Goal: Communication & Community: Answer question/provide support

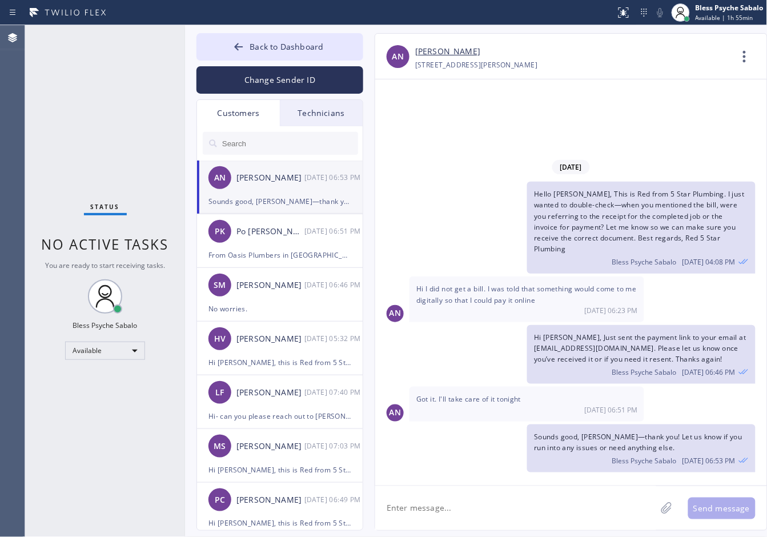
click at [462, 200] on div "Hello [PERSON_NAME], This is Red from 5 Star Plumbing. I just wanted to double-…" at bounding box center [565, 228] width 380 height 92
click at [446, 423] on div "[DATE] Hello [PERSON_NAME], This is Red from 5 Star Plumbing. I just wanted to …" at bounding box center [571, 315] width 392 height 320
click at [297, 46] on span "Back to Dashboard" at bounding box center [286, 46] width 74 height 11
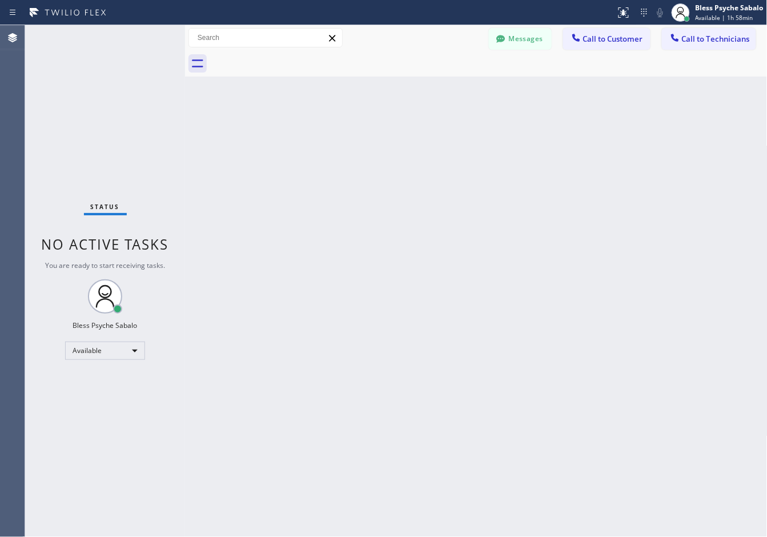
click at [503, 207] on div "Back to Dashboard Change Sender ID Customers Technicians AN [PERSON_NAME] [DATE…" at bounding box center [476, 280] width 582 height 511
click at [474, 256] on div "Back to Dashboard Change Sender ID Customers Technicians AN [PERSON_NAME] [DATE…" at bounding box center [476, 280] width 582 height 511
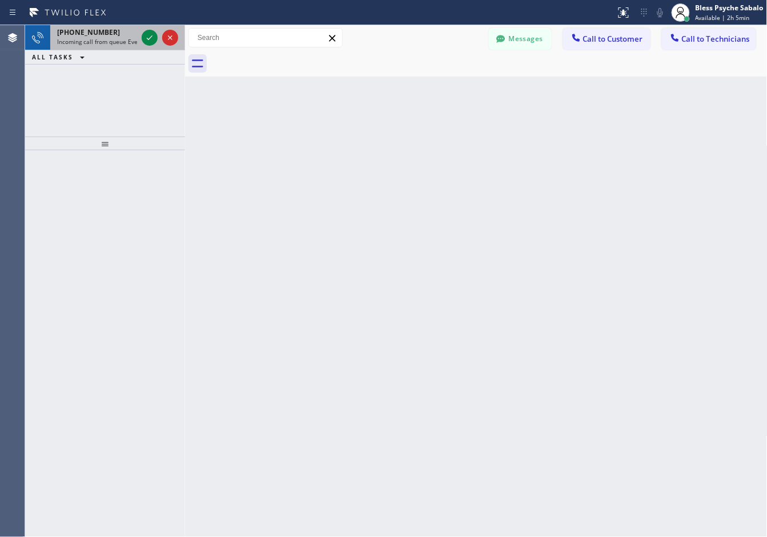
click at [122, 49] on div "[PHONE_NUMBER] Incoming call from queue Everybody" at bounding box center [94, 37] width 89 height 25
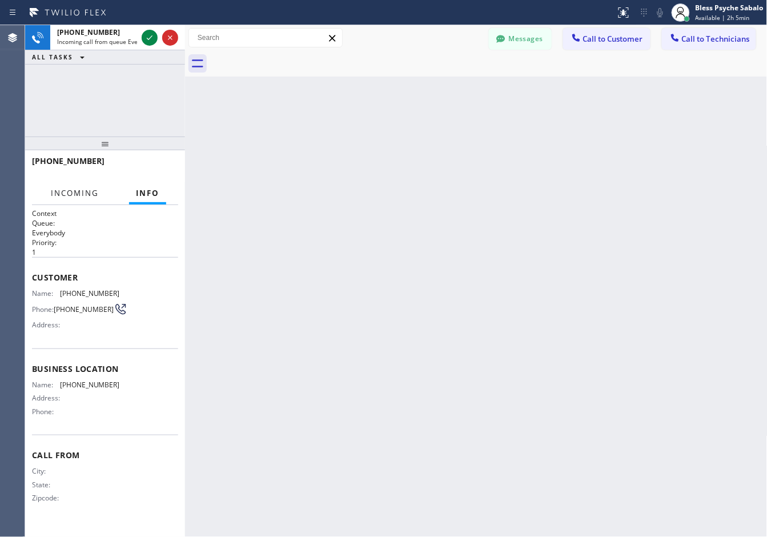
click at [94, 190] on span "Incoming" at bounding box center [75, 193] width 48 height 10
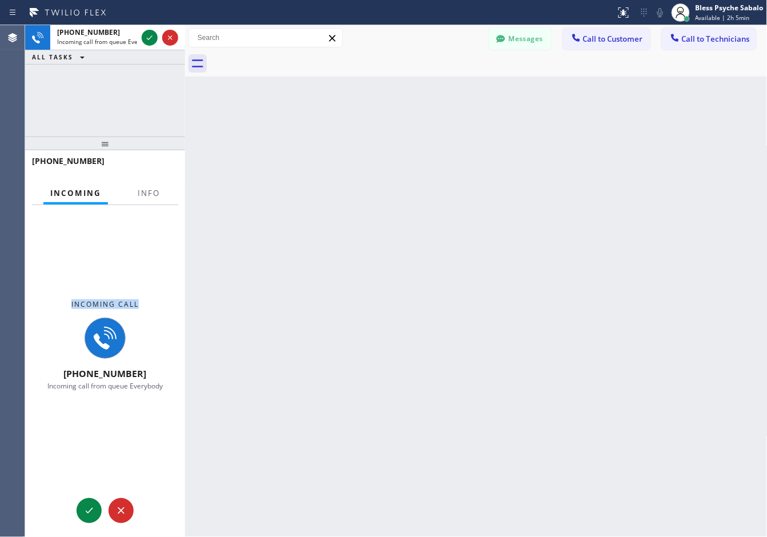
click at [144, 204] on div "Incoming Info Incoming call [PHONE_NUMBER] Incoming call from queue Everybody C…" at bounding box center [105, 359] width 160 height 354
click at [143, 192] on span "Info" at bounding box center [149, 193] width 22 height 10
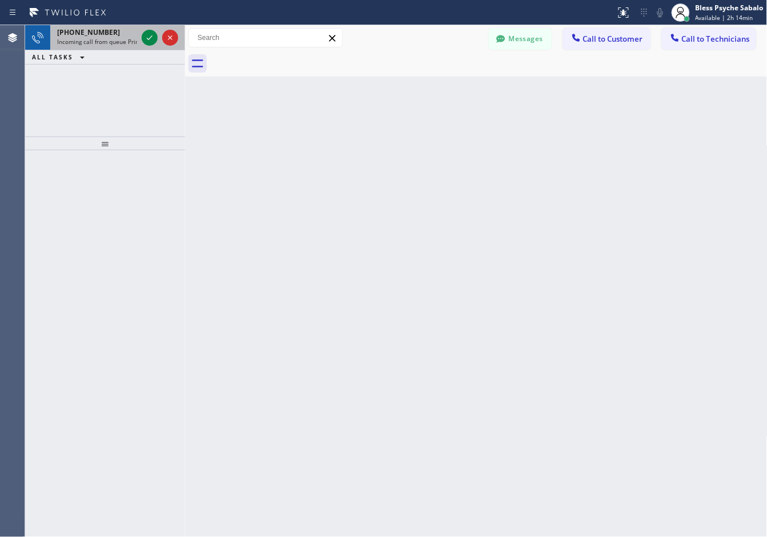
drag, startPoint x: 51, startPoint y: 50, endPoint x: 55, endPoint y: 40, distance: 10.3
click at [53, 46] on div "[PHONE_NUMBER] Incoming call from queue Primary PL ALL TASKS ALL TASKS ACTIVE T…" at bounding box center [105, 44] width 160 height 39
click at [70, 47] on div "[PHONE_NUMBER] Incoming call from queue Primary PL" at bounding box center [94, 37] width 89 height 25
click at [142, 38] on div at bounding box center [150, 38] width 16 height 14
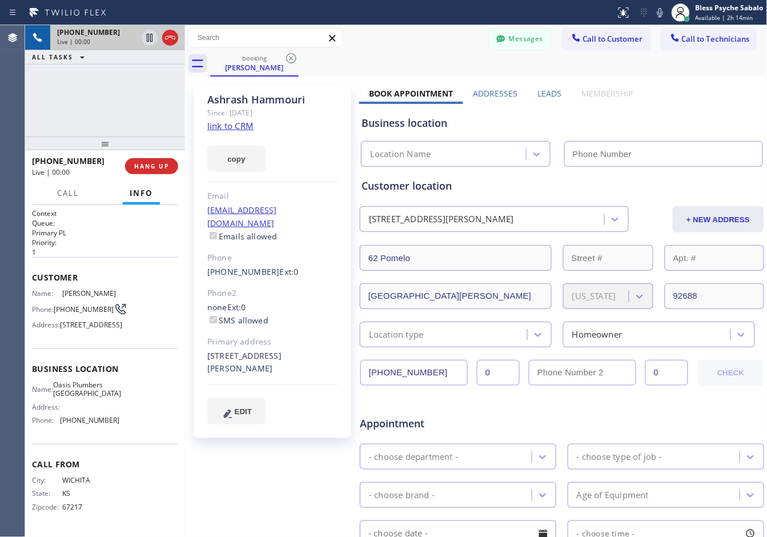
type input "[PHONE_NUMBER]"
click at [116, 127] on div "[PHONE_NUMBER] Live | 00:08 ALL TASKS ALL TASKS ACTIVE TASKS TASKS IN WRAP UP" at bounding box center [105, 80] width 160 height 111
click at [240, 124] on link "link to CRM" at bounding box center [230, 125] width 46 height 11
click at [166, 158] on button "HANG UP" at bounding box center [151, 166] width 53 height 16
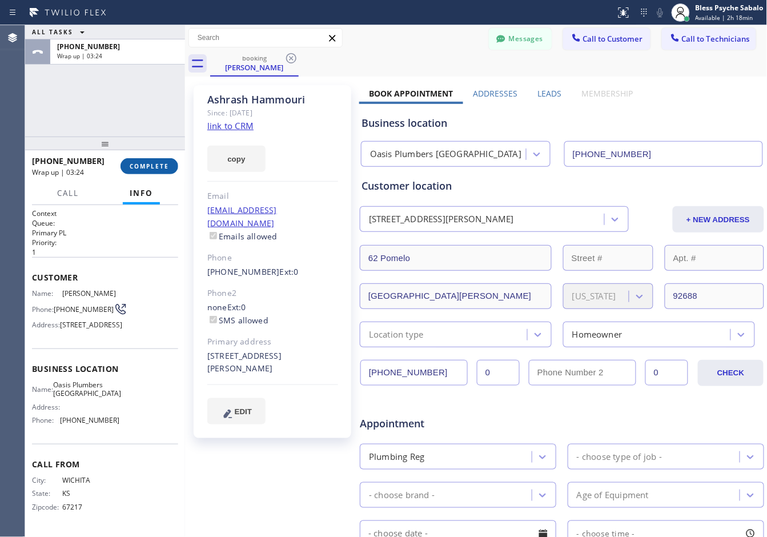
click at [144, 164] on span "COMPLETE" at bounding box center [149, 166] width 39 height 8
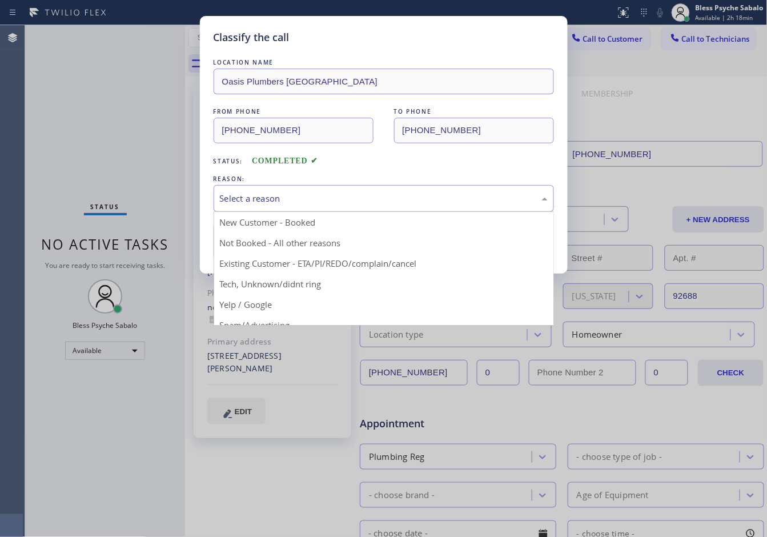
click at [281, 204] on div "Select a reason" at bounding box center [384, 198] width 328 height 13
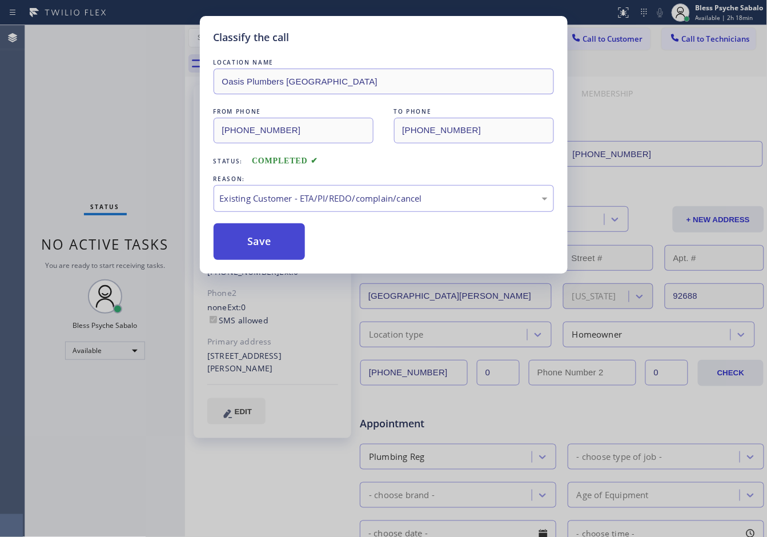
click at [263, 251] on button "Save" at bounding box center [259, 241] width 92 height 37
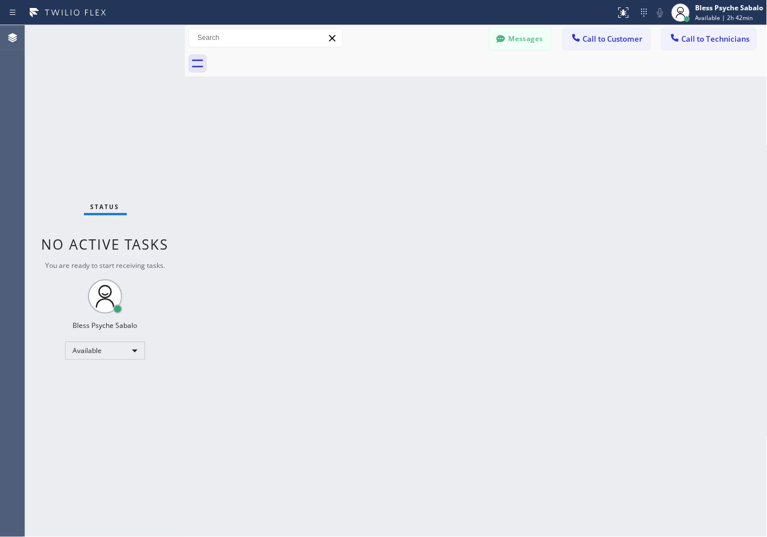
click at [478, 115] on div "Back to Dashboard Change Sender ID Customers Technicians AN [PERSON_NAME] [DATE…" at bounding box center [476, 280] width 582 height 511
click at [620, 40] on span "Call to Customer" at bounding box center [613, 39] width 60 height 10
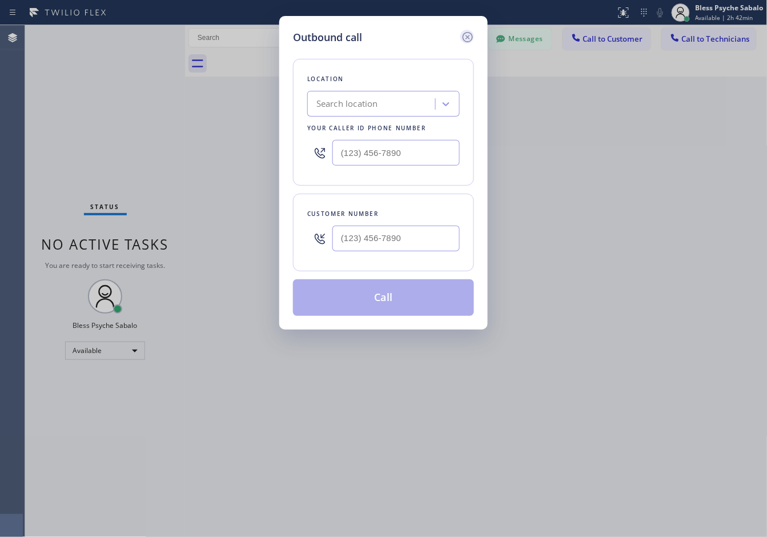
click at [463, 30] on icon at bounding box center [468, 37] width 14 height 14
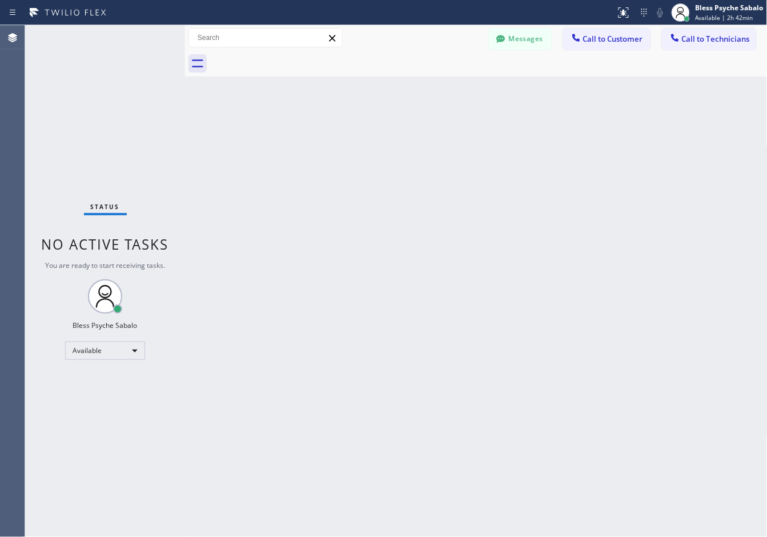
click at [497, 76] on div at bounding box center [488, 64] width 557 height 26
click at [519, 44] on button "Messages" at bounding box center [520, 39] width 63 height 22
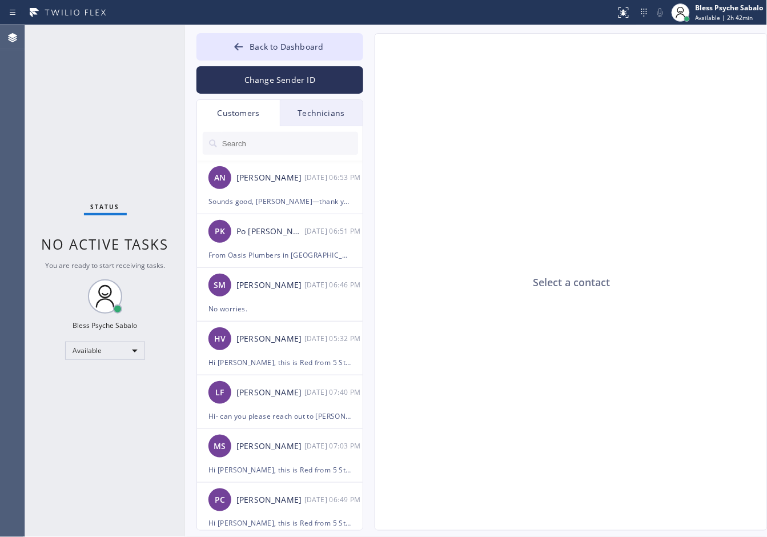
click at [327, 118] on div "Technicians" at bounding box center [321, 113] width 83 height 26
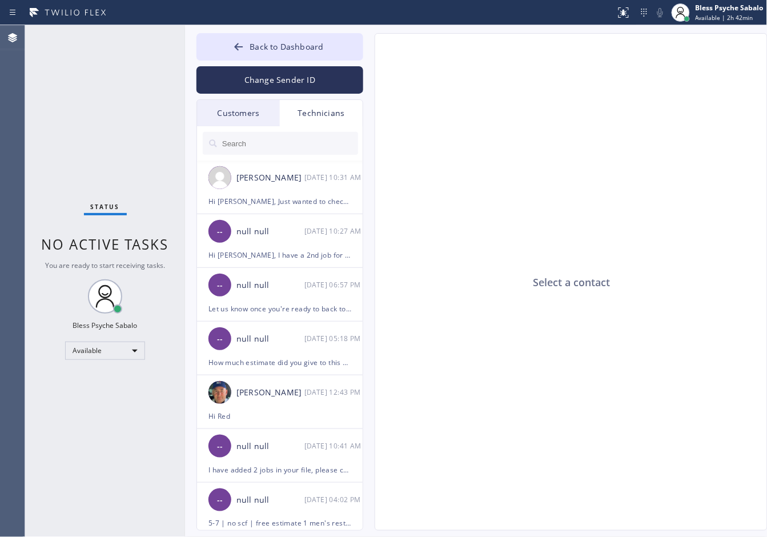
click at [300, 158] on div at bounding box center [280, 143] width 167 height 34
click at [289, 178] on div "[PERSON_NAME]" at bounding box center [270, 177] width 68 height 13
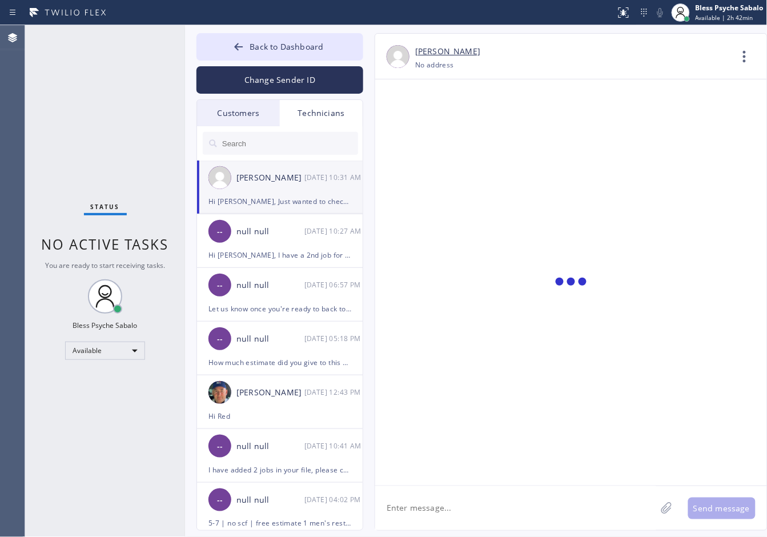
scroll to position [10477, 0]
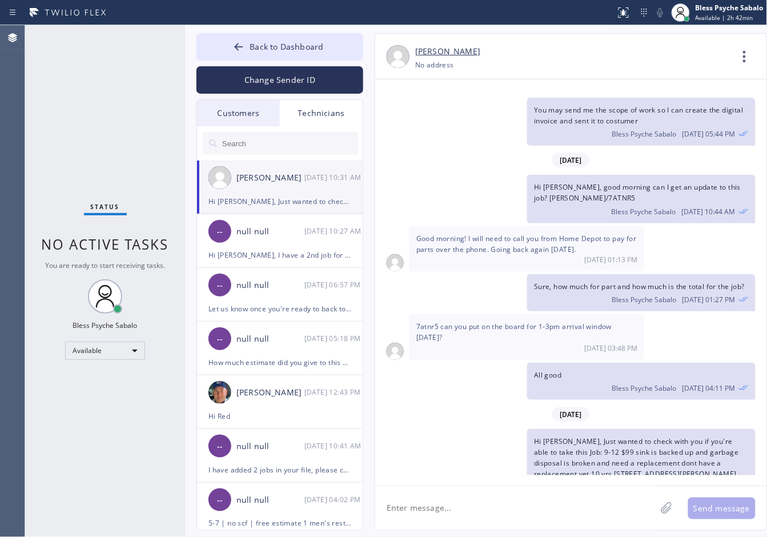
click at [561, 481] on div "[DATE] Hi [PERSON_NAME], my name is RED one of the dispatcher of 5 Star Best Pl…" at bounding box center [571, 282] width 392 height 406
click at [560, 498] on textarea at bounding box center [515, 508] width 281 height 44
paste textarea "12-3/NO SCF / i need to change faucet and shower and washing basin / don't have…"
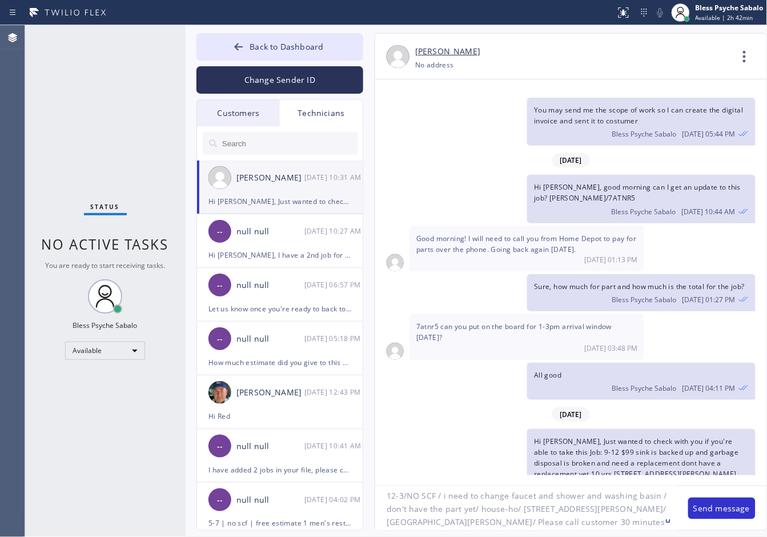
scroll to position [0, 0]
click at [389, 508] on textarea "12-3/NO SCF / i need to change faucet and shower and washing basin / don't have…" at bounding box center [525, 508] width 301 height 44
type textarea "Hello [PERSON_NAME], good aftnoon I added you additional job, please check the …"
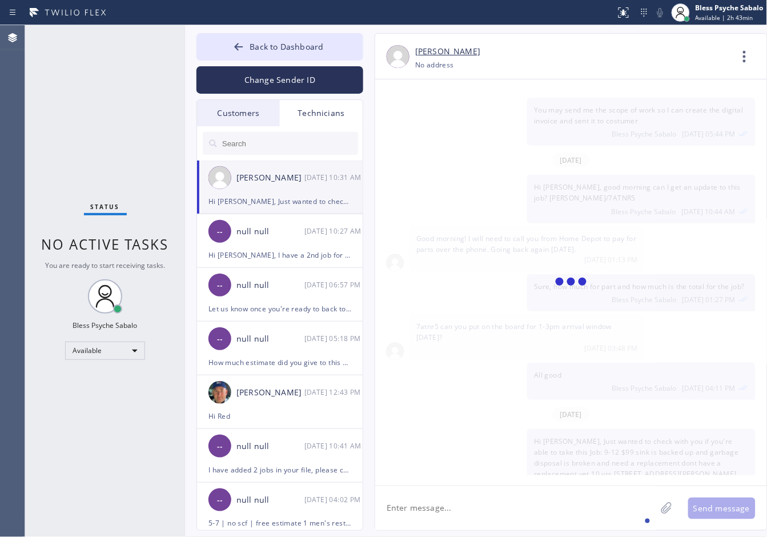
scroll to position [10572, 0]
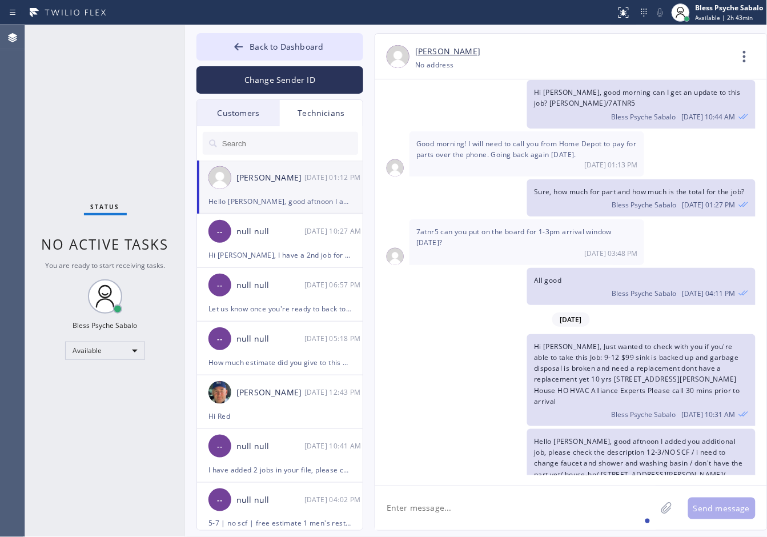
click at [469, 429] on div "Hello [PERSON_NAME], good aftnoon I added you additional job, please check the …" at bounding box center [565, 475] width 380 height 92
click at [474, 357] on div "Hi [PERSON_NAME], Just wanted to check with you if you're able to take this Job…" at bounding box center [565, 380] width 380 height 92
click at [748, 54] on icon at bounding box center [744, 56] width 27 height 27
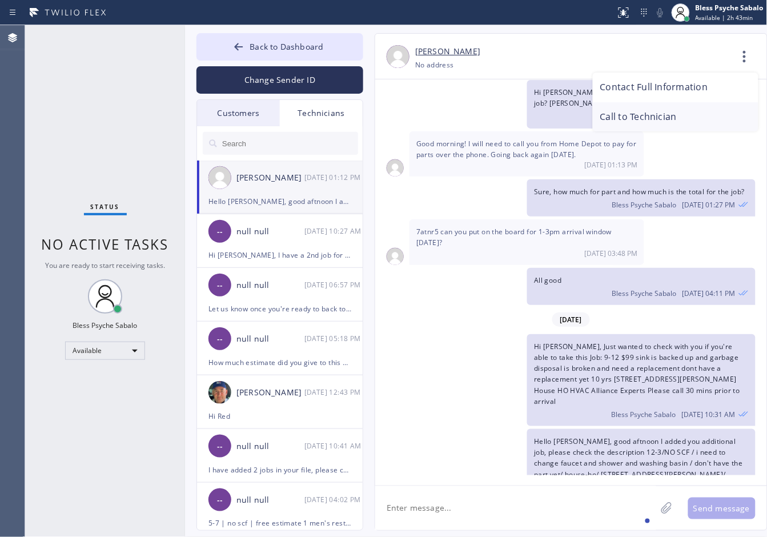
click at [667, 119] on li "Call to Technician" at bounding box center [675, 117] width 166 height 30
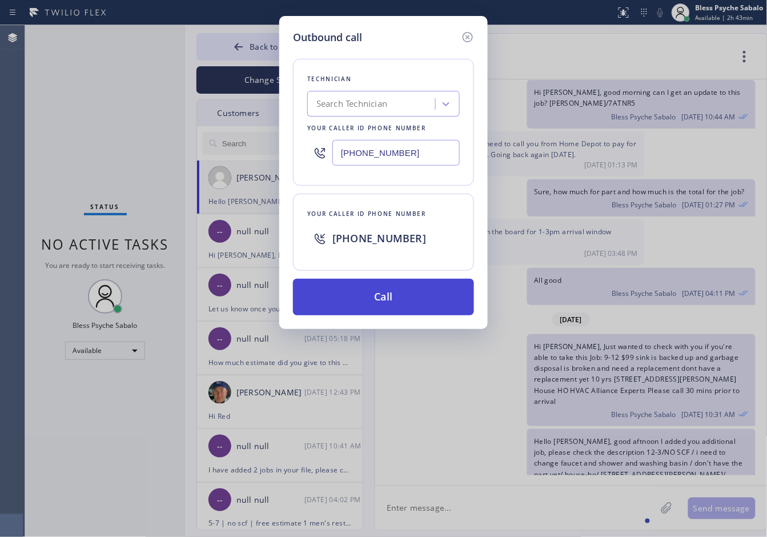
click at [404, 297] on button "Call" at bounding box center [383, 297] width 181 height 37
click at [558, 340] on div "Outbound call Technician Search Technician Your caller id phone number [PHONE_N…" at bounding box center [383, 268] width 767 height 537
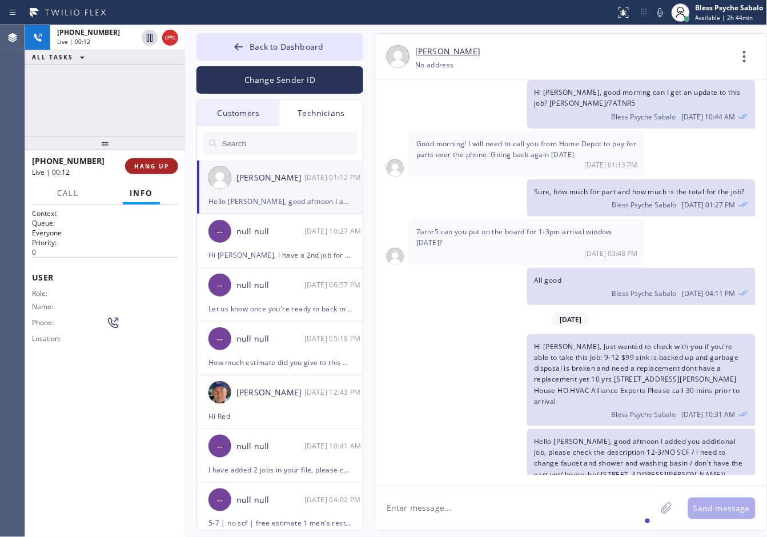
click at [140, 169] on span "HANG UP" at bounding box center [151, 166] width 35 height 8
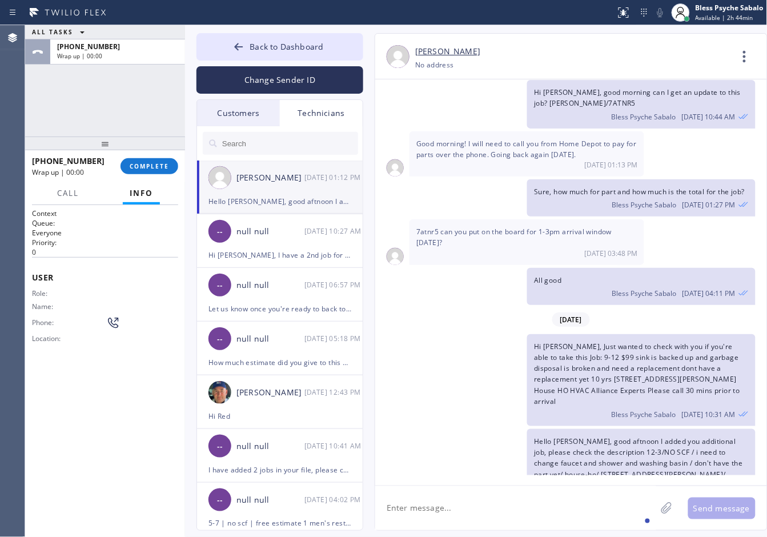
click at [324, 115] on div "Technicians" at bounding box center [321, 113] width 83 height 26
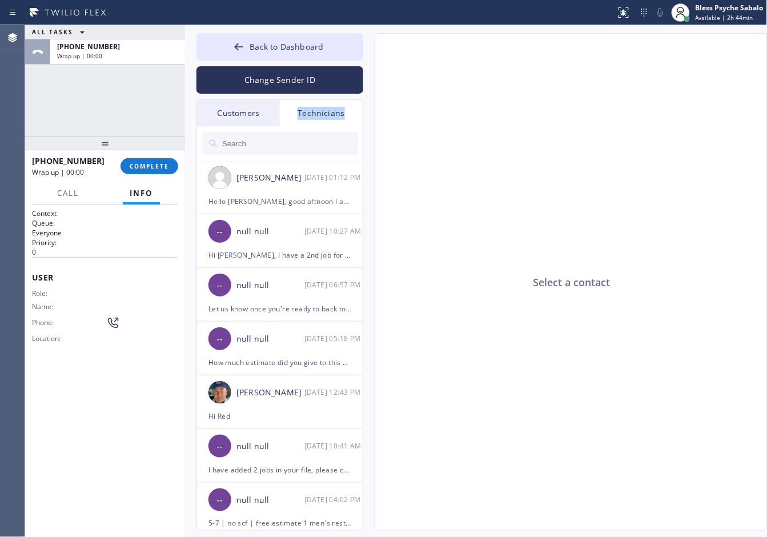
click at [324, 115] on div "Technicians" at bounding box center [321, 113] width 83 height 26
click at [325, 170] on div "[PERSON_NAME] [DATE] 01:12 PM" at bounding box center [280, 177] width 167 height 34
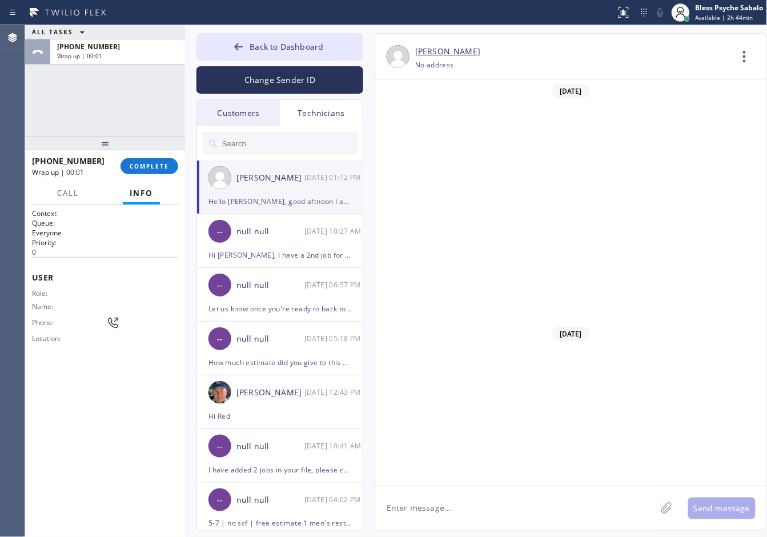
scroll to position [10572, 0]
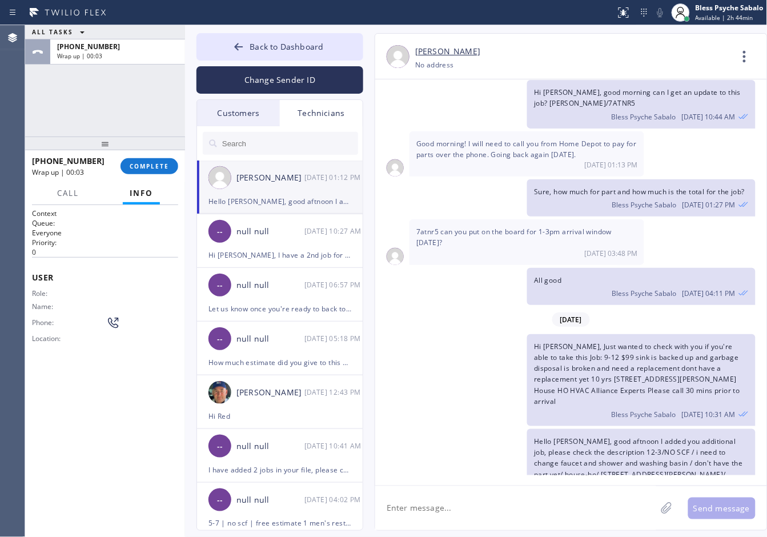
drag, startPoint x: 594, startPoint y: 446, endPoint x: 511, endPoint y: 397, distance: 95.4
click at [511, 429] on div "Hello [PERSON_NAME], good aftnoon I added you additional job, please check the …" at bounding box center [565, 475] width 380 height 92
copy span "Hello [PERSON_NAME], good aftnoon I added you additional job, please check the …"
click at [506, 429] on div "Hello [PERSON_NAME], good aftnoon I added you additional job, please check the …" at bounding box center [565, 475] width 380 height 92
click at [318, 118] on div "Technicians" at bounding box center [321, 113] width 83 height 26
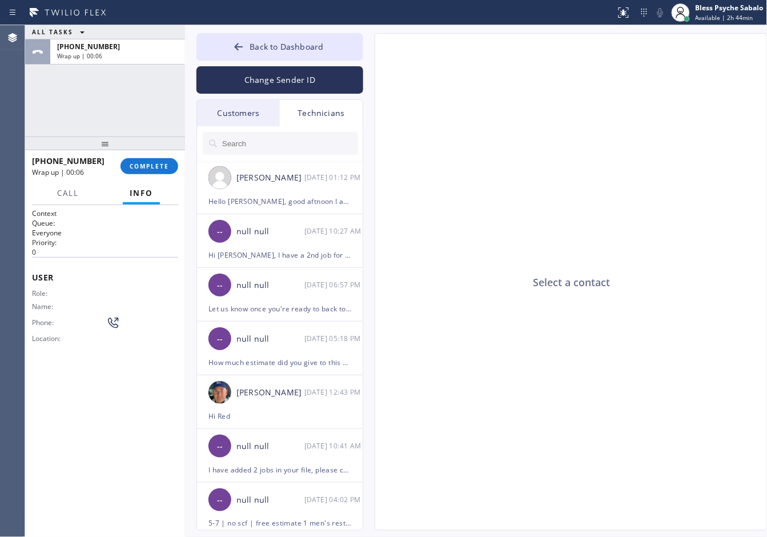
click at [315, 141] on input "text" at bounding box center [289, 143] width 137 height 23
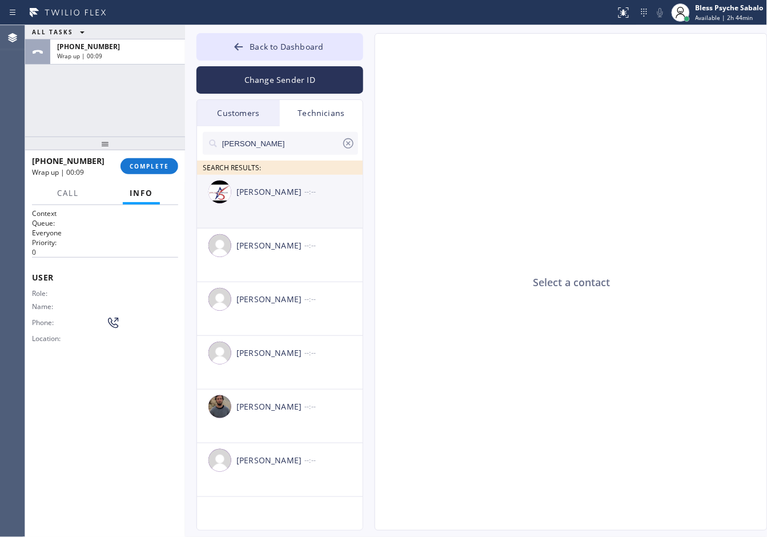
type input "[PERSON_NAME]"
click at [285, 208] on div "[PERSON_NAME] --:--" at bounding box center [280, 192] width 167 height 34
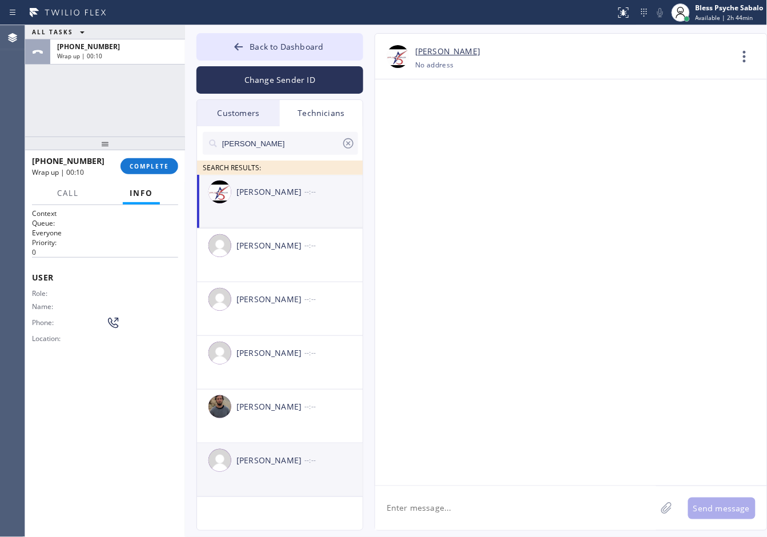
click at [320, 480] on li "[PERSON_NAME] --:--" at bounding box center [280, 470] width 167 height 54
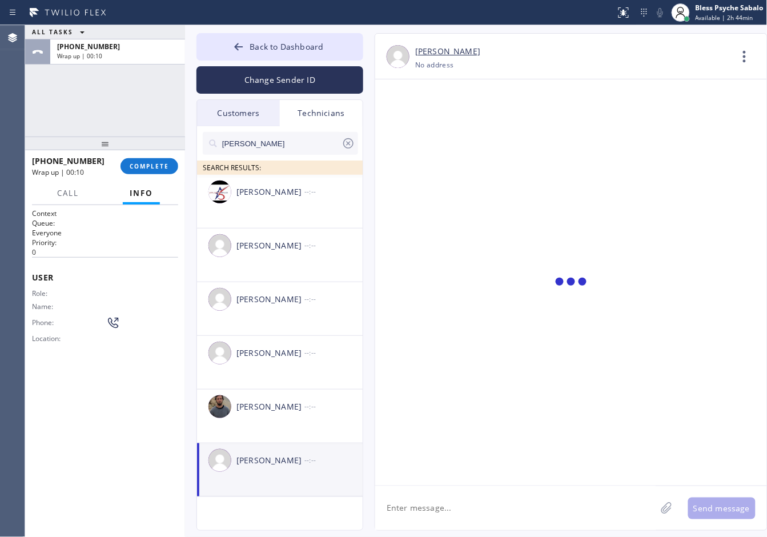
scroll to position [6708, 0]
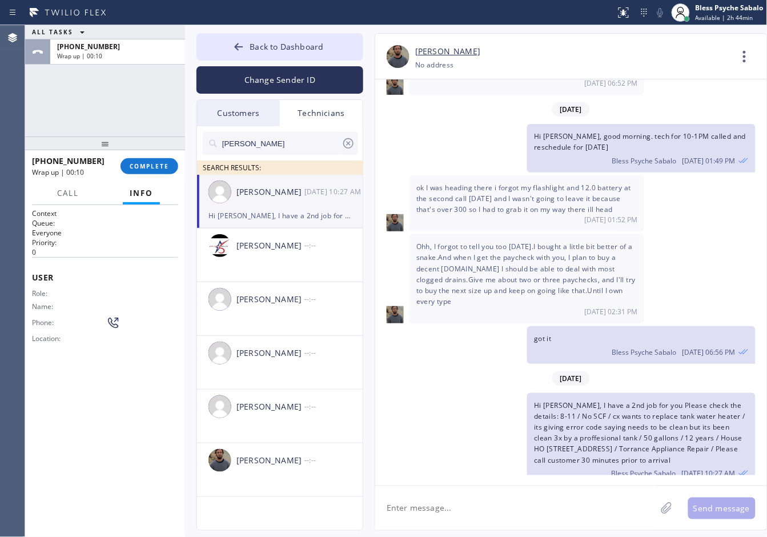
click at [261, 221] on div "Hi [PERSON_NAME], I have a 2nd job for you Please check the details: 8-11 / No …" at bounding box center [279, 215] width 143 height 13
click at [261, 220] on div "Hi [PERSON_NAME], I have a 2nd job for you Please check the details: 8-11 / No …" at bounding box center [279, 215] width 143 height 13
click at [506, 506] on textarea at bounding box center [515, 508] width 281 height 44
paste textarea "Hello [PERSON_NAME], good aftnoon I added you additional job, please check the …"
type textarea "Hello [PERSON_NAME], good aftnoon I added you additional job, please check the …"
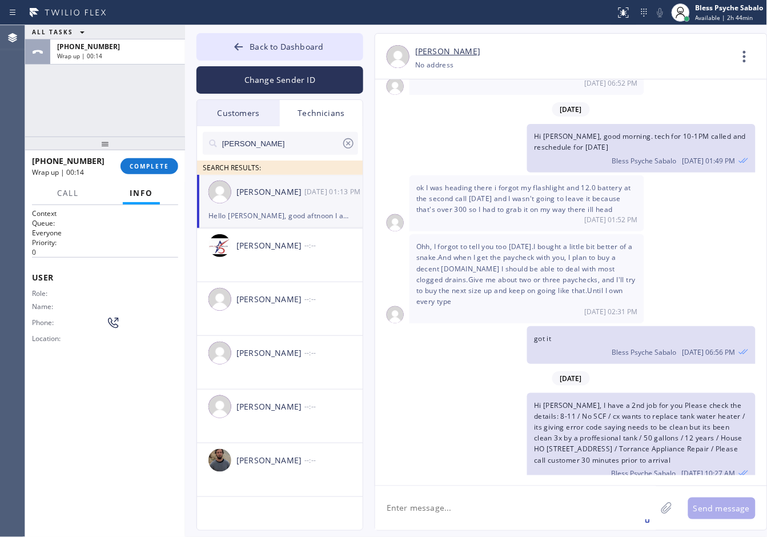
scroll to position [6802, 0]
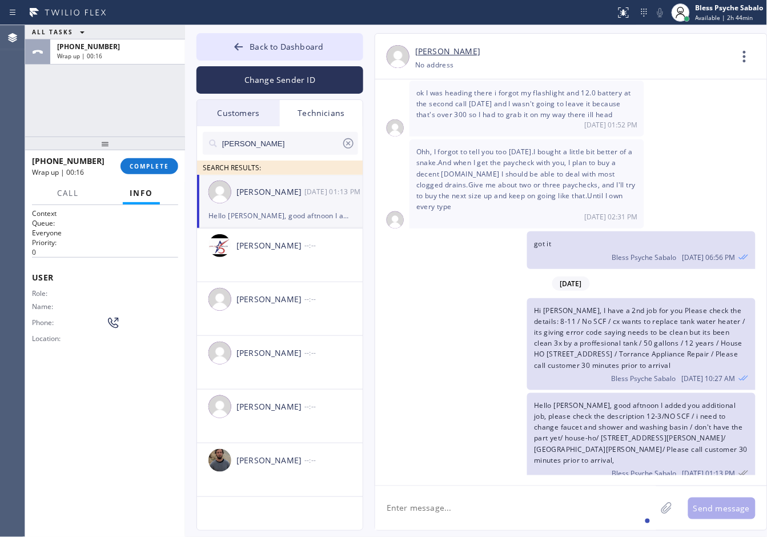
click at [569, 407] on span "Hello [PERSON_NAME], good aftnoon I added you additional job, please check the …" at bounding box center [640, 432] width 213 height 65
click at [158, 172] on button "COMPLETE" at bounding box center [149, 166] width 58 height 16
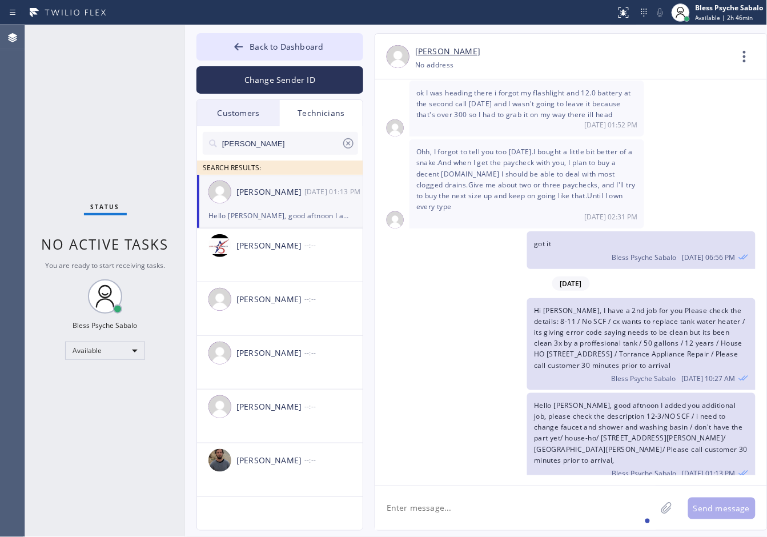
click at [740, 63] on icon at bounding box center [744, 56] width 27 height 27
click at [674, 118] on li "Call to Technician" at bounding box center [675, 117] width 166 height 30
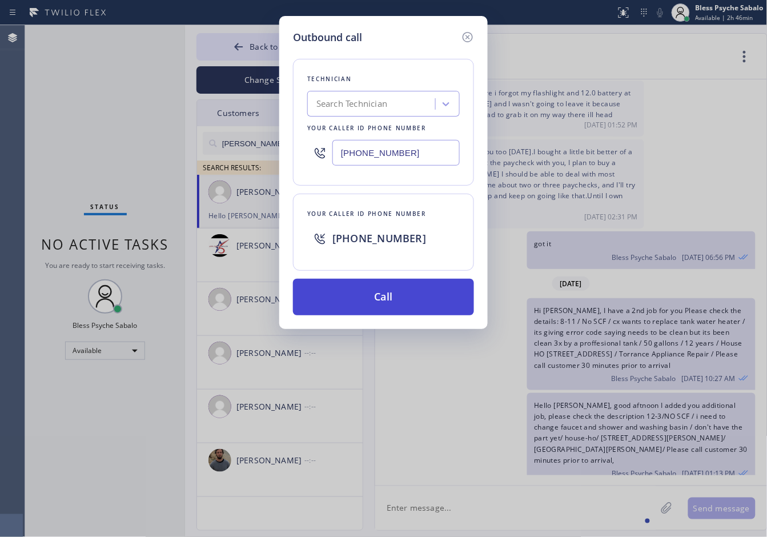
click at [350, 288] on button "Call" at bounding box center [383, 297] width 181 height 37
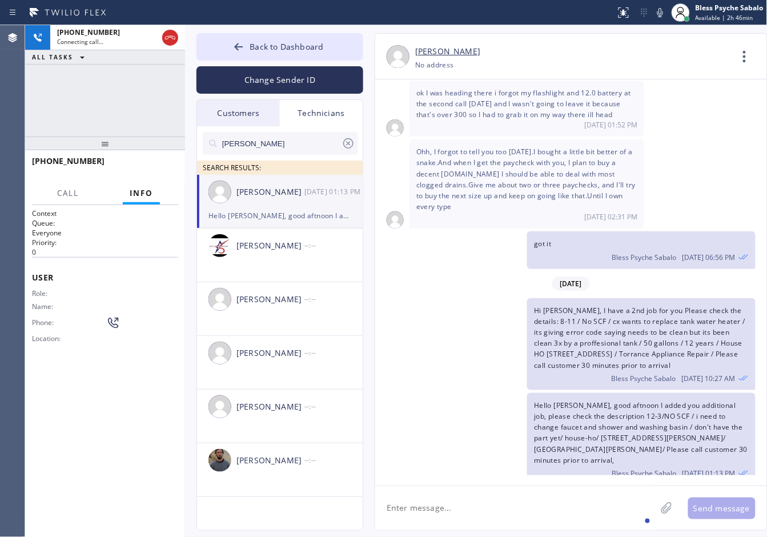
click at [458, 366] on div "Hi [PERSON_NAME], I have a 2nd job for you Please check the details: 8-11 / No …" at bounding box center [565, 344] width 380 height 92
drag, startPoint x: 532, startPoint y: 389, endPoint x: 618, endPoint y: 446, distance: 103.4
click at [618, 446] on div "Hello [PERSON_NAME], good aftnoon I added you additional job, please check the …" at bounding box center [641, 439] width 228 height 92
click at [623, 446] on div "Hello [PERSON_NAME], good aftnoon I added you additional job, please check the …" at bounding box center [641, 439] width 228 height 92
drag, startPoint x: 619, startPoint y: 447, endPoint x: 766, endPoint y: 374, distance: 163.6
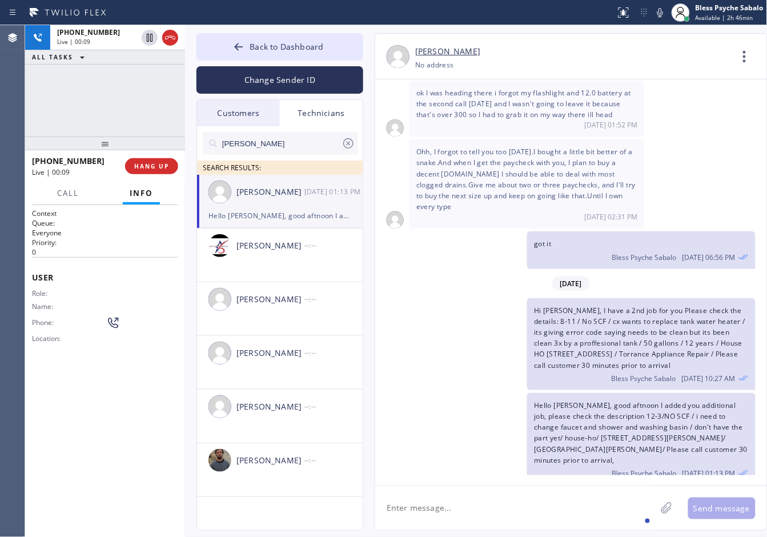
click at [529, 393] on div "Hello [PERSON_NAME], good aftnoon I added you additional job, please check the …" at bounding box center [641, 439] width 228 height 92
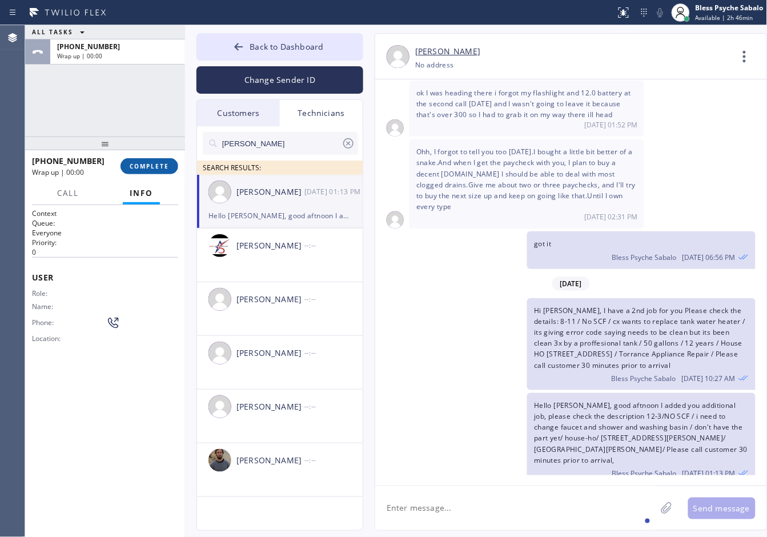
click at [152, 161] on button "COMPLETE" at bounding box center [149, 166] width 58 height 16
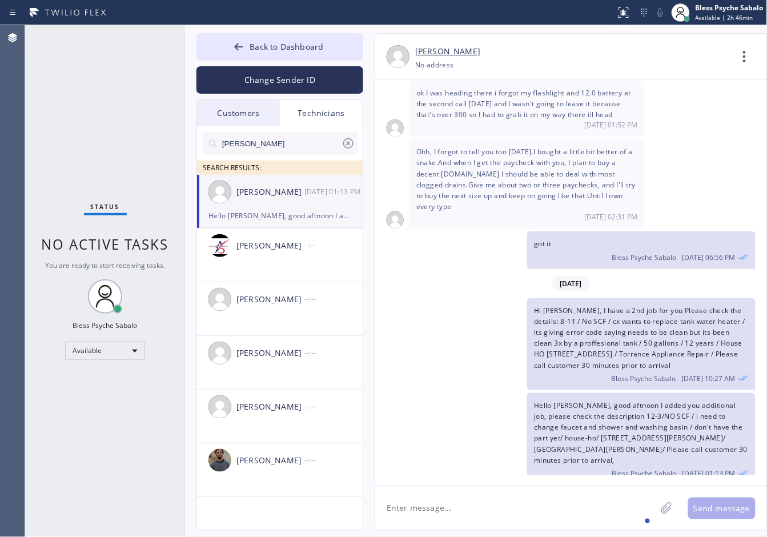
click at [585, 150] on span "Ohh, I forgot to tell you too [DATE].I bought a little bit better of a snake.An…" at bounding box center [525, 179] width 219 height 65
click at [745, 52] on icon at bounding box center [744, 56] width 27 height 27
click at [635, 123] on li "Call to Technician" at bounding box center [675, 117] width 166 height 30
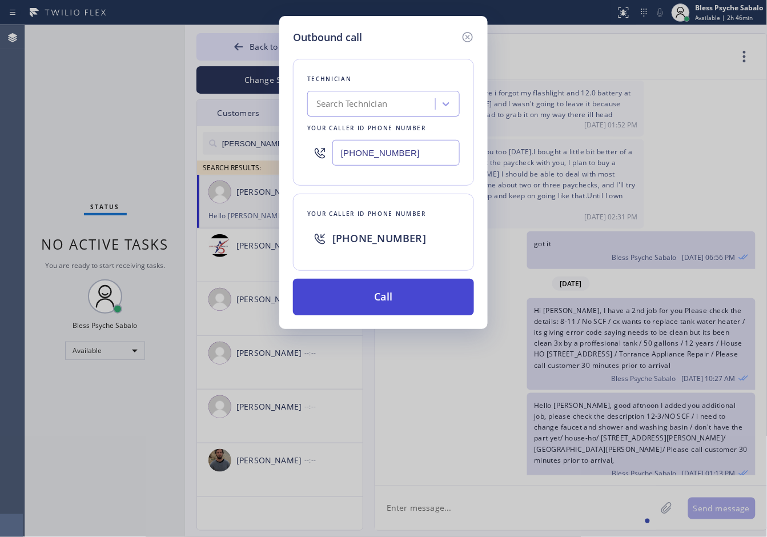
click at [416, 293] on button "Call" at bounding box center [383, 297] width 181 height 37
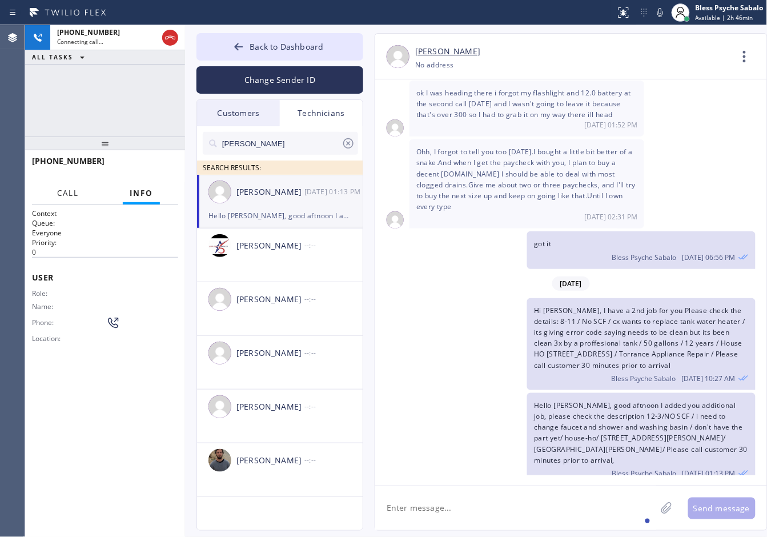
click at [73, 198] on button "Call" at bounding box center [67, 193] width 35 height 22
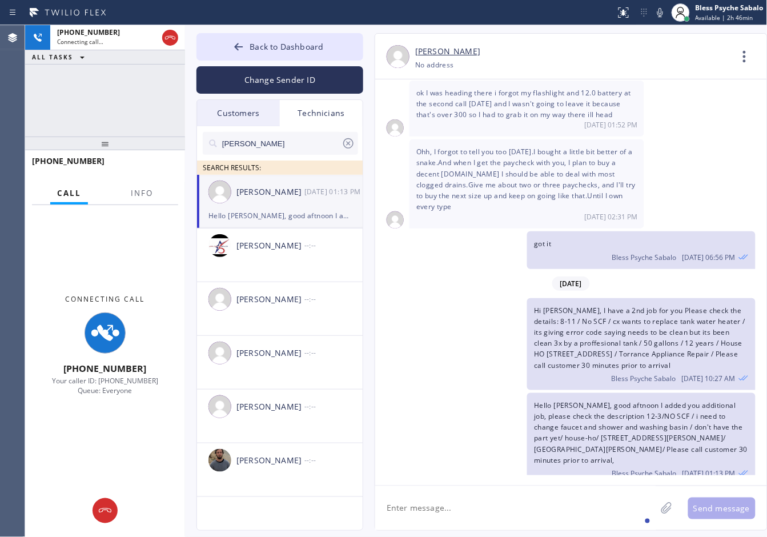
click at [137, 207] on div "Connecting Call [PHONE_NUMBER] Your caller ID: [PHONE_NUMBER] Queue: Everyone" at bounding box center [105, 344] width 160 height 279
click at [137, 205] on div "Connecting Call [PHONE_NUMBER] Your caller ID: [PHONE_NUMBER] Queue: Everyone" at bounding box center [105, 344] width 160 height 279
click at [136, 201] on button "Info" at bounding box center [142, 193] width 36 height 22
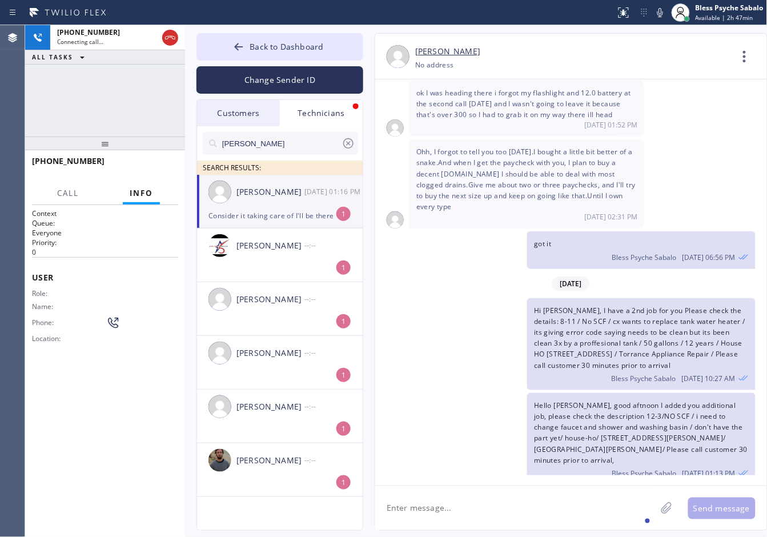
scroll to position [6839, 0]
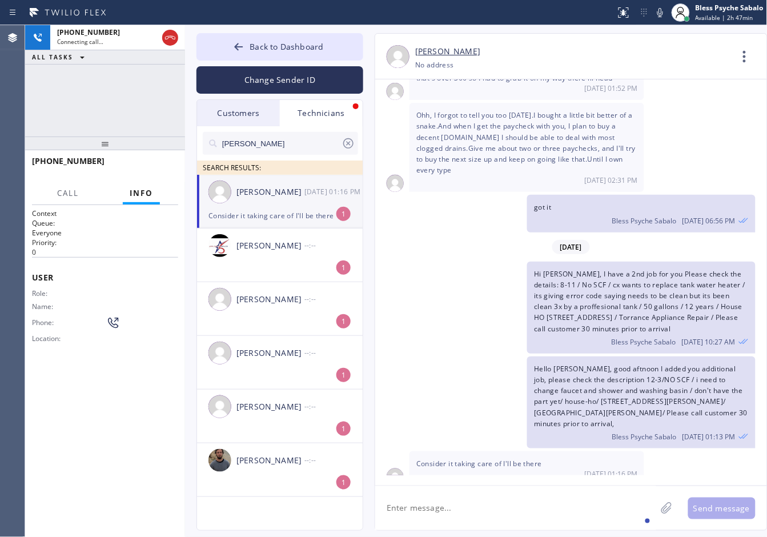
click at [30, 84] on div "[PHONE_NUMBER] Connecting call… ALL TASKS ALL TASKS ACTIVE TASKS TASKS IN WRAP …" at bounding box center [105, 80] width 160 height 111
click at [172, 41] on icon at bounding box center [170, 38] width 14 height 14
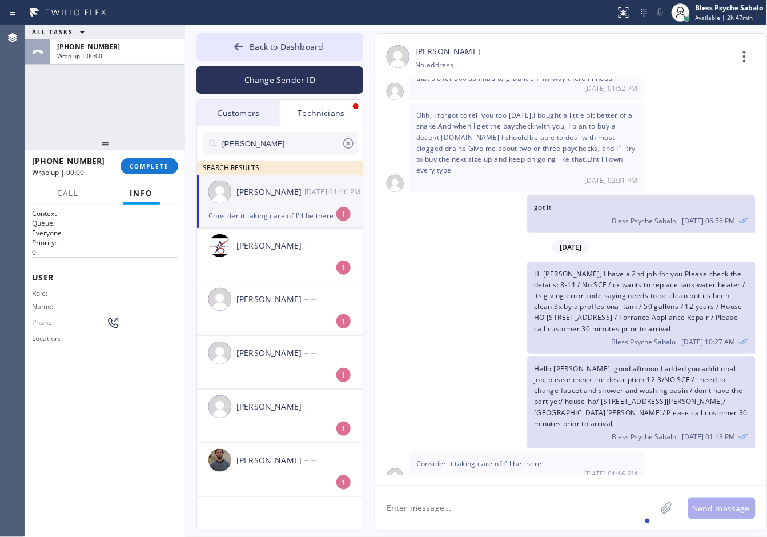
click at [505, 506] on textarea at bounding box center [515, 508] width 281 height 44
type textarea "got it, thanks"
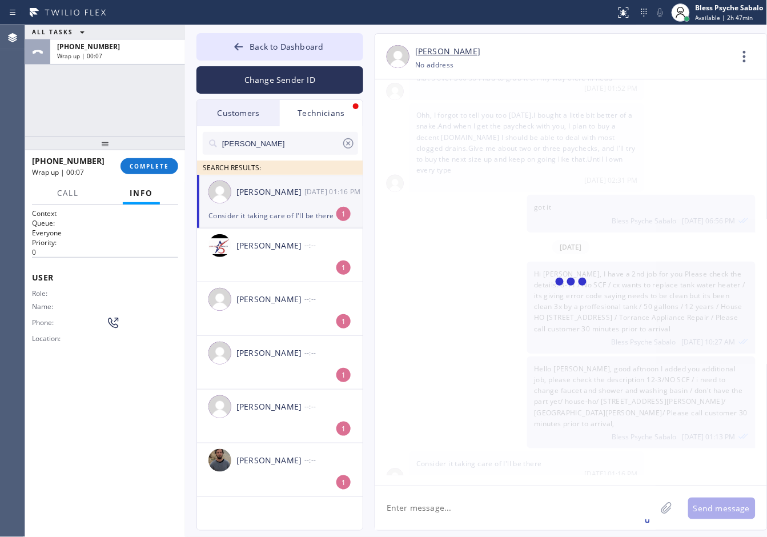
scroll to position [6879, 0]
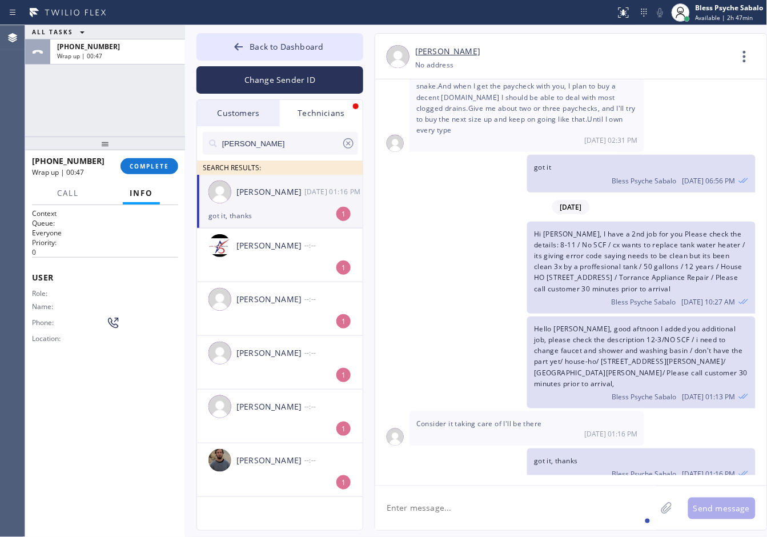
drag, startPoint x: 291, startPoint y: 223, endPoint x: 294, endPoint y: 215, distance: 8.0
click at [292, 223] on li "[PERSON_NAME] [DATE] 01:16 PM got it, thanks 1" at bounding box center [280, 202] width 167 height 54
drag, startPoint x: 83, startPoint y: 115, endPoint x: 107, endPoint y: 133, distance: 30.3
click at [88, 122] on div "ALL TASKS ALL TASKS ACTIVE TASKS TASKS IN WRAP UP [PHONE_NUMBER] Wrap up | 00:48" at bounding box center [105, 80] width 160 height 111
click at [144, 170] on span "COMPLETE" at bounding box center [149, 166] width 39 height 8
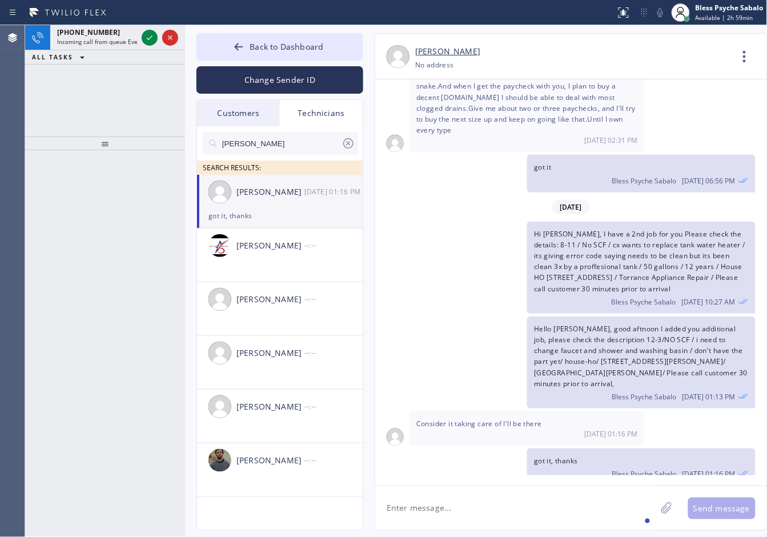
drag, startPoint x: 104, startPoint y: 34, endPoint x: 118, endPoint y: 64, distance: 32.5
click at [104, 34] on div "[PHONE_NUMBER]" at bounding box center [97, 32] width 80 height 10
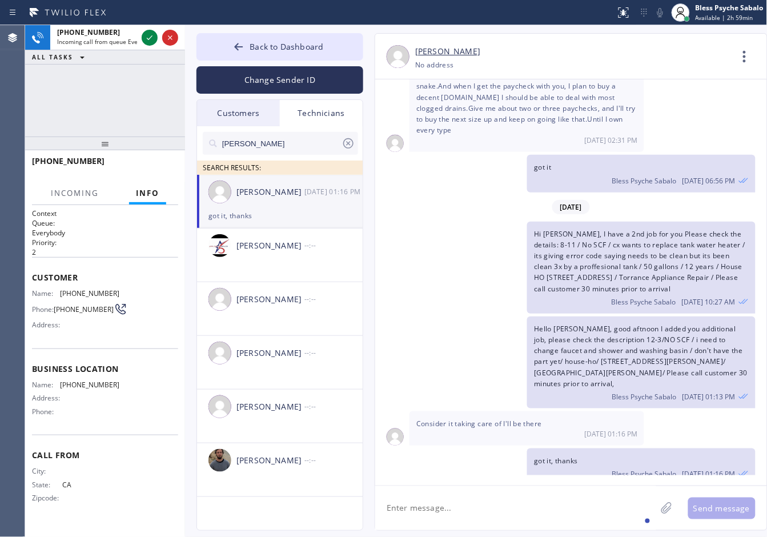
click at [149, 66] on div "[PHONE_NUMBER] Incoming call from queue Everybody ALL TASKS ALL TASKS ACTIVE TA…" at bounding box center [105, 80] width 160 height 111
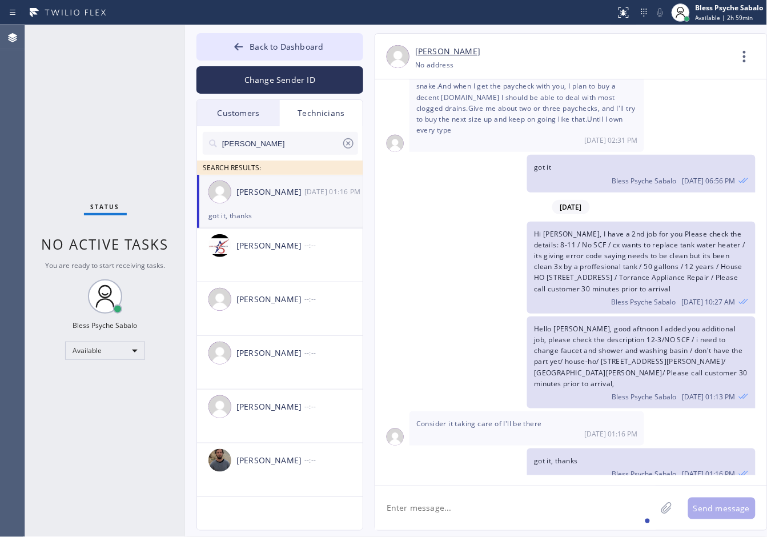
click at [297, 9] on div at bounding box center [308, 12] width 606 height 18
click at [405, 171] on div "got it Bless Psyche Sabalo [DATE] 06:56 PM" at bounding box center [565, 173] width 380 height 37
click at [443, 418] on span "Consider it taking care of I'll be there" at bounding box center [479, 423] width 126 height 10
click at [407, 178] on div "got it Bless Psyche Sabalo [DATE] 06:56 PM" at bounding box center [565, 173] width 380 height 37
click at [445, 487] on textarea at bounding box center [515, 508] width 281 height 44
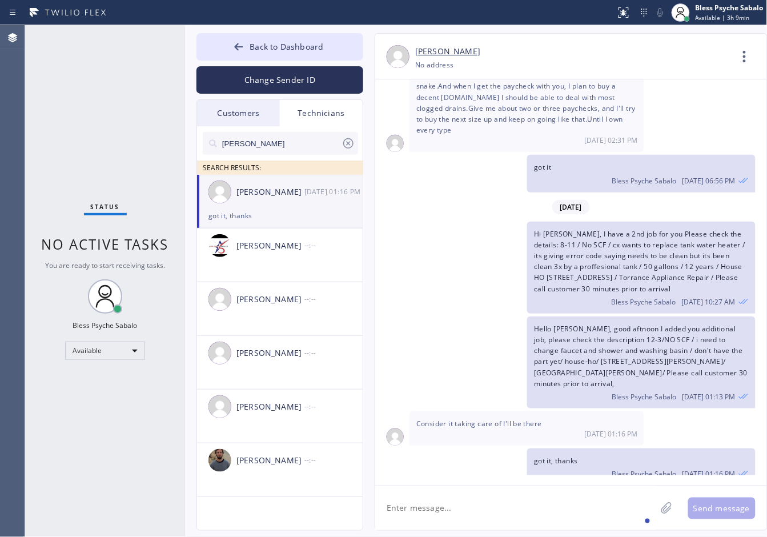
drag, startPoint x: 444, startPoint y: 170, endPoint x: 407, endPoint y: 92, distance: 86.6
click at [444, 170] on div "got it Bless Psyche Sabalo [DATE] 06:56 PM" at bounding box center [565, 173] width 380 height 37
click at [89, 226] on div "Status No active tasks You are ready to start receiving tasks. Bless Psyche Sab…" at bounding box center [105, 280] width 160 height 511
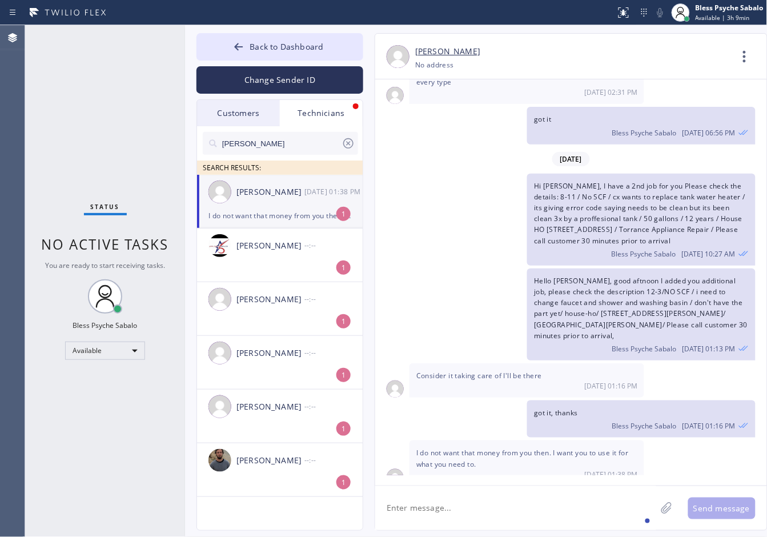
click at [294, 221] on div "I do not want that money from you then. I want you to use it for what you need …" at bounding box center [279, 215] width 143 height 13
click at [276, 33] on button "Back to Dashboard" at bounding box center [279, 46] width 167 height 27
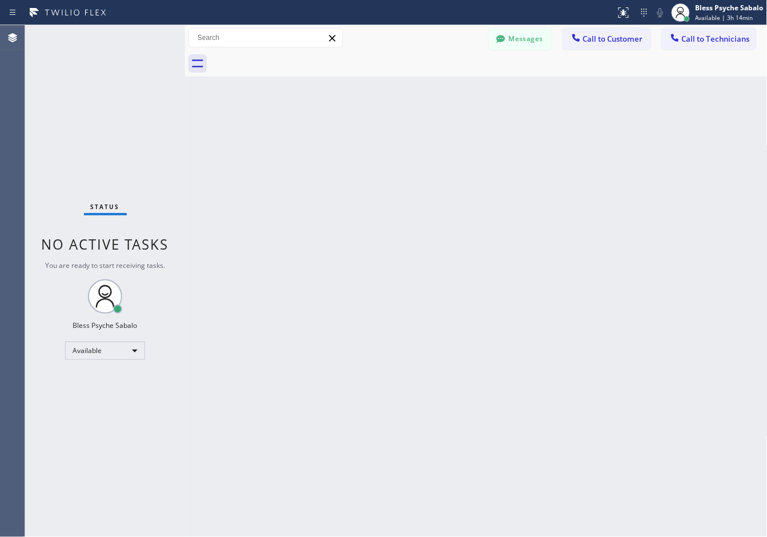
click at [428, 107] on div "Back to Dashboard Change Sender ID Customers Technicians AN [PERSON_NAME] [DATE…" at bounding box center [476, 280] width 582 height 511
click at [704, 37] on span "Call to Technicians" at bounding box center [716, 39] width 68 height 10
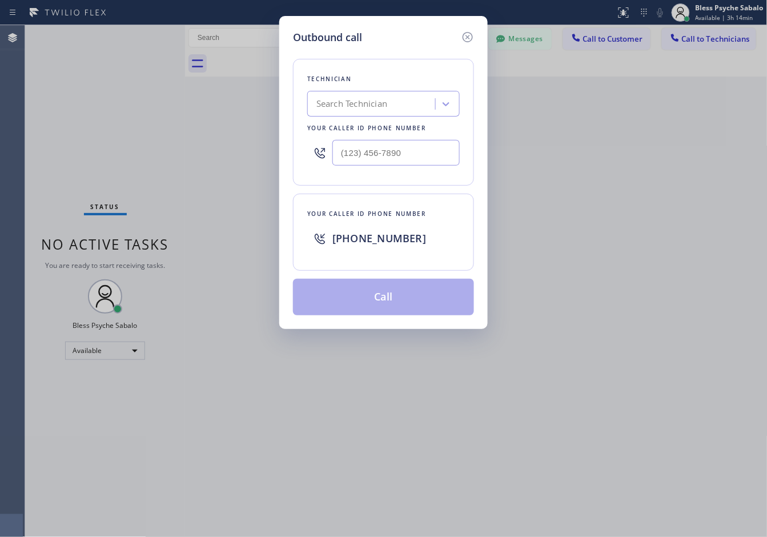
click at [362, 103] on div "Search Technician" at bounding box center [351, 104] width 71 height 13
click at [386, 103] on div "Search Technician" at bounding box center [351, 104] width 71 height 13
type input "[PERSON_NAME]"
click at [371, 106] on div "Search Technician" at bounding box center [373, 104] width 124 height 20
click at [401, 87] on div "Technician option [PERSON_NAME], selected. 0 results available. Select is focus…" at bounding box center [383, 122] width 181 height 127
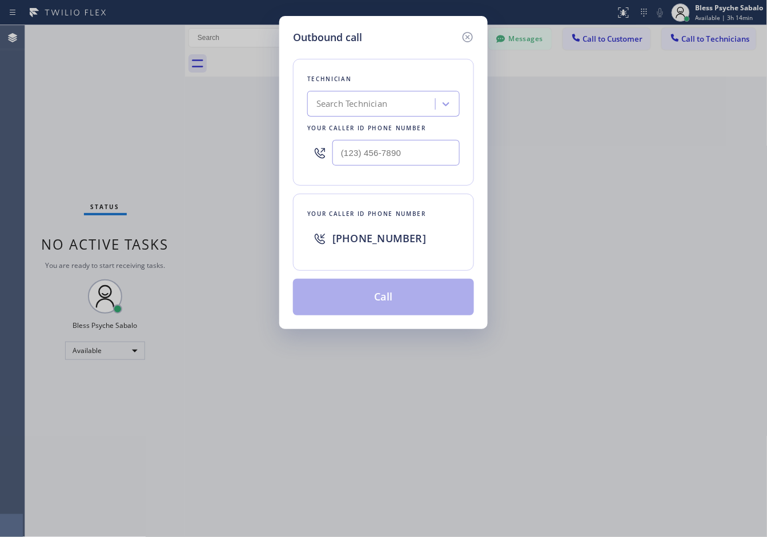
click at [401, 95] on div "Search Technician" at bounding box center [373, 104] width 124 height 20
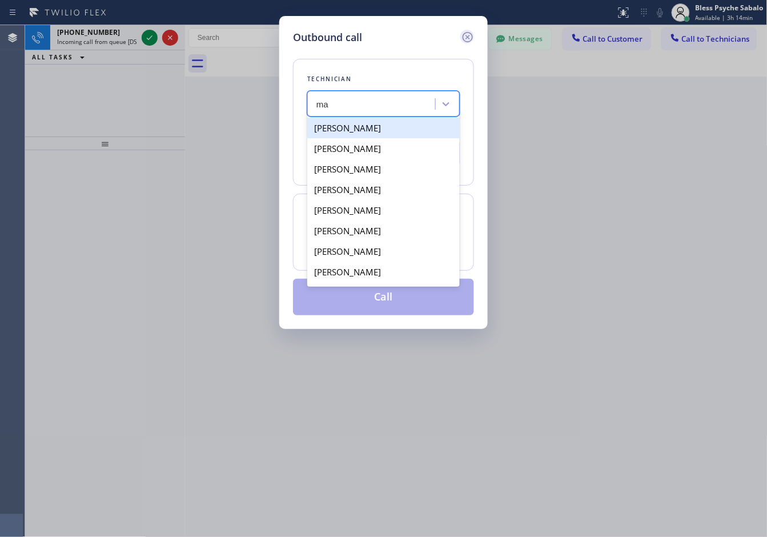
type input "ma"
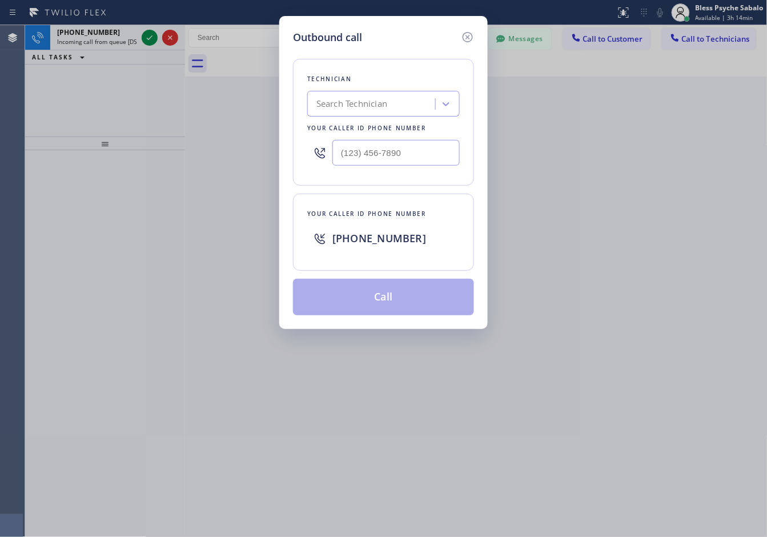
drag, startPoint x: 469, startPoint y: 33, endPoint x: 301, endPoint y: 46, distance: 167.8
click at [466, 33] on icon at bounding box center [467, 37] width 10 height 10
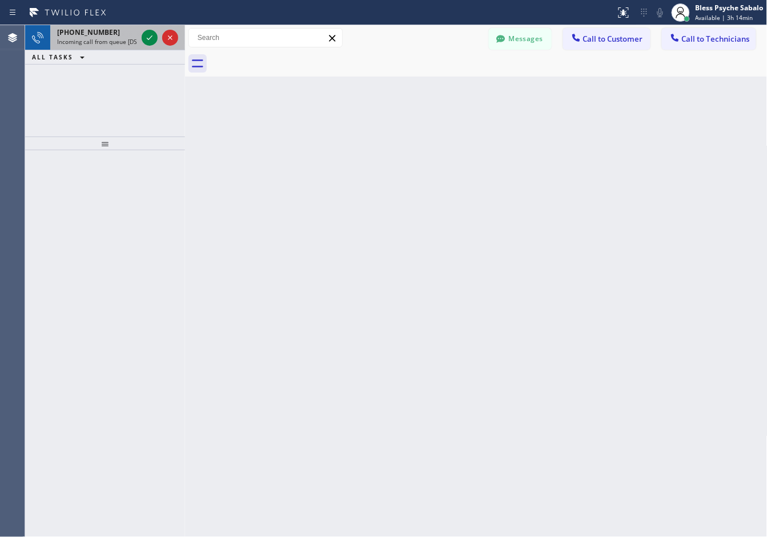
click at [90, 44] on span "Incoming call from queue [DSRs]" at bounding box center [100, 42] width 87 height 8
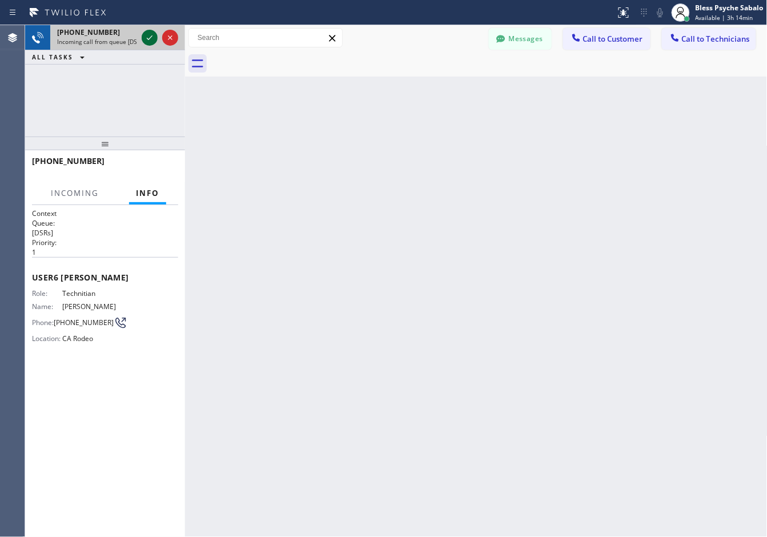
click at [150, 40] on icon at bounding box center [150, 38] width 14 height 14
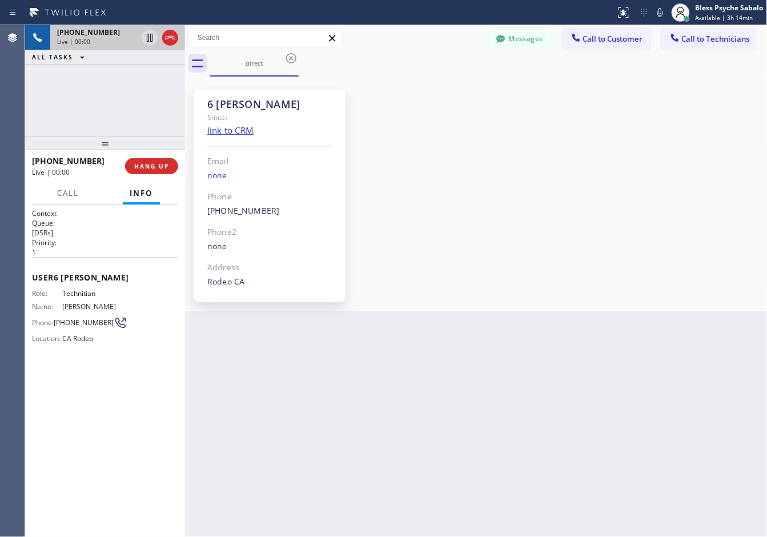
drag, startPoint x: 474, startPoint y: 195, endPoint x: 480, endPoint y: 203, distance: 9.7
click at [478, 198] on div "6 [PERSON_NAME] Since: link to CRM Email none Phone [PHONE_NUMBER] Outbound cal…" at bounding box center [476, 193] width 577 height 228
drag, startPoint x: 519, startPoint y: 255, endPoint x: 414, endPoint y: 245, distance: 105.5
click at [518, 255] on div "6 [PERSON_NAME] Since: link to CRM Email none Phone [PHONE_NUMBER] Outbound cal…" at bounding box center [476, 193] width 577 height 228
click at [168, 169] on span "HANG UP" at bounding box center [151, 166] width 35 height 8
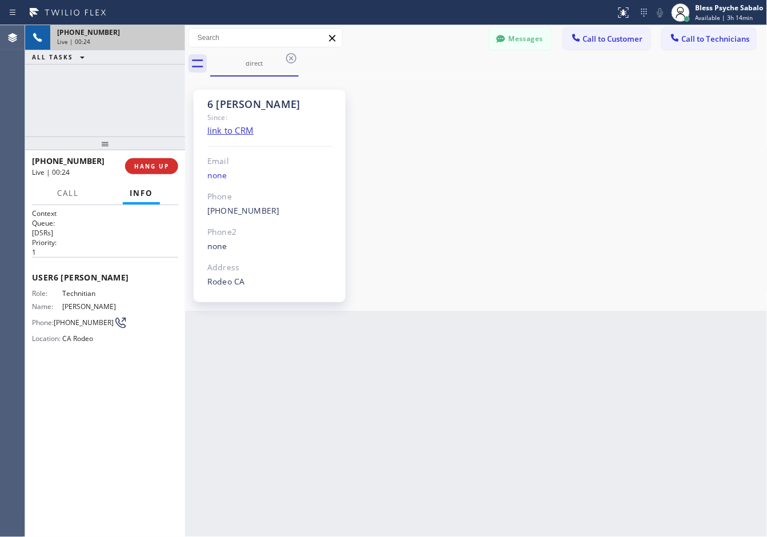
click at [509, 163] on div "6 [PERSON_NAME] Since: link to CRM Email none Phone [PHONE_NUMBER] Outbound cal…" at bounding box center [476, 193] width 577 height 228
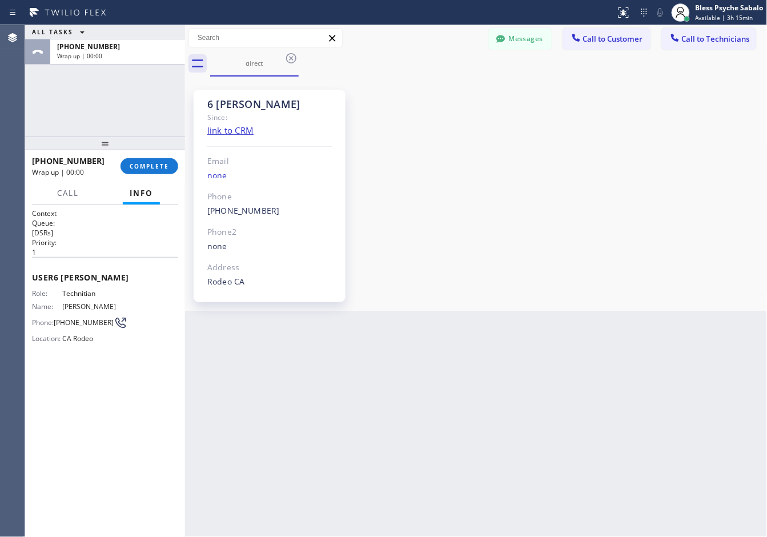
drag, startPoint x: 523, startPoint y: 38, endPoint x: 527, endPoint y: 45, distance: 7.9
click at [523, 37] on button "Messages" at bounding box center [520, 39] width 63 height 22
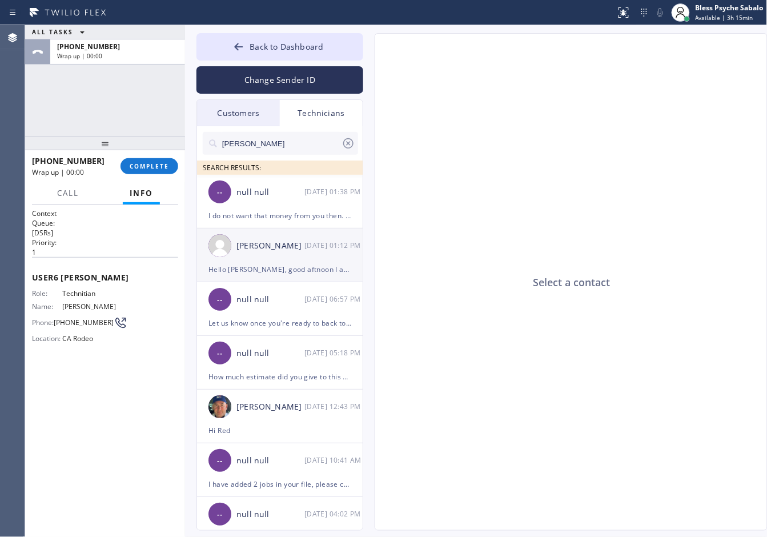
click at [303, 241] on div "[PERSON_NAME]" at bounding box center [270, 245] width 68 height 13
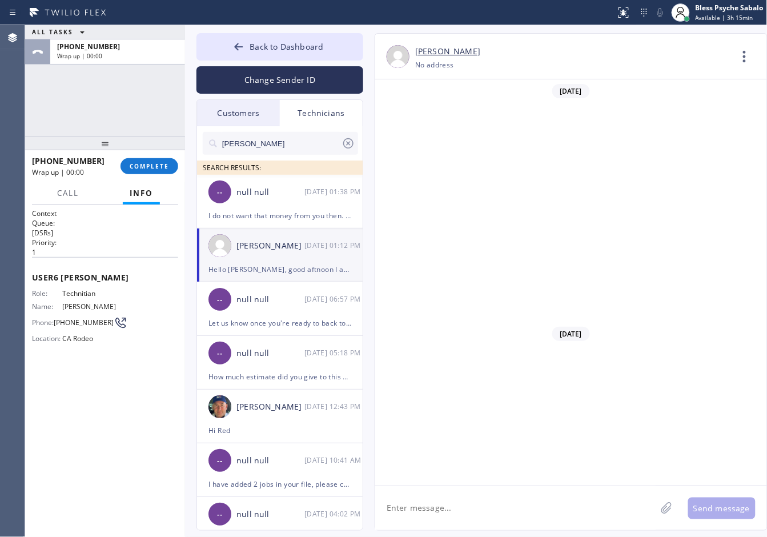
scroll to position [10572, 0]
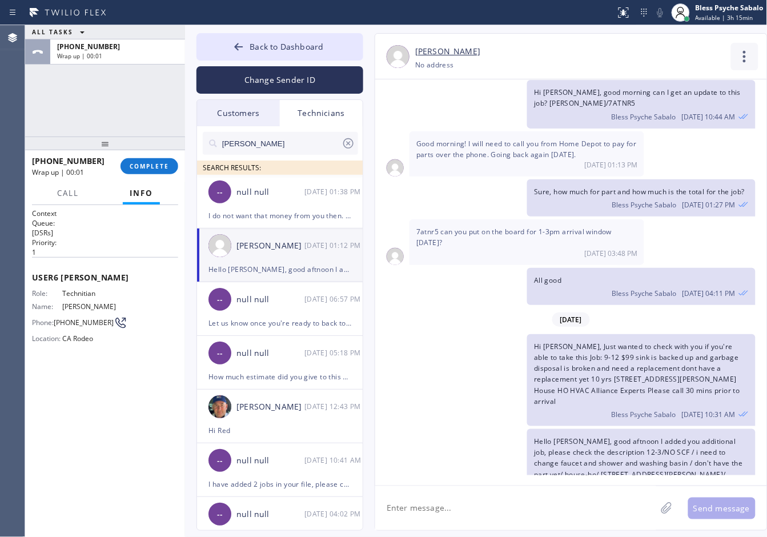
click at [745, 56] on icon at bounding box center [744, 56] width 27 height 27
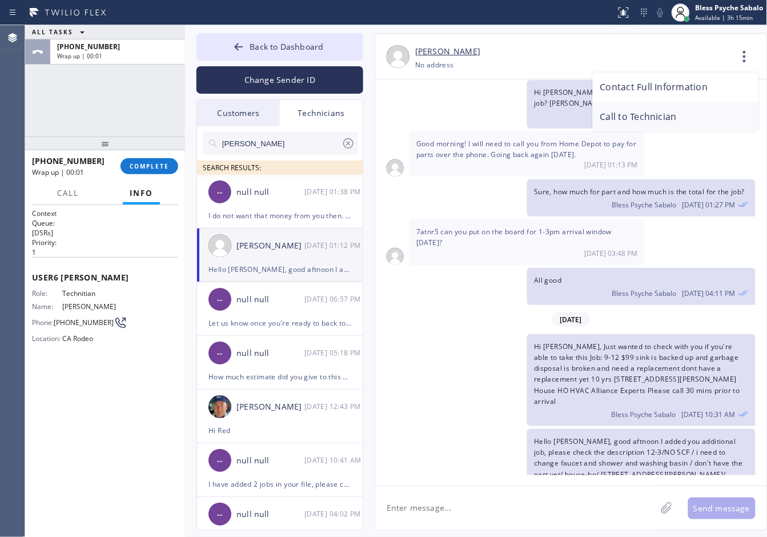
click at [706, 119] on li "Call to Technician" at bounding box center [675, 117] width 166 height 30
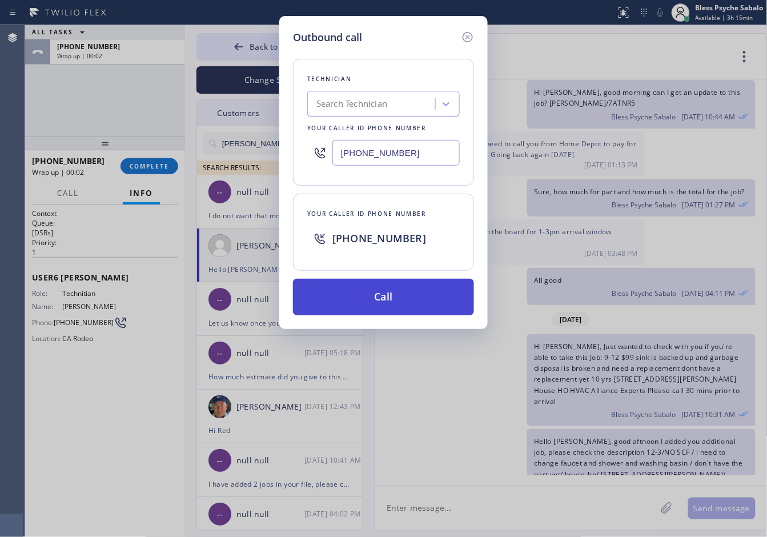
click at [371, 310] on button "Call" at bounding box center [383, 297] width 181 height 37
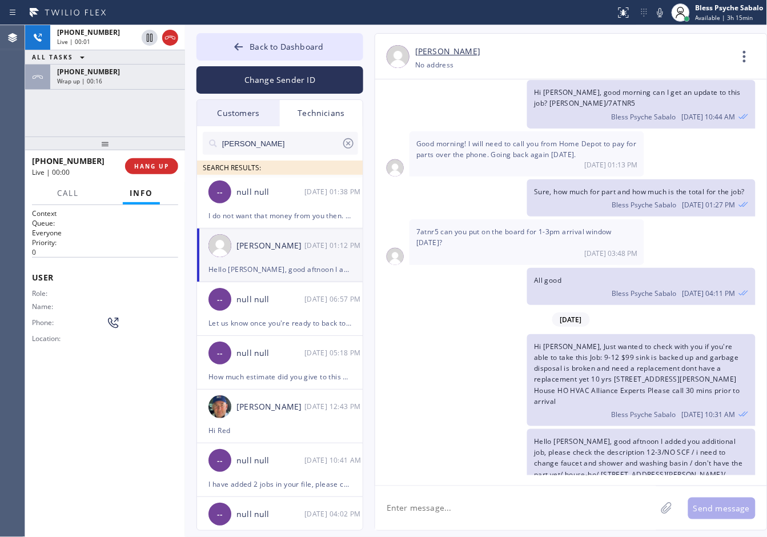
drag, startPoint x: 124, startPoint y: 129, endPoint x: 129, endPoint y: 144, distance: 15.7
click at [124, 129] on div "[PHONE_NUMBER] Live | 00:01 ALL TASKS ALL TASKS ACTIVE TASKS TASKS IN WRAP UP […" at bounding box center [105, 80] width 160 height 111
click at [115, 77] on div "Wrap up | 00:17" at bounding box center [117, 81] width 121 height 8
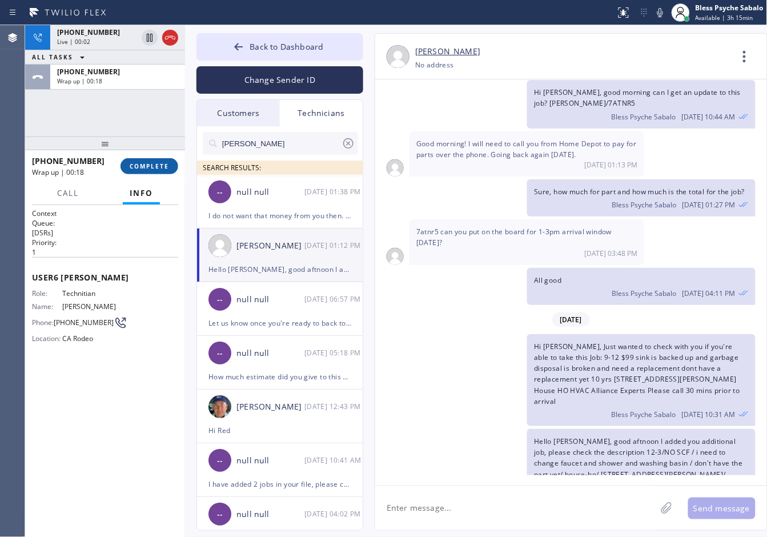
click at [157, 170] on span "COMPLETE" at bounding box center [149, 166] width 39 height 8
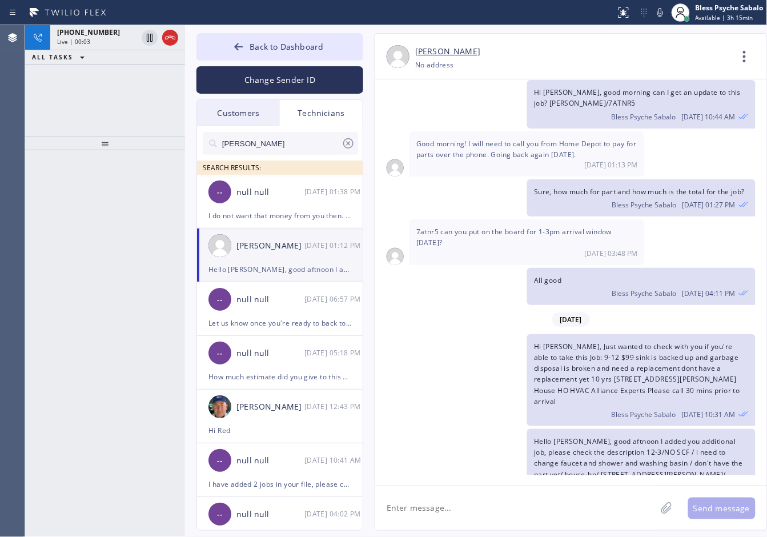
click at [446, 429] on div "Hello [PERSON_NAME], good aftnoon I added you additional job, please check the …" at bounding box center [565, 475] width 380 height 92
drag, startPoint x: 534, startPoint y: 390, endPoint x: 618, endPoint y: 449, distance: 102.3
click at [618, 449] on div "Hello [PERSON_NAME], good aftnoon I added you additional job, please check the …" at bounding box center [641, 475] width 228 height 92
click at [616, 504] on span "Bless Psyche Sabalo" at bounding box center [644, 509] width 65 height 10
drag, startPoint x: 592, startPoint y: 434, endPoint x: 526, endPoint y: 381, distance: 85.2
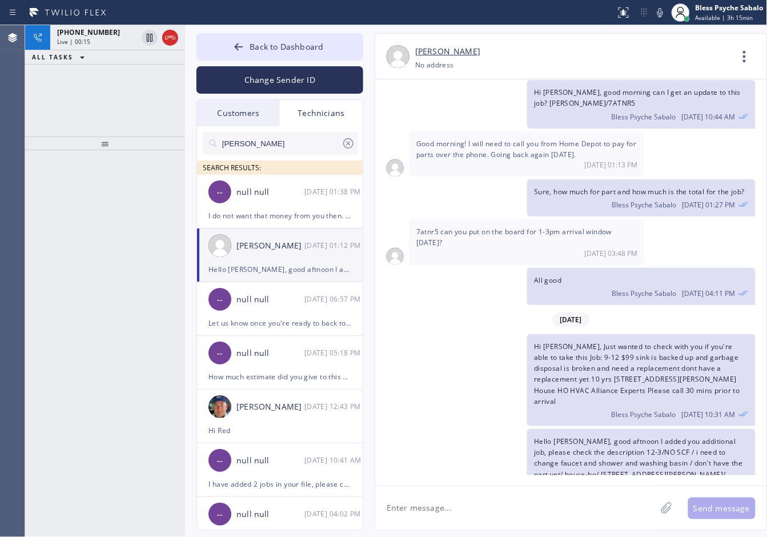
click at [526, 429] on div "Hello [PERSON_NAME], good aftnoon I added you additional job, please check the …" at bounding box center [565, 475] width 380 height 92
click at [561, 437] on span "Hello [PERSON_NAME], good aftnoon I added you additional job, please check the …" at bounding box center [640, 468] width 213 height 65
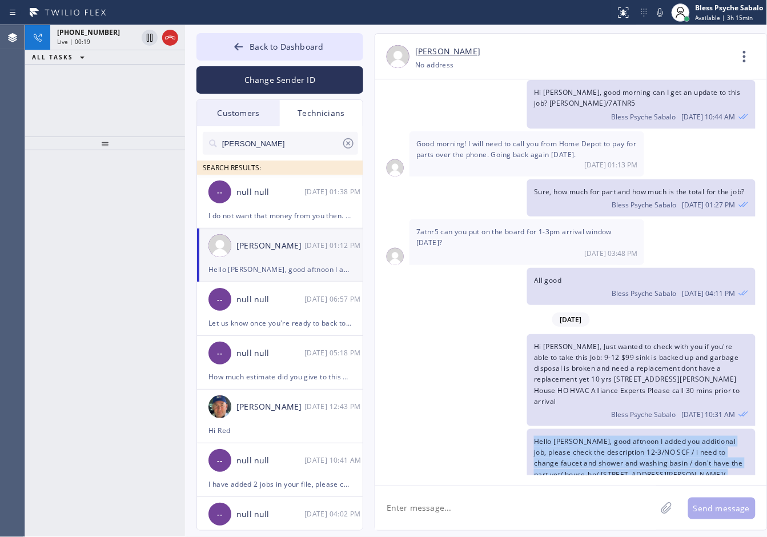
drag, startPoint x: 535, startPoint y: 389, endPoint x: 733, endPoint y: 455, distance: 209.4
click at [733, 455] on div "Hello [PERSON_NAME], good aftnoon I added you additional job, please check the …" at bounding box center [641, 475] width 228 height 92
click at [696, 446] on div "Hello [PERSON_NAME], good aftnoon I added you additional job, please check the …" at bounding box center [641, 475] width 228 height 92
drag, startPoint x: 735, startPoint y: 461, endPoint x: 533, endPoint y: 387, distance: 215.8
click at [533, 429] on div "Hello [PERSON_NAME], good aftnoon I added you additional job, please check the …" at bounding box center [641, 475] width 228 height 92
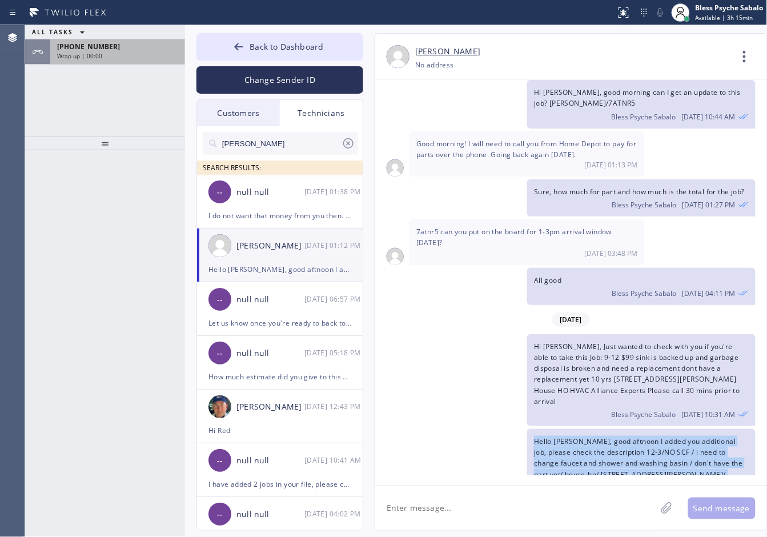
click at [73, 49] on span "[PHONE_NUMBER]" at bounding box center [88, 47] width 63 height 10
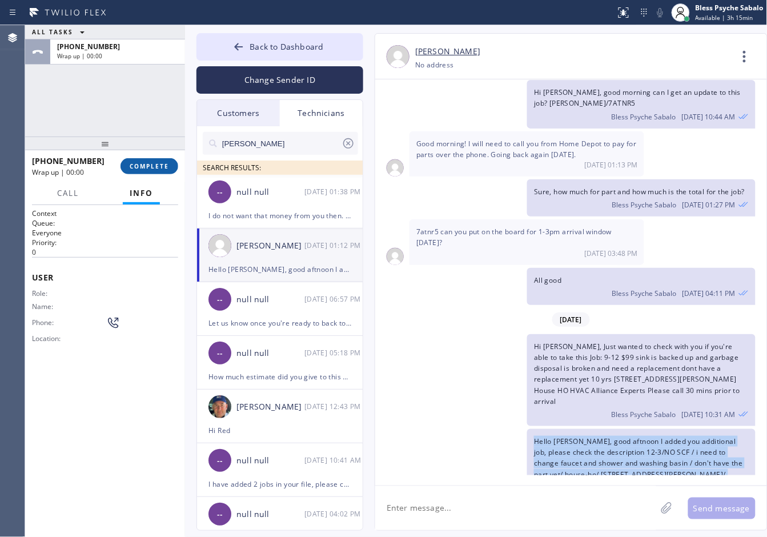
click at [155, 166] on span "COMPLETE" at bounding box center [149, 166] width 39 height 8
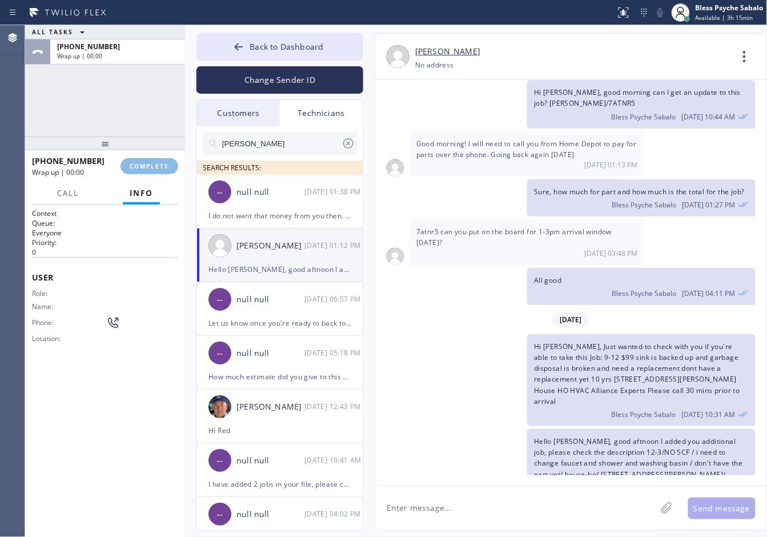
drag, startPoint x: 135, startPoint y: 129, endPoint x: 192, endPoint y: 217, distance: 104.5
click at [138, 129] on div "ALL TASKS ALL TASKS ACTIVE TASKS TASKS IN WRAP UP [PHONE_NUMBER] Wrap up | 00:00" at bounding box center [105, 80] width 160 height 111
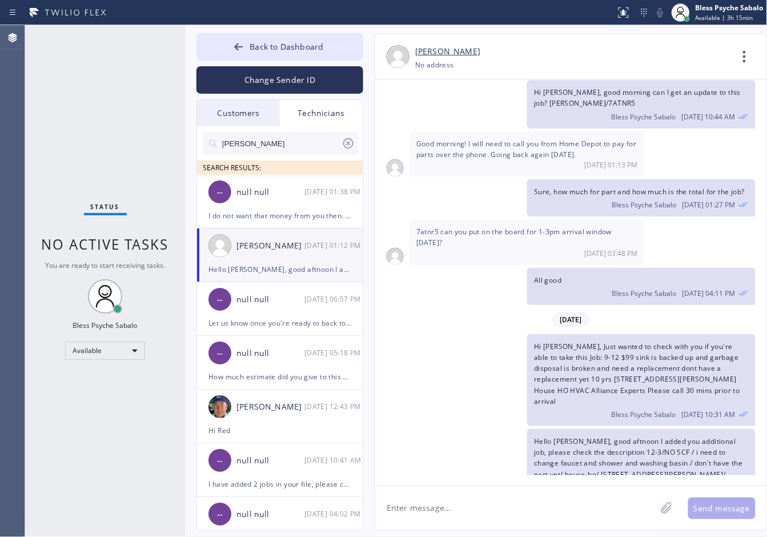
click at [325, 118] on div "Technicians" at bounding box center [321, 113] width 83 height 26
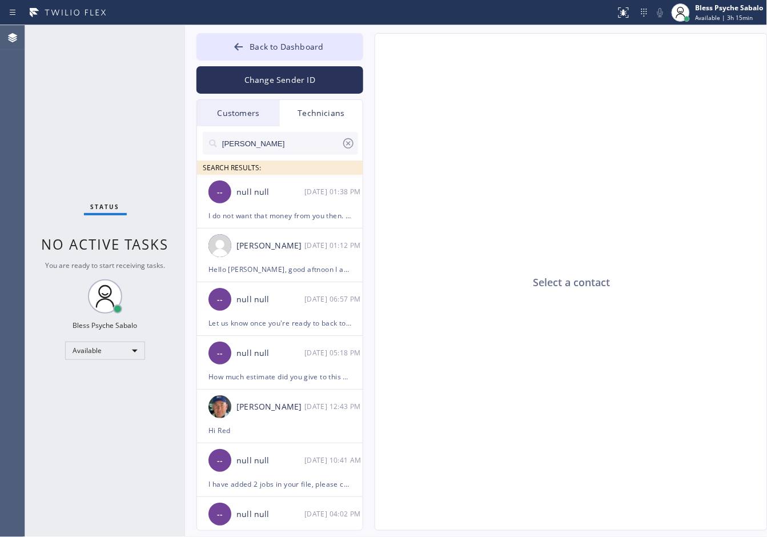
click at [327, 141] on input "[PERSON_NAME]" at bounding box center [281, 143] width 120 height 23
click at [326, 140] on input "[PERSON_NAME]" at bounding box center [281, 143] width 120 height 23
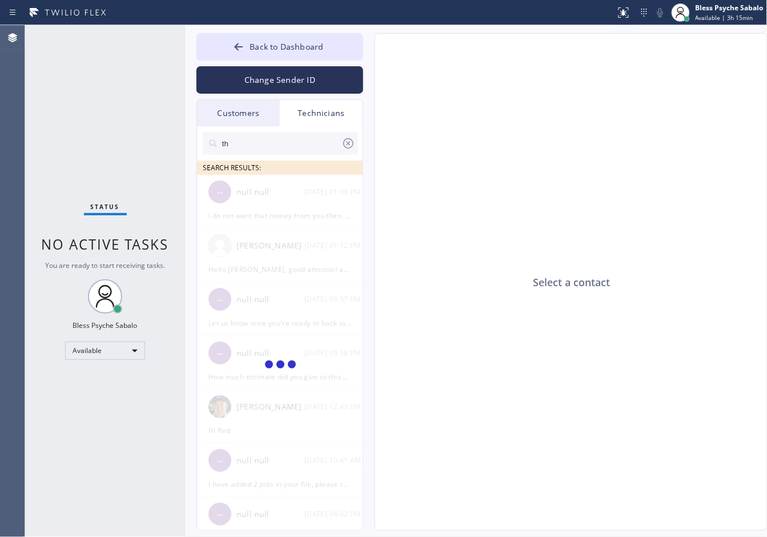
type input "t"
click at [260, 146] on input "math" at bounding box center [281, 143] width 120 height 23
paste input "[PERSON_NAME]"
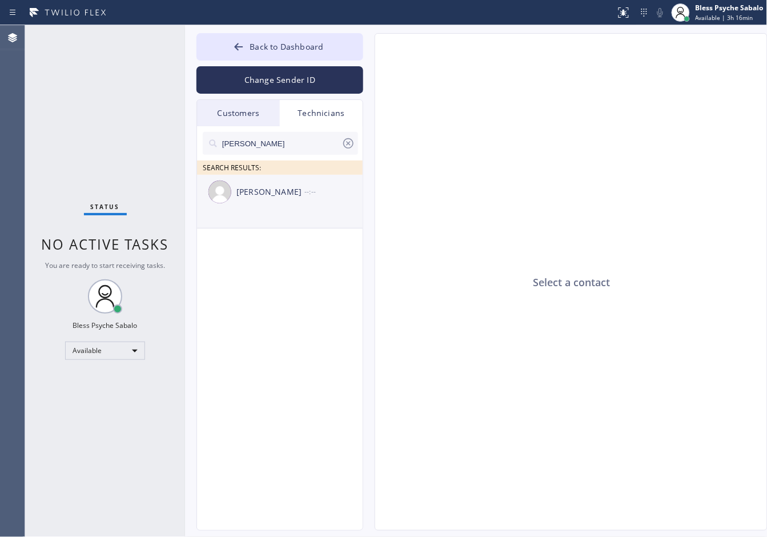
type input "[PERSON_NAME]"
click at [259, 201] on div "[PERSON_NAME] --:--" at bounding box center [280, 192] width 167 height 34
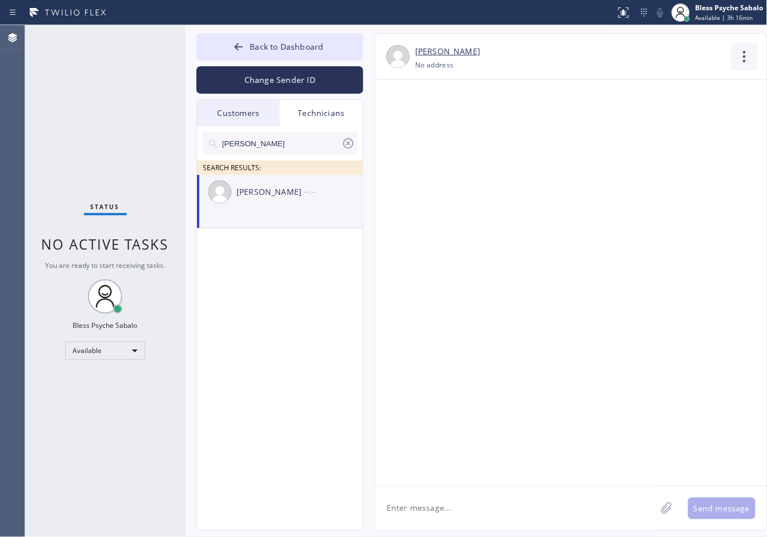
click at [745, 59] on icon at bounding box center [744, 56] width 27 height 27
click at [628, 123] on li "Call to Technician" at bounding box center [675, 117] width 166 height 30
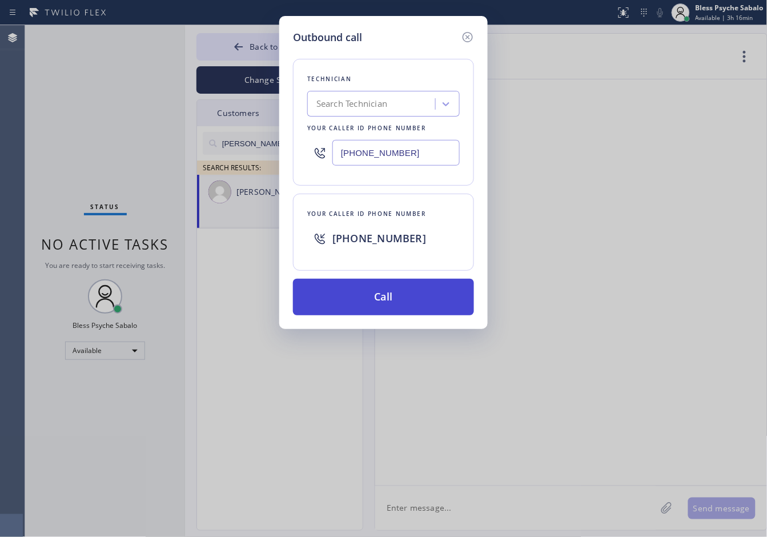
click at [393, 304] on button "Call" at bounding box center [383, 297] width 181 height 37
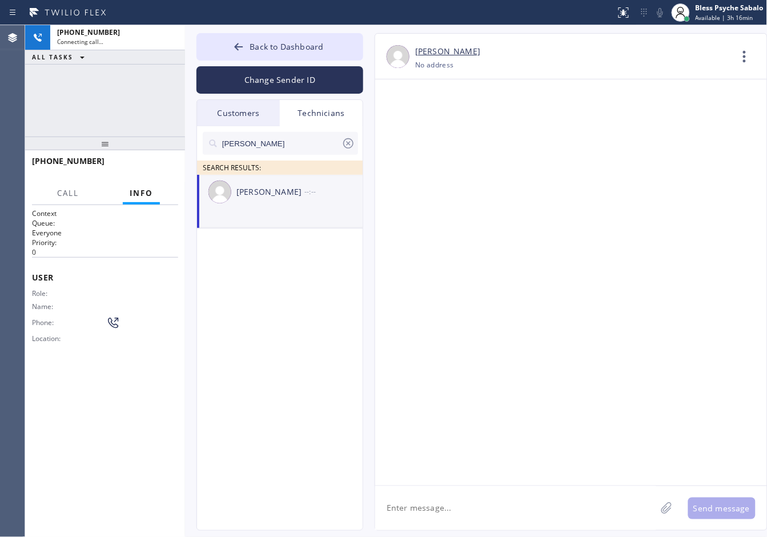
click at [445, 503] on textarea at bounding box center [515, 508] width 281 height 44
click at [447, 474] on div at bounding box center [571, 282] width 392 height 406
click at [441, 481] on div "[PERSON_NAME]," at bounding box center [461, 474] width 82 height 18
click at [465, 506] on textarea "Hello [PERSON_NAME]," at bounding box center [525, 508] width 301 height 44
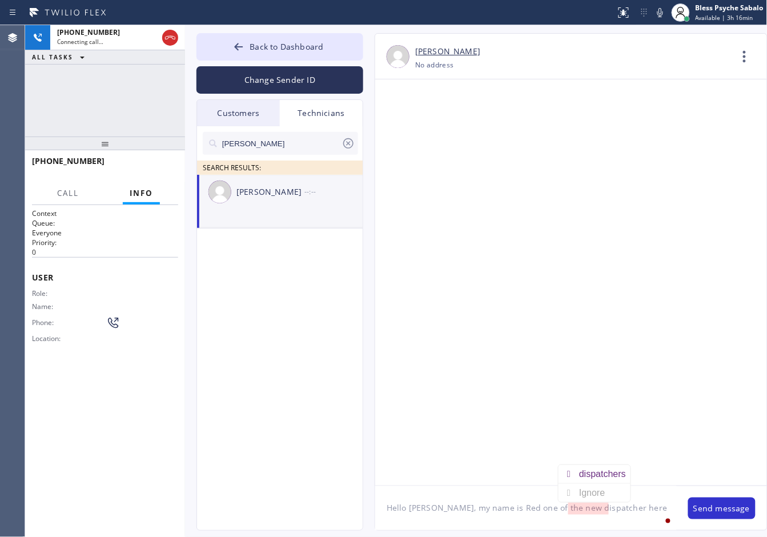
click at [559, 503] on textarea "Hello [PERSON_NAME], my name is Red one of the new dispatcher here" at bounding box center [525, 508] width 301 height 44
click at [625, 505] on textarea "Hello [PERSON_NAME], my name is Red one of the dispatcher here" at bounding box center [525, 508] width 301 height 44
click at [590, 477] on div "dispatchers" at bounding box center [586, 474] width 51 height 18
click at [568, 512] on textarea "Hello [PERSON_NAME], my name is Red one of the dispatchers here at 5 Star Plumb…" at bounding box center [525, 508] width 301 height 44
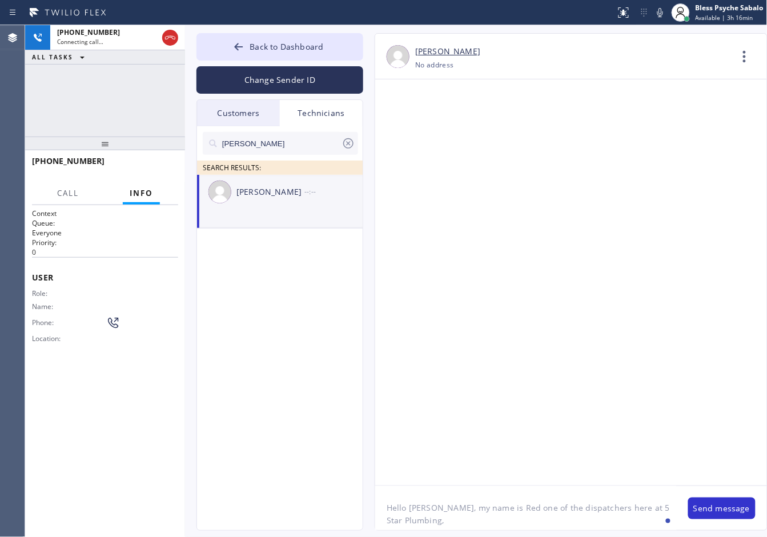
click at [581, 517] on textarea "Hello [PERSON_NAME], my name is Red one of the dispatchers here at 5 Star Plumb…" at bounding box center [525, 508] width 301 height 44
click at [162, 164] on span "HANG UP" at bounding box center [151, 166] width 35 height 8
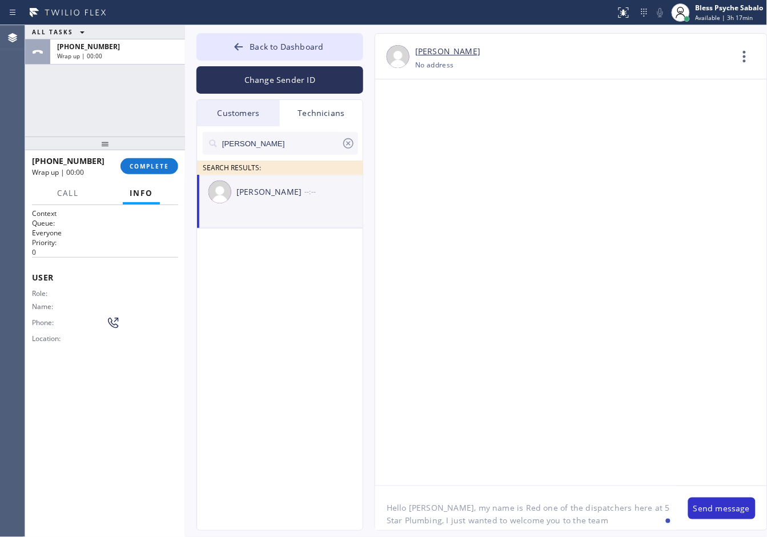
click at [595, 518] on textarea "Hello [PERSON_NAME], my name is Red one of the dispatchers here at 5 Star Plumb…" at bounding box center [525, 508] width 301 height 44
type textarea "Hello [PERSON_NAME], my name is Red one of the dispatchers here at 5 Star Plumb…"
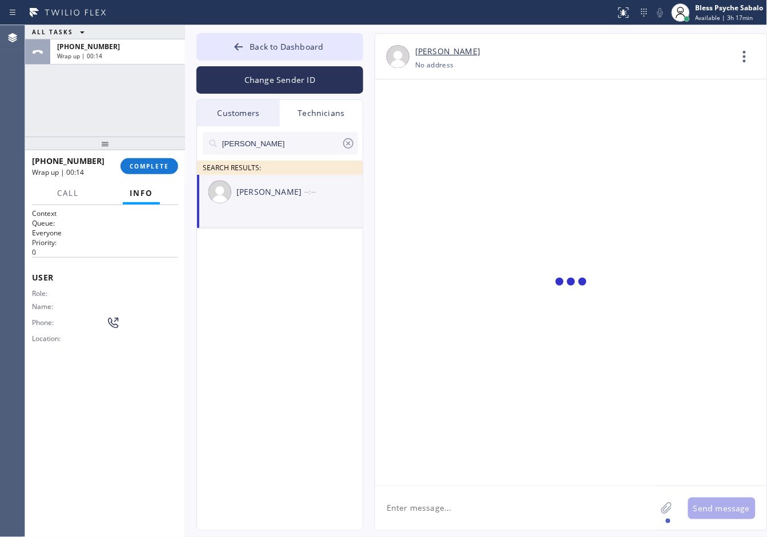
scroll to position [0, 0]
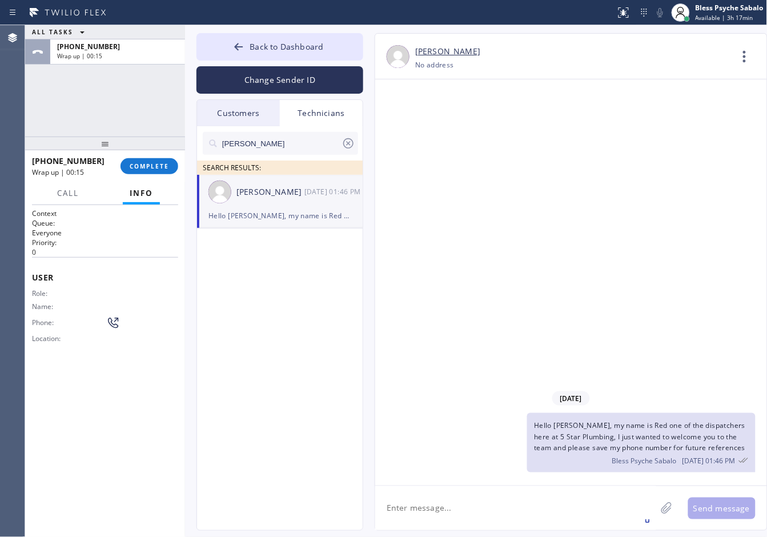
click at [514, 395] on div "[DATE]" at bounding box center [571, 397] width 392 height 23
click at [140, 172] on button "COMPLETE" at bounding box center [149, 166] width 58 height 16
click at [138, 112] on div "ALL TASKS ALL TASKS ACTIVE TASKS TASKS IN WRAP UP [PHONE_NUMBER] Wrap up | 00:16" at bounding box center [105, 80] width 160 height 111
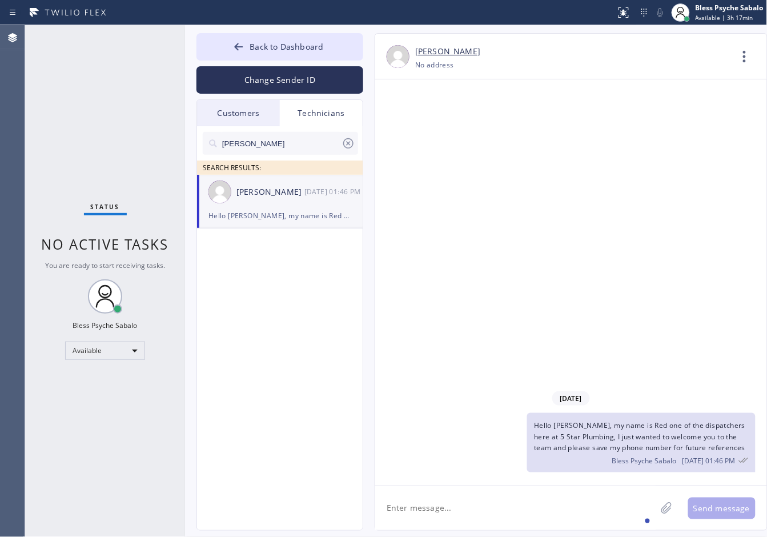
drag, startPoint x: 151, startPoint y: 170, endPoint x: 238, endPoint y: 136, distance: 93.1
click at [152, 167] on div "Status No active tasks You are ready to start receiving tasks. Bless Psyche Sab…" at bounding box center [105, 280] width 160 height 511
drag, startPoint x: 606, startPoint y: 118, endPoint x: 735, endPoint y: 55, distance: 143.0
click at [607, 118] on div "[DATE] Hello [PERSON_NAME], my name is Red one of the dispatchers here at 5 Sta…" at bounding box center [571, 282] width 392 height 406
click at [742, 54] on icon at bounding box center [744, 56] width 27 height 27
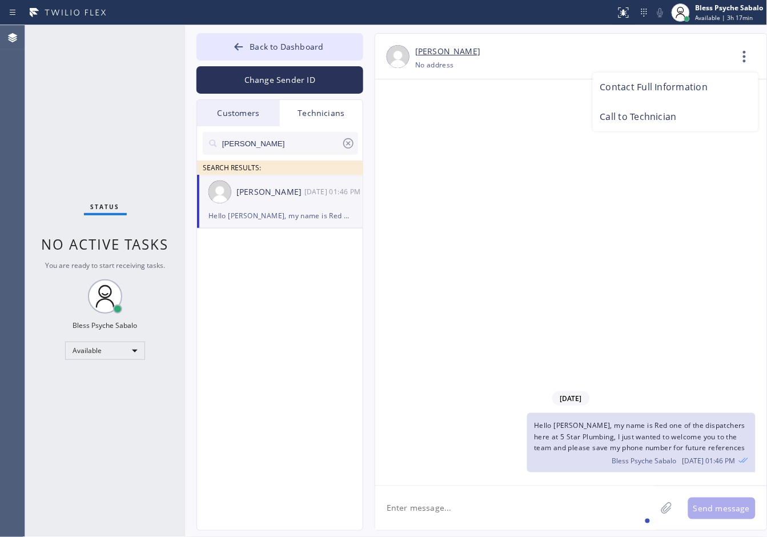
click at [623, 124] on li "Call to Technician" at bounding box center [675, 117] width 166 height 30
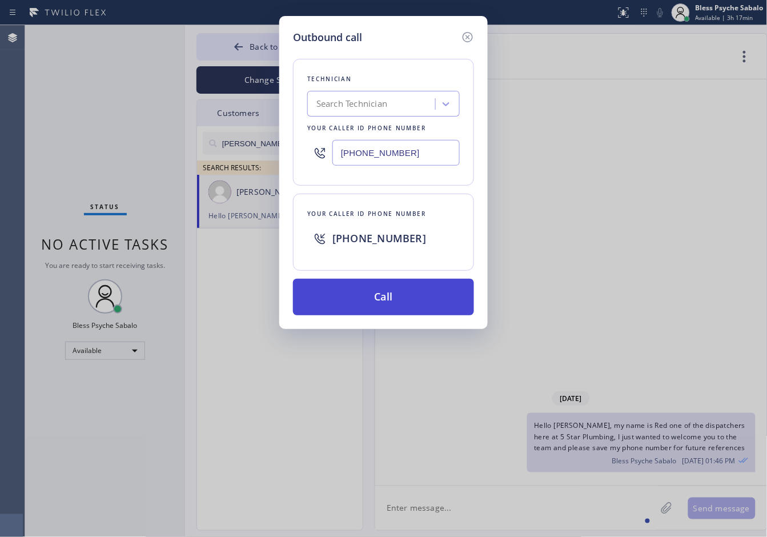
click at [373, 301] on button "Call" at bounding box center [383, 297] width 181 height 37
click at [445, 297] on div "[DATE] Hello [PERSON_NAME], my name is Red one of the dispatchers here at 5 Sta…" at bounding box center [571, 282] width 392 height 406
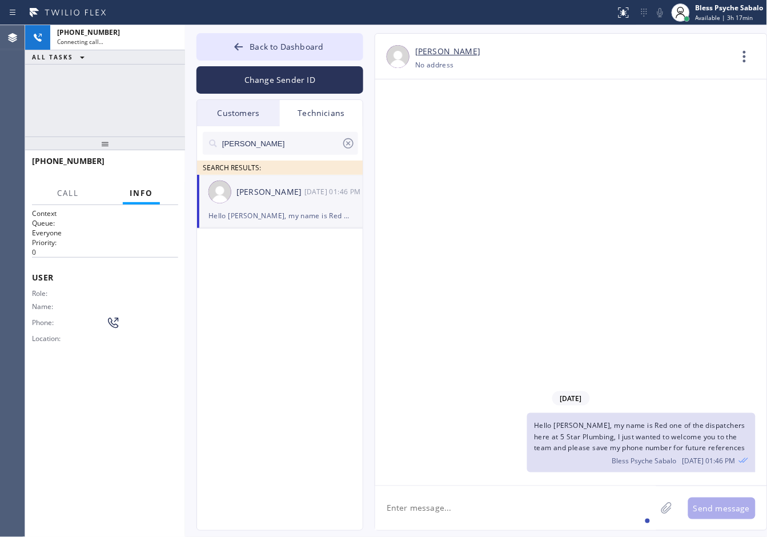
click at [523, 312] on div "[DATE] Hello [PERSON_NAME], my name is Red one of the dispatchers here at 5 Sta…" at bounding box center [571, 282] width 392 height 406
click at [435, 492] on textarea at bounding box center [515, 508] width 281 height 44
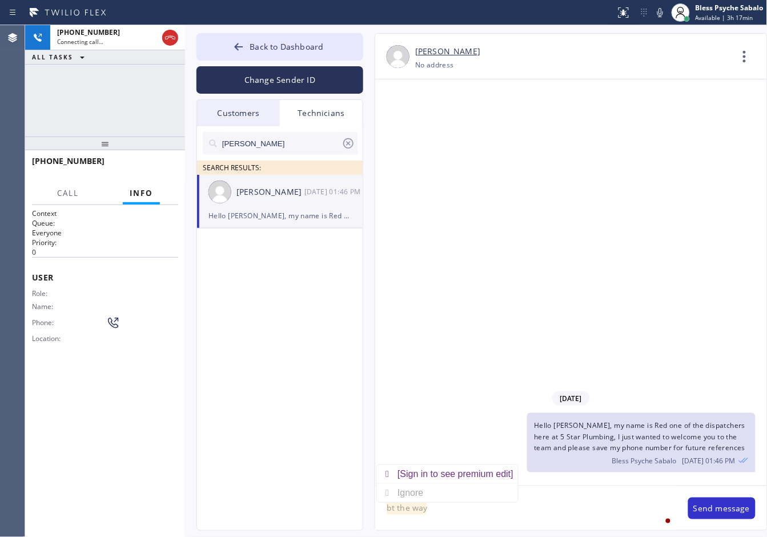
click at [395, 505] on textarea "bt the way" at bounding box center [525, 508] width 301 height 44
click at [513, 506] on textarea "by the way" at bounding box center [525, 508] width 301 height 44
click at [392, 508] on textarea "by the way the reason why I was calling is to give you some jobs in your Area," at bounding box center [525, 508] width 301 height 44
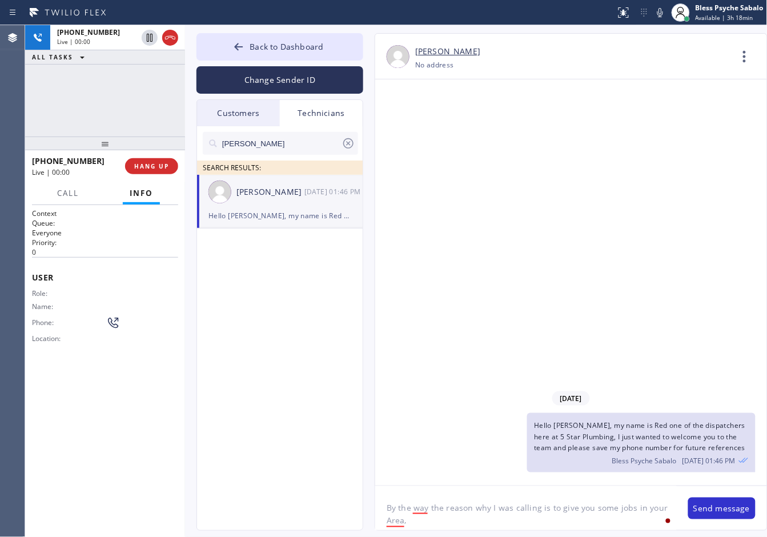
click at [474, 523] on textarea "By the way the reason why I was calling is to give you some jobs in your Area," at bounding box center [525, 508] width 301 height 44
click at [407, 487] on div "area" at bounding box center [408, 487] width 23 height 18
click at [420, 529] on textarea "By the way the reason why I was calling is to give you some jobs in your area," at bounding box center [525, 508] width 301 height 44
click at [437, 474] on div "way," at bounding box center [435, 474] width 23 height 18
click at [431, 524] on textarea "By the way, the reason why I was calling is to give you some jobs in your area," at bounding box center [525, 508] width 301 height 44
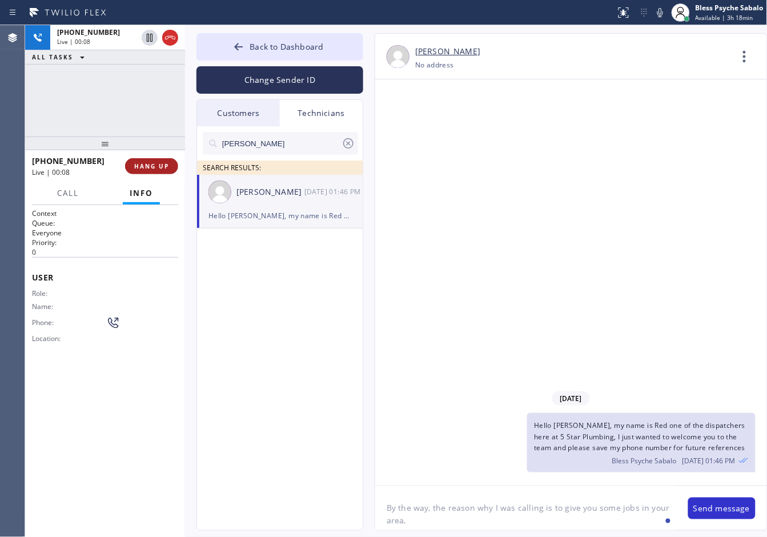
click at [148, 164] on span "HANG UP" at bounding box center [151, 166] width 35 height 8
drag, startPoint x: 144, startPoint y: 131, endPoint x: 159, endPoint y: 138, distance: 16.1
click at [144, 131] on div "[PHONE_NUMBER] Live | 00:09 ALL TASKS ALL TASKS ACTIVE TASKS TASKS IN WRAP UP" at bounding box center [105, 80] width 160 height 111
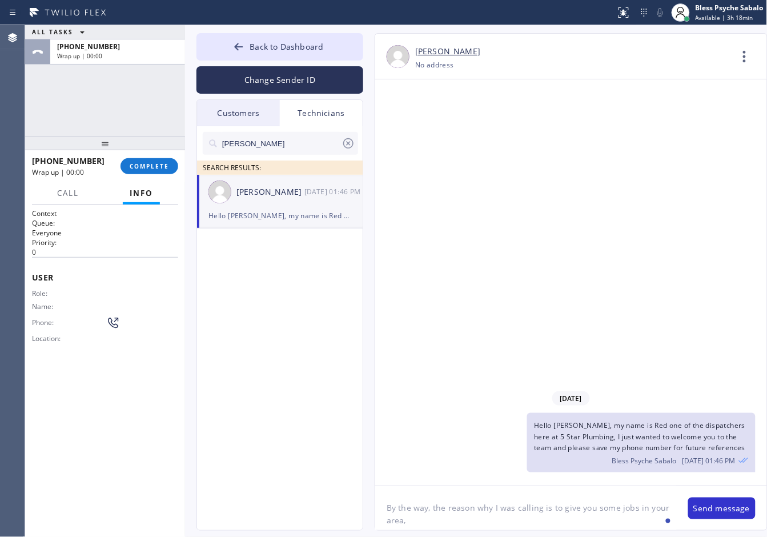
click at [428, 518] on textarea "By the way, the reason why I was calling is to give you some jobs in your area," at bounding box center [525, 508] width 301 height 44
type textarea "By the way, the reason why I was calling is to give you some jobs in your area,…"
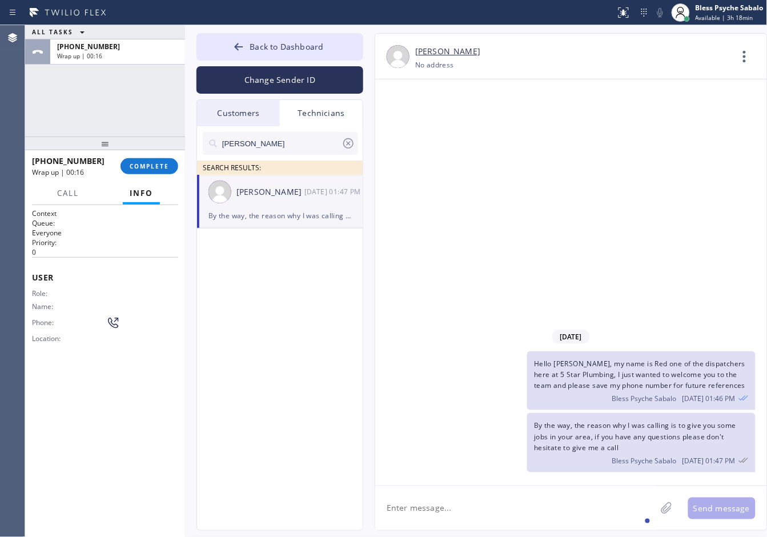
click at [499, 327] on div "[DATE]" at bounding box center [571, 336] width 392 height 23
click at [126, 167] on button "COMPLETE" at bounding box center [149, 166] width 58 height 16
click at [120, 131] on div "ALL TASKS ALL TASKS ACTIVE TASKS TASKS IN WRAP UP [PHONE_NUMBER] Wrap up | 00:18" at bounding box center [105, 80] width 160 height 111
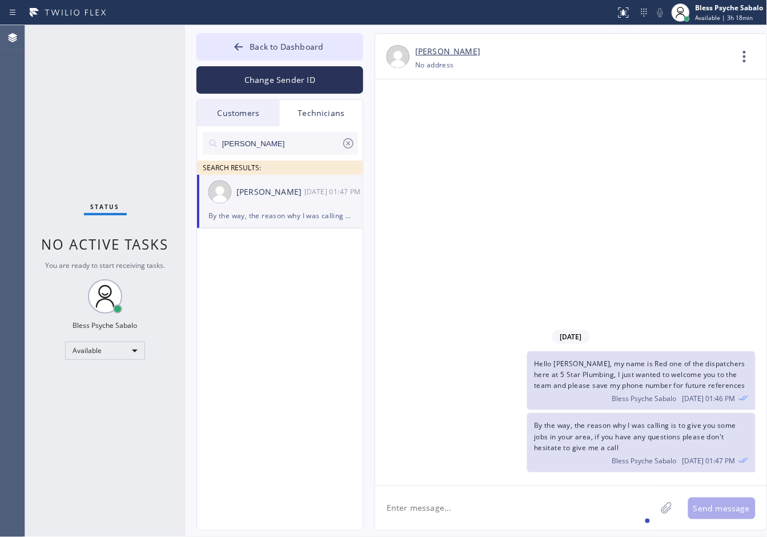
click at [309, 272] on div "[PERSON_NAME] SEARCH RESULTS: [PERSON_NAME] [DATE] 01:47 PM By the way, the rea…" at bounding box center [280, 341] width 167 height 430
click at [464, 290] on div "[DATE] Hello [PERSON_NAME], my name is Red one of the dispatchers here at 5 Sta…" at bounding box center [571, 282] width 392 height 406
click at [426, 219] on div "[DATE] Hello [PERSON_NAME], my name is Red one of the dispatchers here at 5 Sta…" at bounding box center [571, 282] width 392 height 406
click at [512, 509] on textarea at bounding box center [515, 508] width 281 height 44
click at [511, 244] on div "[DATE] Hello [PERSON_NAME], my name is Red one of the dispatchers here at 5 Sta…" at bounding box center [571, 282] width 392 height 406
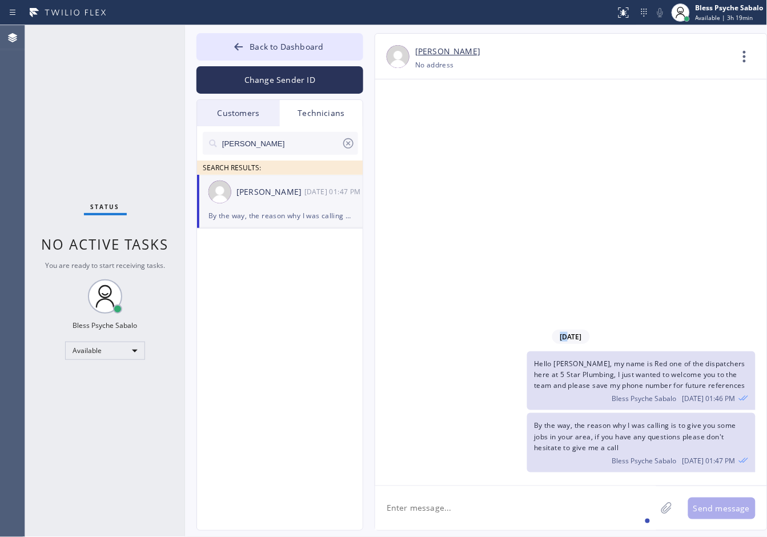
click at [511, 244] on div "[DATE] Hello [PERSON_NAME], my name is Red one of the dispatchers here at 5 Sta…" at bounding box center [571, 282] width 392 height 406
click at [272, 46] on span "Back to Dashboard" at bounding box center [286, 46] width 74 height 11
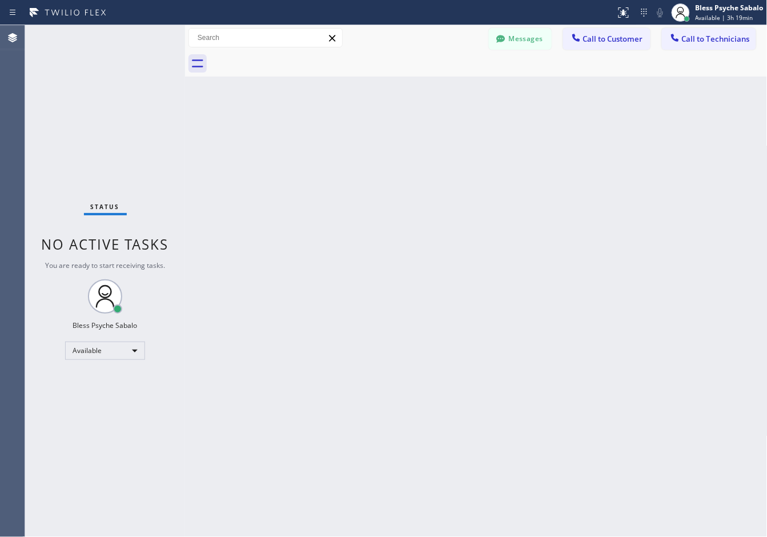
click at [404, 131] on div "Back to Dashboard Change Sender ID Customers Technicians AN [PERSON_NAME] [DATE…" at bounding box center [476, 280] width 582 height 511
click at [628, 41] on span "Call to Customer" at bounding box center [613, 39] width 60 height 10
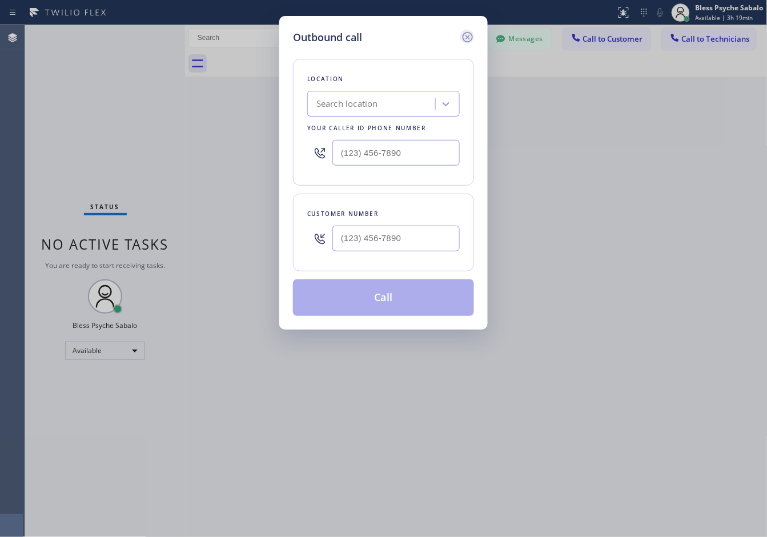
click at [462, 40] on icon at bounding box center [468, 37] width 14 height 14
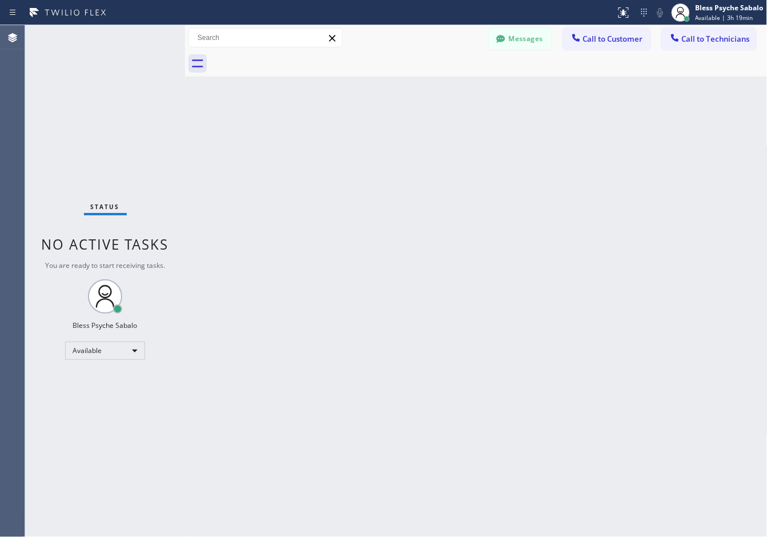
drag, startPoint x: 490, startPoint y: 90, endPoint x: 601, endPoint y: 78, distance: 111.9
click at [493, 90] on div "Back to Dashboard Change Sender ID Customers Technicians AN [PERSON_NAME] [DATE…" at bounding box center [476, 280] width 582 height 511
click at [707, 37] on span "Call to Technicians" at bounding box center [716, 39] width 68 height 10
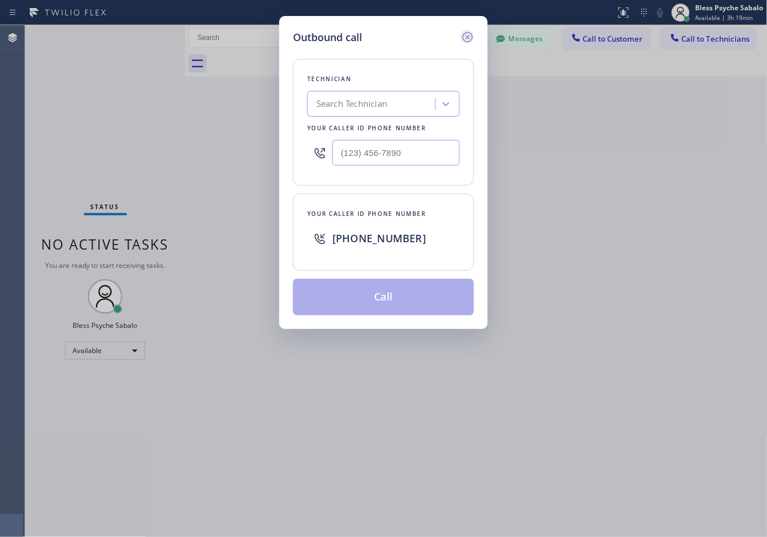
click at [469, 35] on icon at bounding box center [467, 37] width 10 height 10
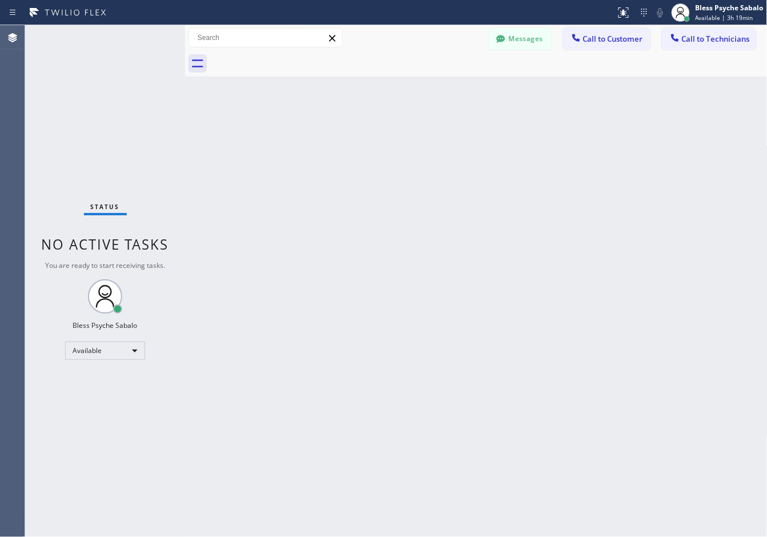
drag, startPoint x: 483, startPoint y: 99, endPoint x: 492, endPoint y: 70, distance: 30.3
click at [483, 96] on div "Back to Dashboard Change Sender ID Customers Technicians AN [PERSON_NAME] [DATE…" at bounding box center [476, 280] width 582 height 511
click at [505, 39] on icon at bounding box center [500, 38] width 11 height 11
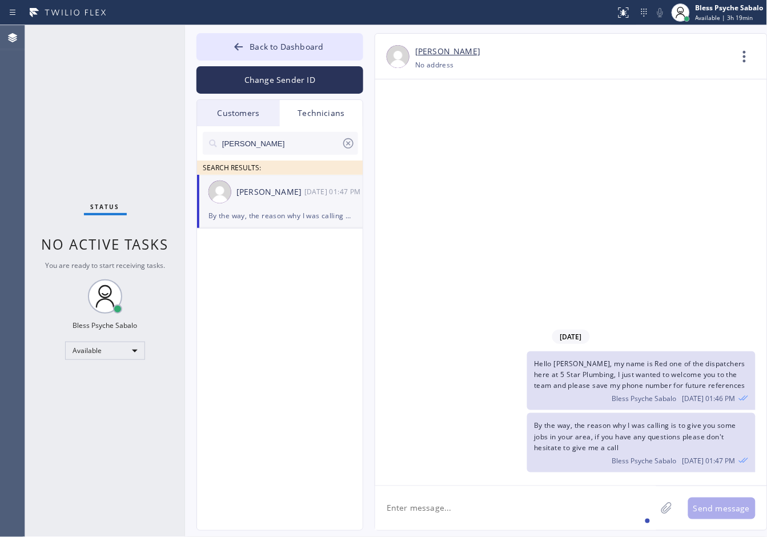
click at [324, 103] on div "Technicians" at bounding box center [321, 113] width 83 height 26
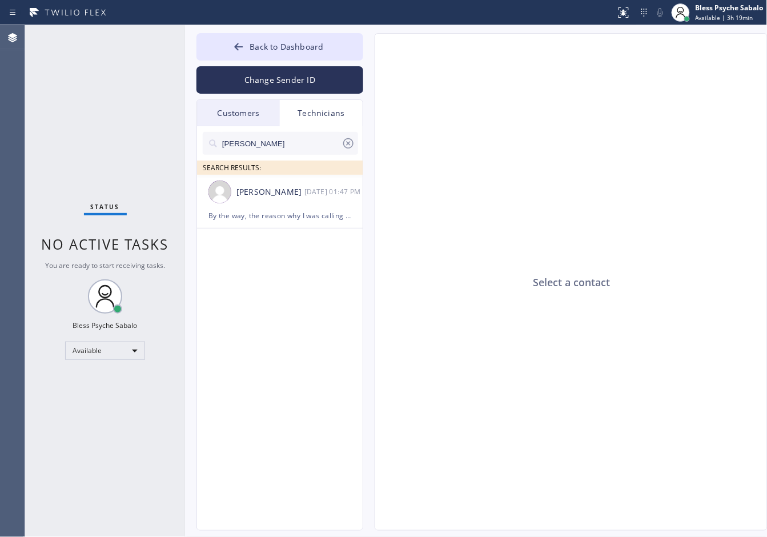
click at [323, 117] on div "Technicians" at bounding box center [321, 113] width 83 height 26
click at [349, 139] on icon at bounding box center [348, 143] width 10 height 10
click at [349, 139] on input "text" at bounding box center [289, 143] width 137 height 23
click at [324, 140] on input "text" at bounding box center [289, 143] width 137 height 23
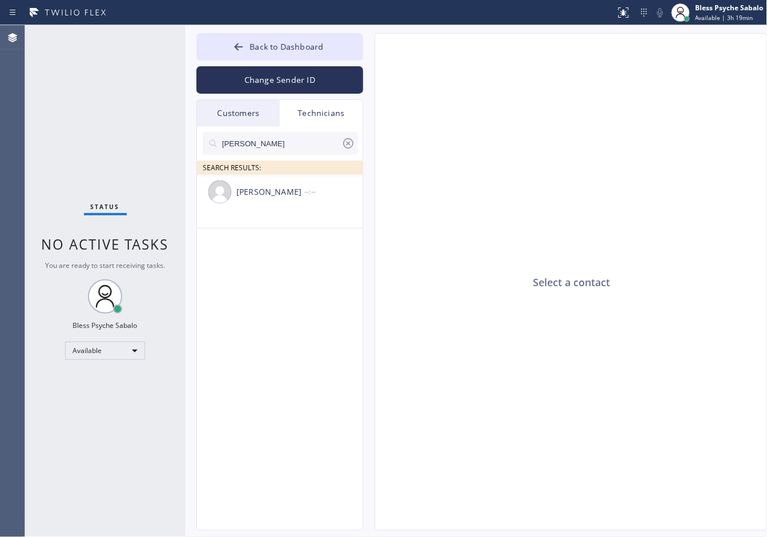
drag, startPoint x: 230, startPoint y: 139, endPoint x: 206, endPoint y: 135, distance: 24.3
click at [200, 139] on div "[PERSON_NAME] SEARCH RESULTS:" at bounding box center [280, 150] width 167 height 49
type input "[PERSON_NAME]"
click at [334, 271] on div "[PERSON_NAME] SEARCH RESULTS: [PERSON_NAME] --:--" at bounding box center [280, 341] width 167 height 430
click at [530, 186] on div "Select a contact" at bounding box center [571, 282] width 393 height 497
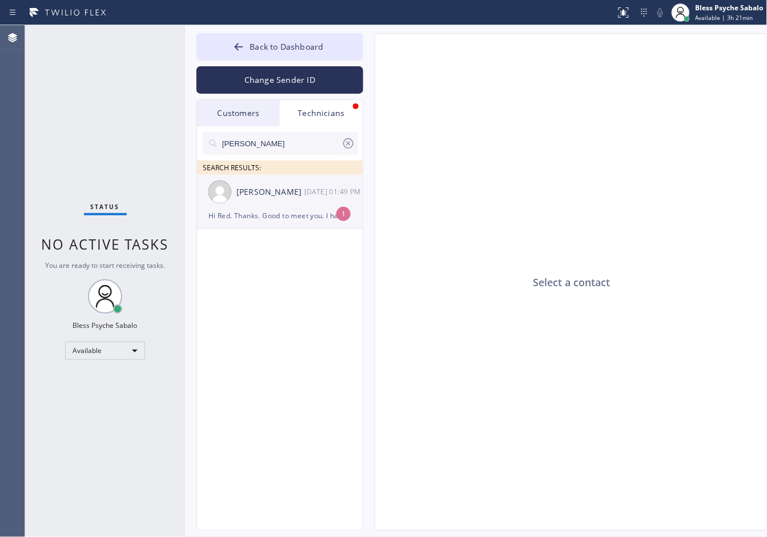
click at [277, 207] on div "[PERSON_NAME] [DATE] 01:49 PM" at bounding box center [280, 192] width 167 height 34
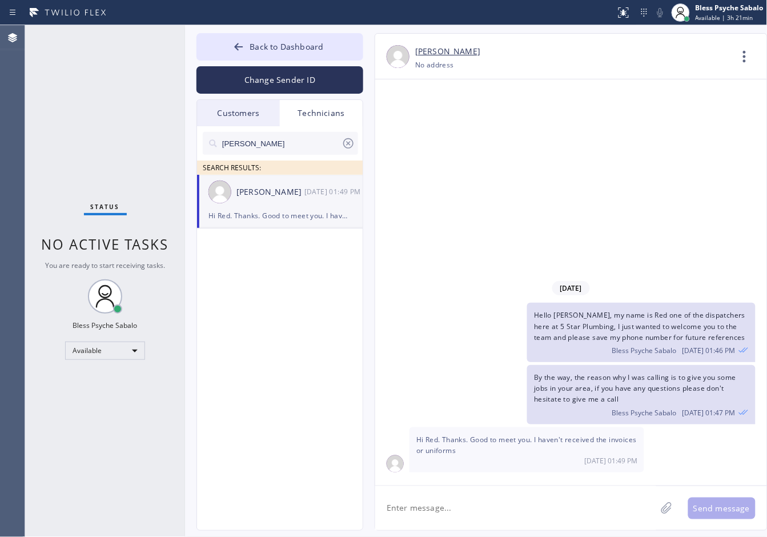
click at [580, 492] on textarea at bounding box center [515, 508] width 281 height 44
click at [508, 527] on textarea at bounding box center [515, 508] width 281 height 44
click at [507, 509] on textarea at bounding box center [515, 508] width 281 height 44
click at [465, 513] on textarea at bounding box center [515, 508] width 281 height 44
click at [518, 237] on div "[DATE] Hello [PERSON_NAME], my name is Red one of the dispatchers here at 5 Sta…" at bounding box center [571, 282] width 392 height 406
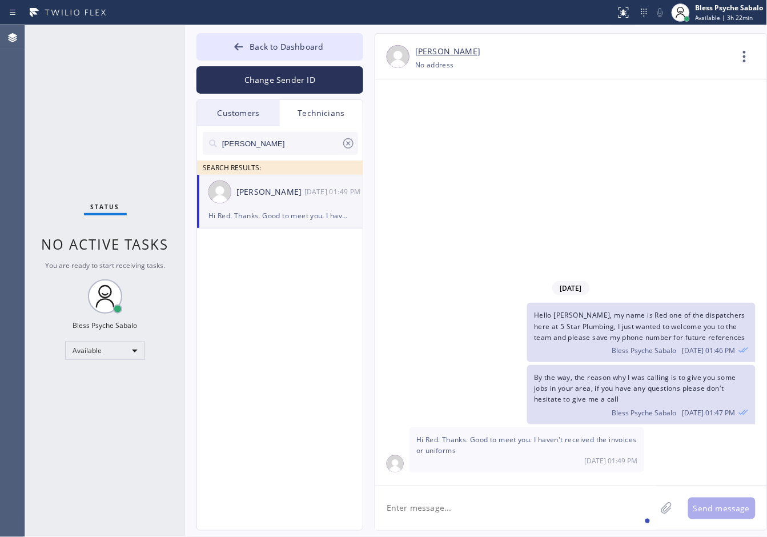
click at [521, 492] on textarea at bounding box center [515, 508] width 281 height 44
click at [540, 514] on textarea "That's fine for this job, if you need any assisstance" at bounding box center [525, 508] width 301 height 44
click at [620, 509] on textarea "That's fine for this job, if you need any assistance" at bounding box center [525, 508] width 301 height 44
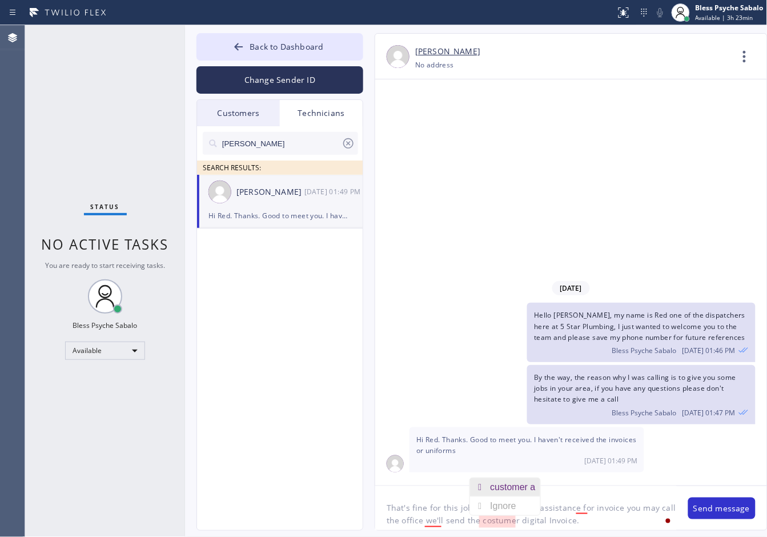
click at [520, 489] on div "customer a" at bounding box center [515, 487] width 50 height 18
click at [444, 491] on div "and we'll" at bounding box center [456, 487] width 40 height 18
click at [615, 515] on textarea "That's fine for this job, if you need any assistance for invoice you may call t…" at bounding box center [525, 508] width 301 height 44
click at [589, 475] on div "with the" at bounding box center [605, 474] width 36 height 18
type textarea "That's fine for this job, if you need any assistance with the invoice you may c…"
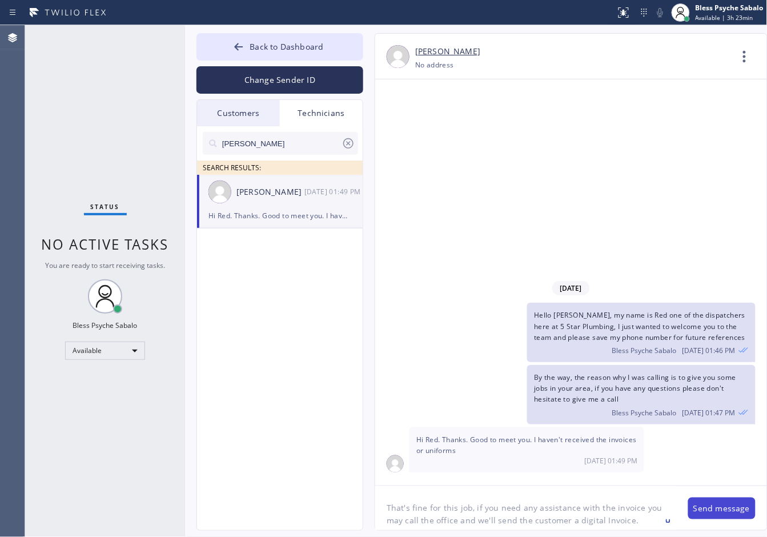
click at [721, 514] on button "Send message" at bounding box center [721, 508] width 67 height 22
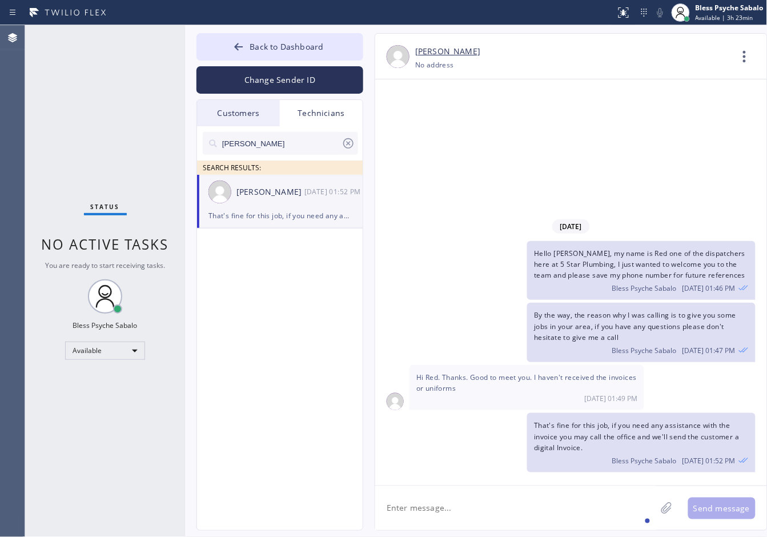
click at [581, 498] on textarea at bounding box center [515, 508] width 281 height 44
click at [581, 497] on textarea at bounding box center [515, 508] width 281 height 44
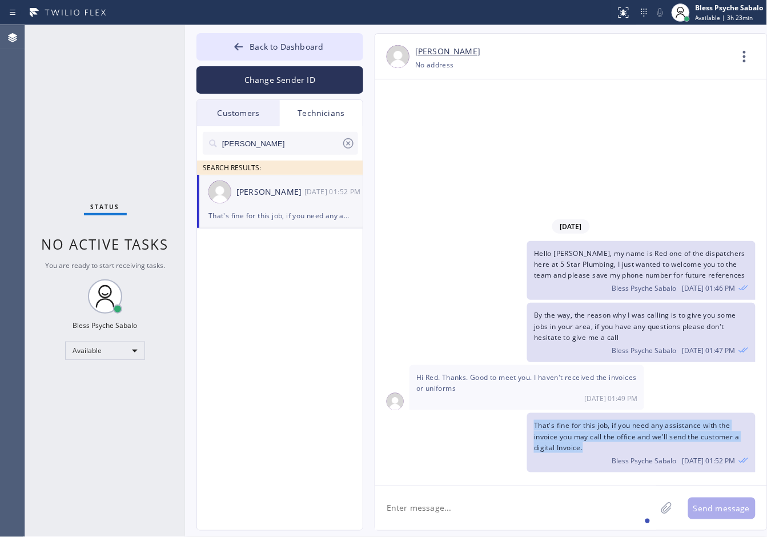
drag, startPoint x: 596, startPoint y: 449, endPoint x: 531, endPoint y: 417, distance: 72.2
click at [531, 417] on div "That's fine for this job, if you need any assistance with the invoice you may c…" at bounding box center [641, 442] width 228 height 59
click at [535, 441] on div "That's fine for this job, if you need any assistance with the invoice you may c…" at bounding box center [641, 442] width 228 height 59
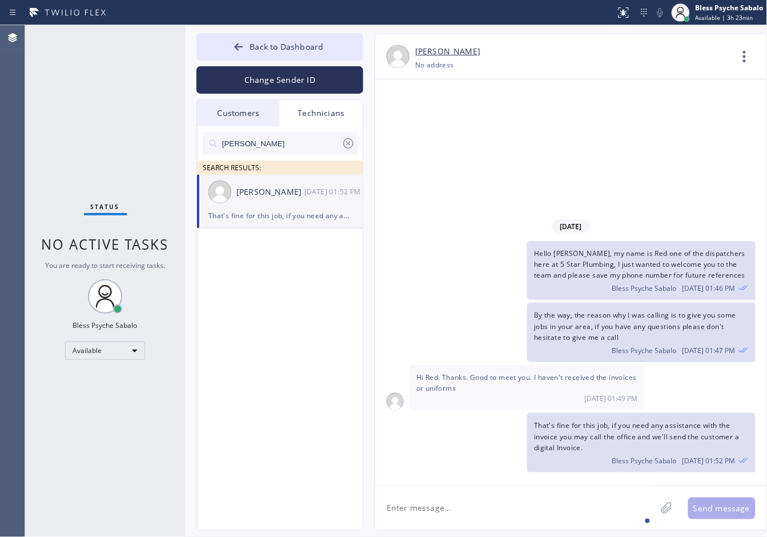
click at [553, 506] on textarea at bounding box center [515, 508] width 281 height 44
click at [475, 184] on div "[DATE] Hello [PERSON_NAME], my name is Red one of the dispatchers here at 5 Sta…" at bounding box center [571, 282] width 392 height 406
click at [491, 209] on div "[DATE] Hello [PERSON_NAME], my name is Red one of the dispatchers here at 5 Sta…" at bounding box center [571, 282] width 392 height 406
click at [747, 62] on icon at bounding box center [744, 56] width 27 height 27
click at [672, 110] on li "Call to Technician" at bounding box center [675, 117] width 166 height 30
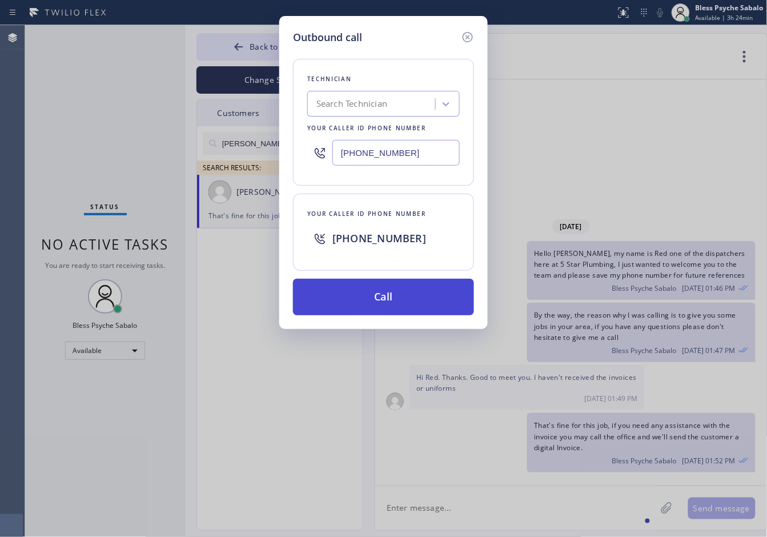
click at [388, 315] on button "Call" at bounding box center [383, 297] width 181 height 37
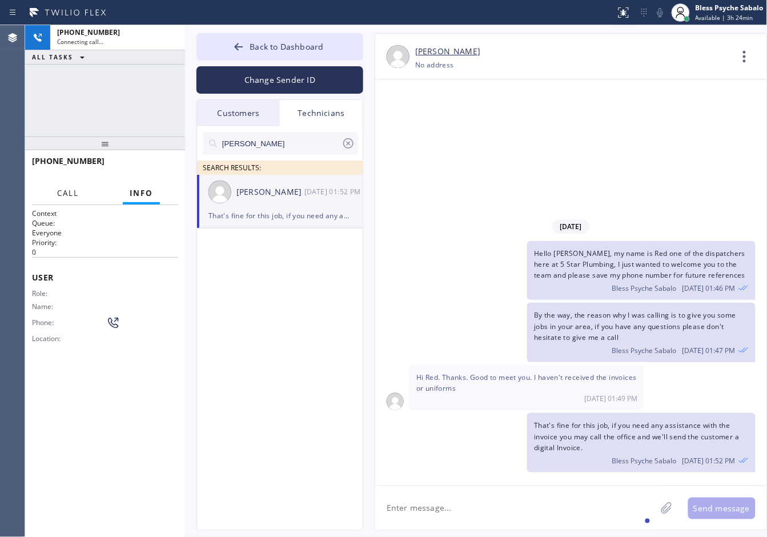
click at [63, 189] on span "Call" at bounding box center [68, 193] width 22 height 10
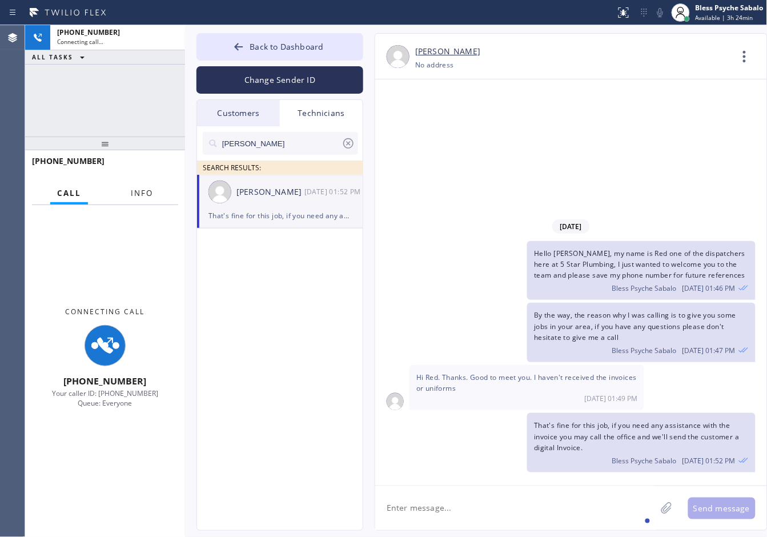
click at [137, 191] on span "Info" at bounding box center [142, 193] width 22 height 10
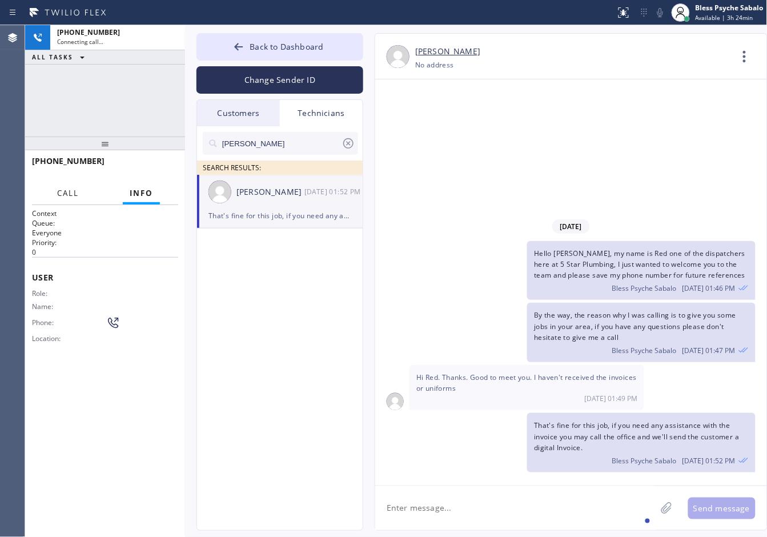
click at [67, 191] on span "Call" at bounding box center [68, 193] width 22 height 10
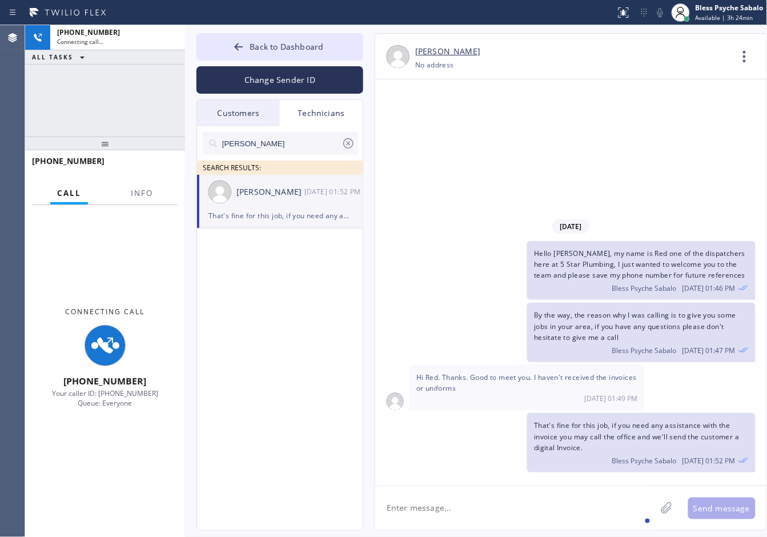
click at [515, 284] on div "Hello [PERSON_NAME], my name is Red one of the dispatchers here at 5 Star Plumb…" at bounding box center [565, 270] width 380 height 59
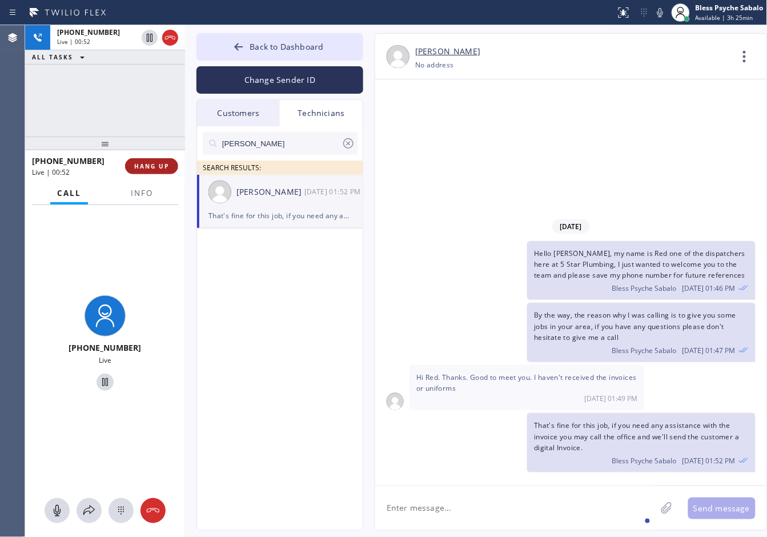
click at [159, 172] on button "HANG UP" at bounding box center [151, 166] width 53 height 16
click at [540, 163] on div "[DATE] Hello [PERSON_NAME], my name is Red one of the dispatchers here at 5 Sta…" at bounding box center [571, 282] width 392 height 406
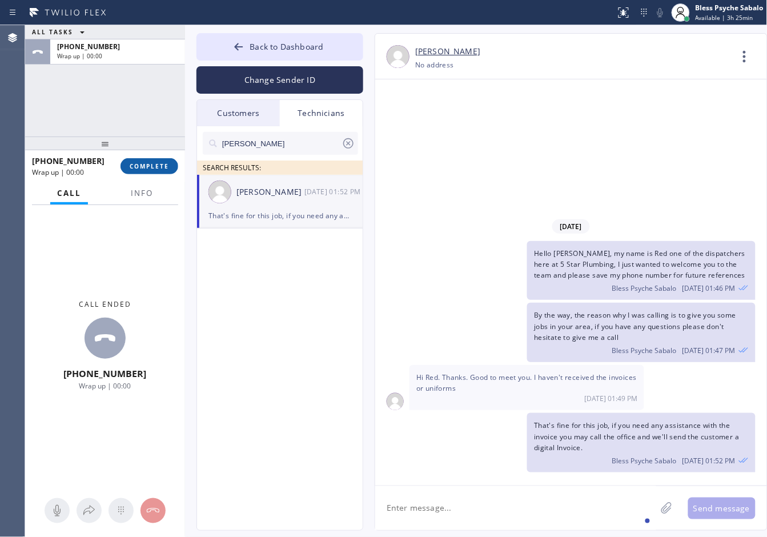
click at [153, 164] on span "COMPLETE" at bounding box center [149, 166] width 39 height 8
click at [421, 162] on div "[DATE] Hello [PERSON_NAME], my name is Red one of the dispatchers here at 5 Sta…" at bounding box center [571, 282] width 392 height 406
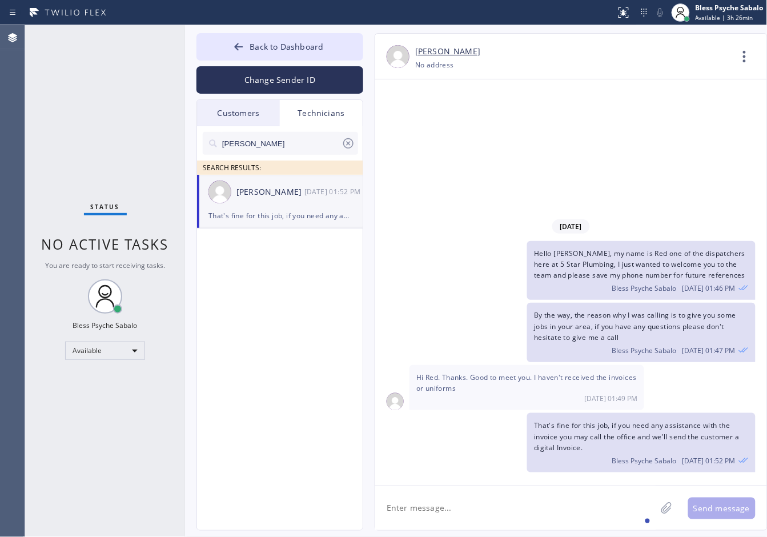
click at [671, 121] on div "[DATE] Hello [PERSON_NAME], my name is Red one of the dispatchers here at 5 Sta…" at bounding box center [571, 282] width 392 height 406
click at [463, 265] on div "Hello [PERSON_NAME], my name is Red one of the dispatchers here at 5 Star Plumb…" at bounding box center [565, 270] width 380 height 59
click at [277, 47] on span "Back to Dashboard" at bounding box center [286, 46] width 74 height 11
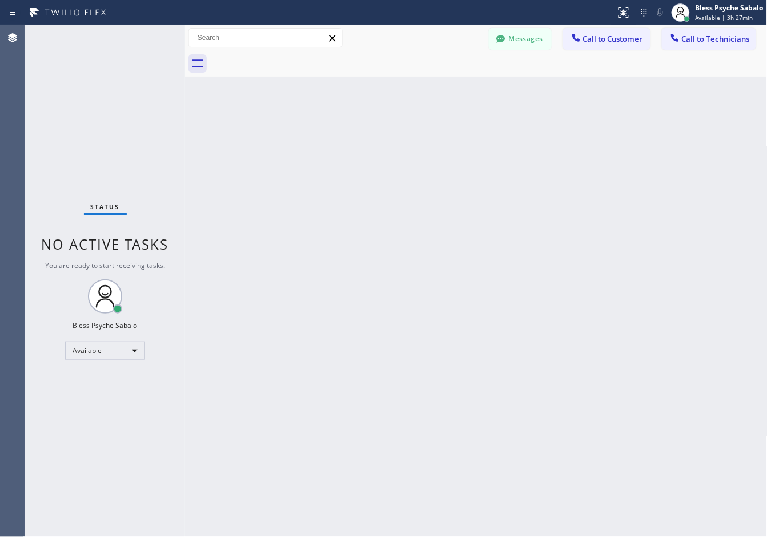
click at [477, 167] on div "Back to Dashboard Change Sender ID Customers Technicians AN [PERSON_NAME] [DATE…" at bounding box center [476, 280] width 582 height 511
click at [535, 41] on button "Messages" at bounding box center [520, 39] width 63 height 22
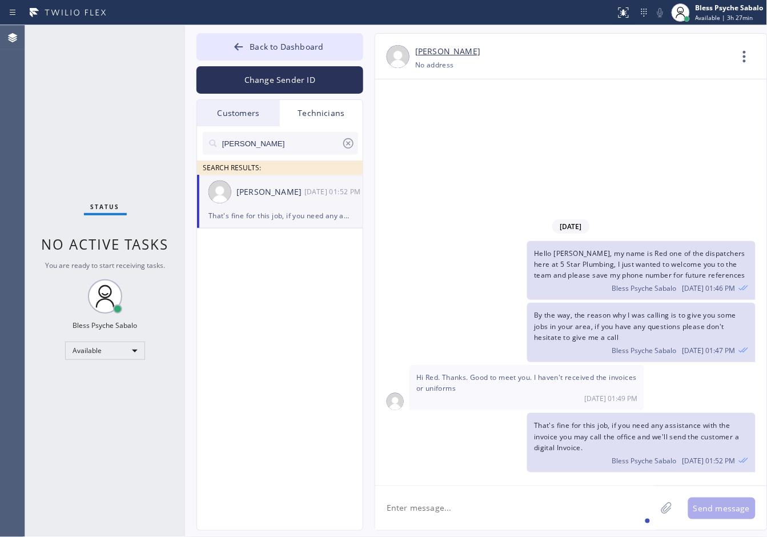
click at [320, 201] on div "[PERSON_NAME] [DATE] 01:52 PM" at bounding box center [280, 192] width 167 height 34
click at [515, 498] on textarea at bounding box center [515, 508] width 281 height 44
click at [456, 247] on div "Hello [PERSON_NAME], my name is Red one of the dispatchers here at 5 Star Plumb…" at bounding box center [565, 270] width 380 height 59
click at [558, 518] on textarea "Hey, I have added you a job for [DATE]" at bounding box center [525, 508] width 301 height 44
click at [523, 508] on textarea "Hey, I have added you a job for [DATE]" at bounding box center [525, 508] width 301 height 44
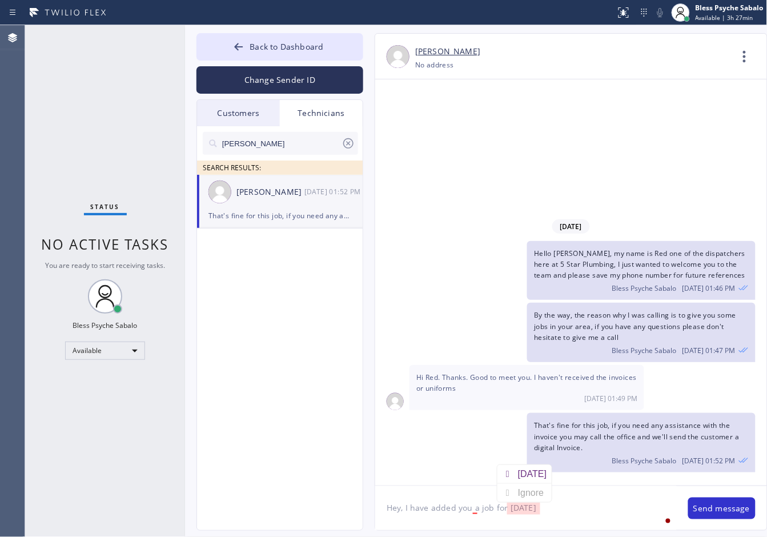
drag, startPoint x: 522, startPoint y: 511, endPoint x: 514, endPoint y: 474, distance: 38.6
click at [517, 467] on div at bounding box center [507, 474] width 21 height 18
click at [474, 506] on textarea "Hey, I have added you a job for [DATE]" at bounding box center [525, 508] width 301 height 44
click at [487, 478] on div "to a" at bounding box center [493, 474] width 20 height 18
click at [572, 511] on textarea "Hey, I have added you a job for [DATE]" at bounding box center [525, 508] width 301 height 44
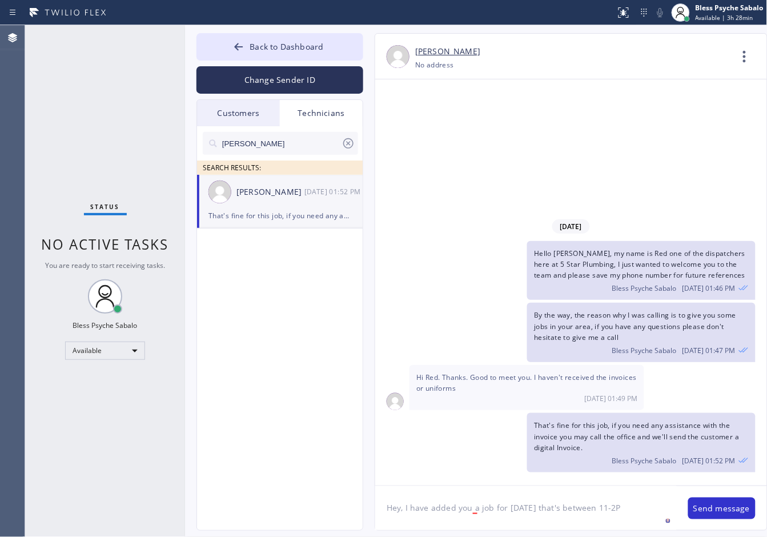
type textarea "Hey, I have added you a job for [DATE] that's between 11-2PM"
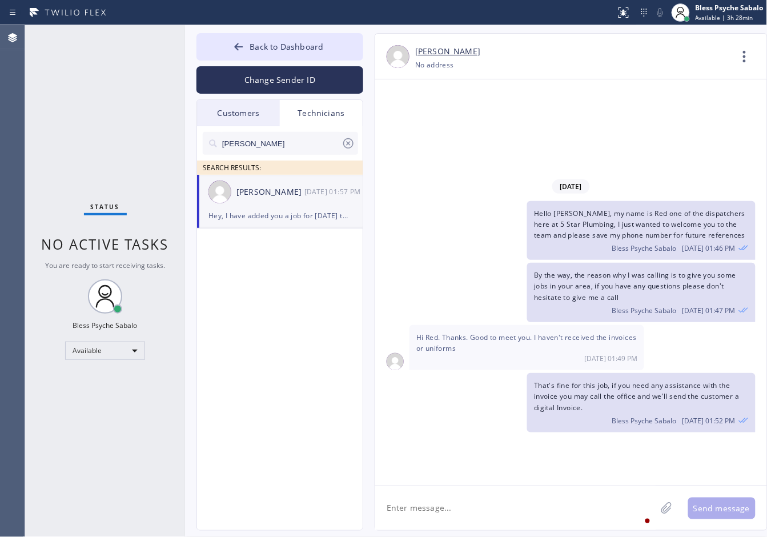
click at [626, 449] on div "Hey, I have added you a job for [DATE] that's between 11-2PM Bless Psyche Sabal…" at bounding box center [641, 453] width 228 height 37
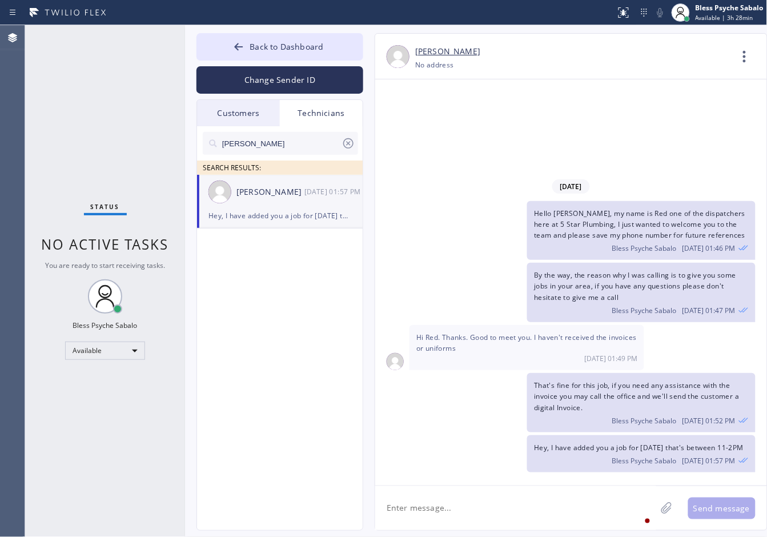
click at [466, 123] on div "[DATE] Hello [PERSON_NAME], my name is Red one of the dispatchers here at 5 Sta…" at bounding box center [571, 282] width 392 height 406
click at [326, 45] on button "Back to Dashboard" at bounding box center [279, 46] width 167 height 27
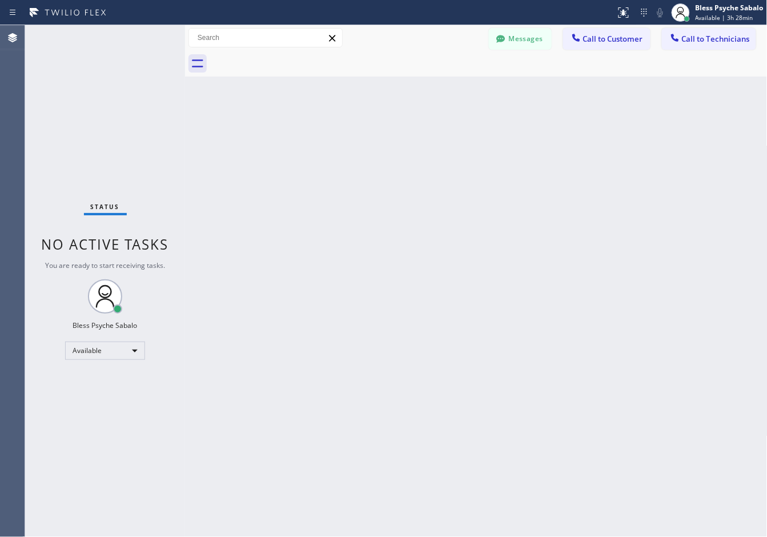
click at [497, 113] on div "Back to Dashboard Change Sender ID Customers Technicians AN [PERSON_NAME] [DATE…" at bounding box center [476, 280] width 582 height 511
click at [530, 38] on button "Messages" at bounding box center [520, 39] width 63 height 22
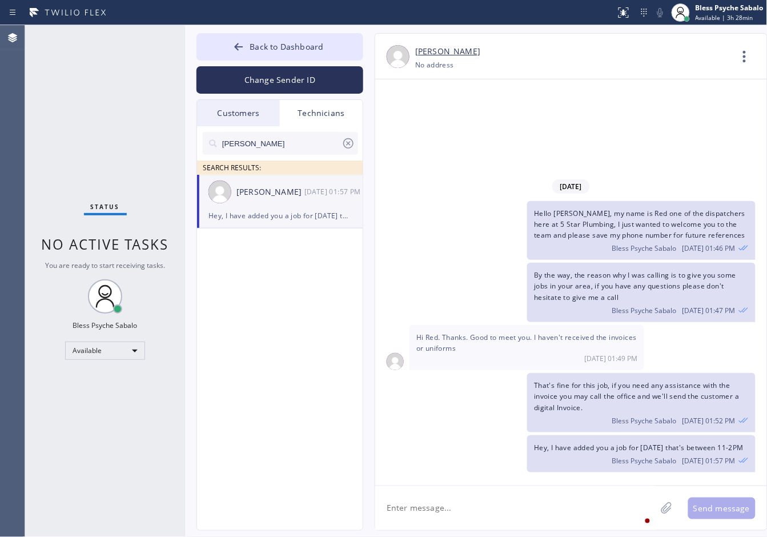
click at [352, 143] on icon at bounding box center [348, 143] width 14 height 14
click at [350, 143] on input "text" at bounding box center [289, 143] width 137 height 23
drag, startPoint x: 252, startPoint y: 112, endPoint x: 315, endPoint y: 111, distance: 62.8
click at [255, 112] on div "Customers" at bounding box center [238, 113] width 83 height 26
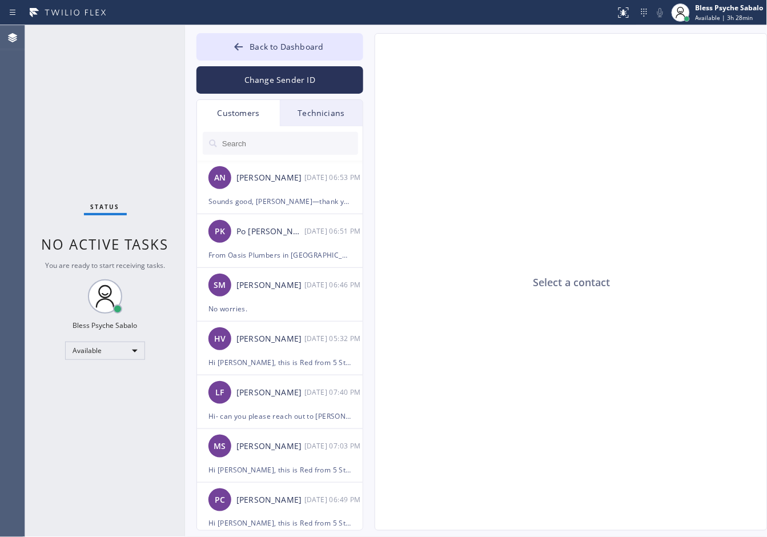
click at [323, 110] on div "Technicians" at bounding box center [321, 113] width 83 height 26
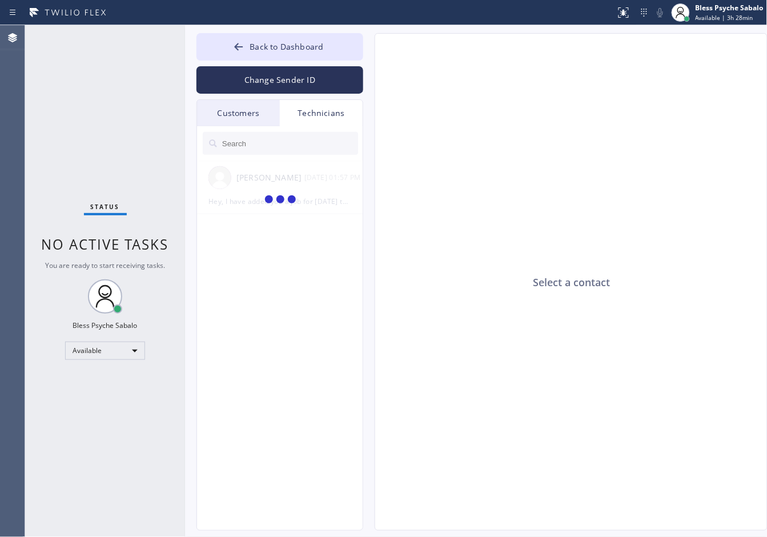
click at [304, 138] on input "text" at bounding box center [289, 143] width 137 height 23
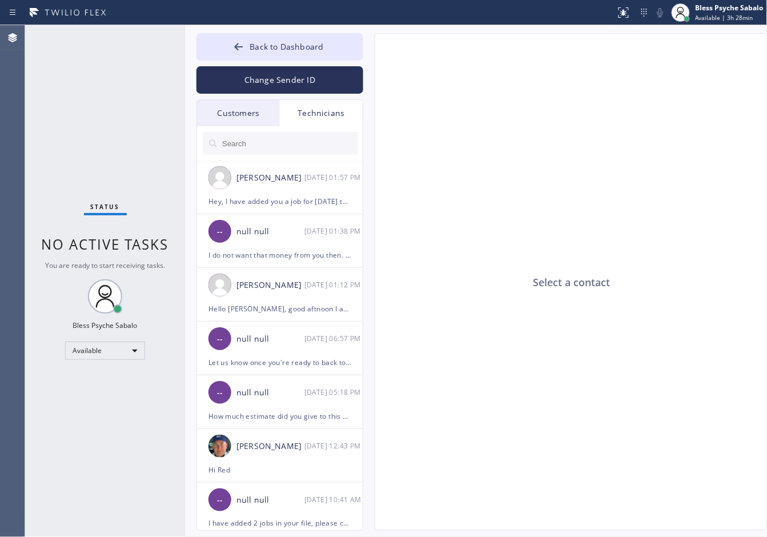
click at [304, 137] on input "text" at bounding box center [289, 143] width 137 height 23
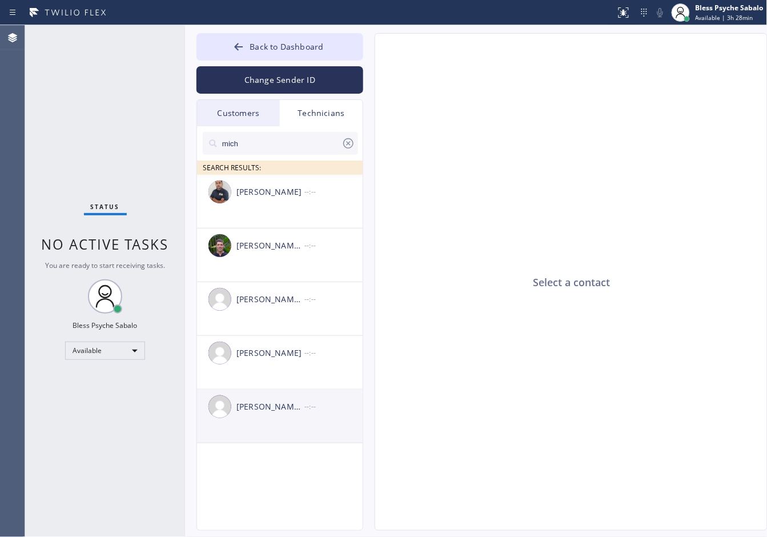
type input "mich"
click at [303, 414] on div "[PERSON_NAME] [PERSON_NAME] --:--" at bounding box center [280, 406] width 167 height 34
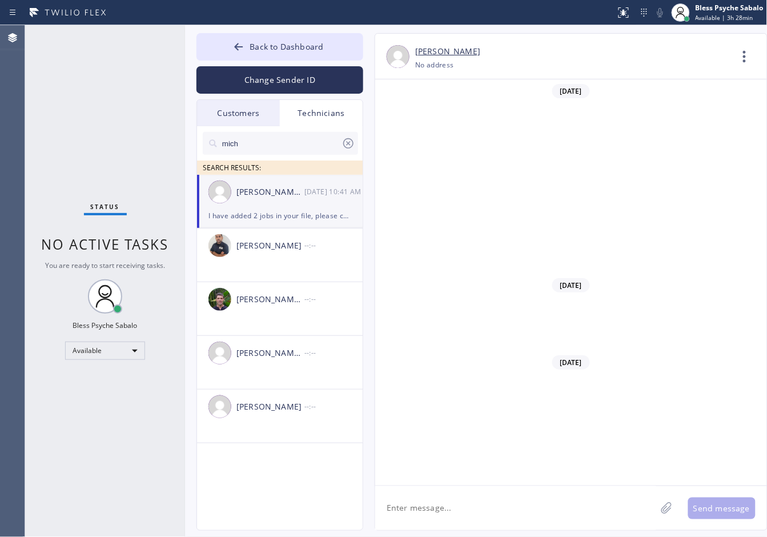
scroll to position [6249, 0]
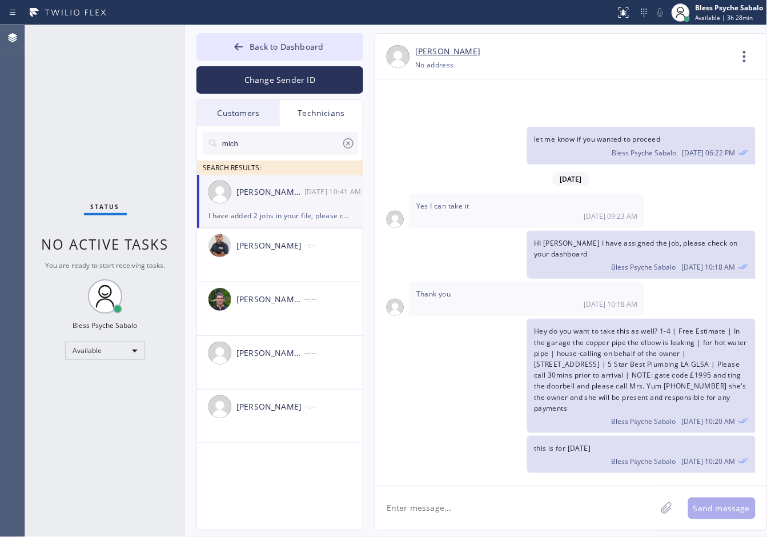
click at [521, 498] on textarea at bounding box center [515, 508] width 281 height 44
drag, startPoint x: 466, startPoint y: 251, endPoint x: 478, endPoint y: 263, distance: 16.1
click at [466, 319] on div "Hey do you want to take this as well? 1-4 | Free Estimate | In the garage the c…" at bounding box center [565, 376] width 380 height 114
click at [537, 513] on textarea "Hello [PERSON_NAME]" at bounding box center [525, 508] width 301 height 44
click at [432, 473] on div "[PERSON_NAME]," at bounding box center [461, 474] width 82 height 18
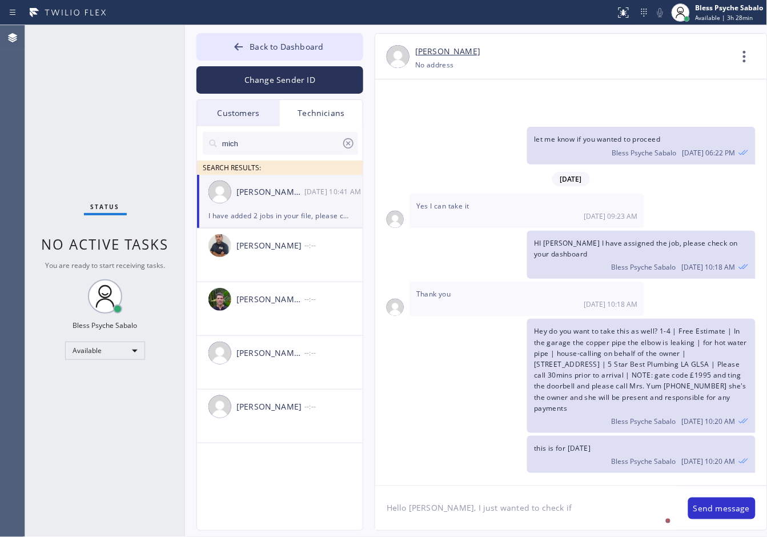
click at [555, 510] on textarea "Hello [PERSON_NAME], I just wanted to check if" at bounding box center [525, 508] width 301 height 44
paste textarea "1-3 | no scf | need a plumber to take a look at the leak in the bathroom | hous…"
type textarea "Hello [PERSON_NAME], I just wanted to check if you're available to take this jo…"
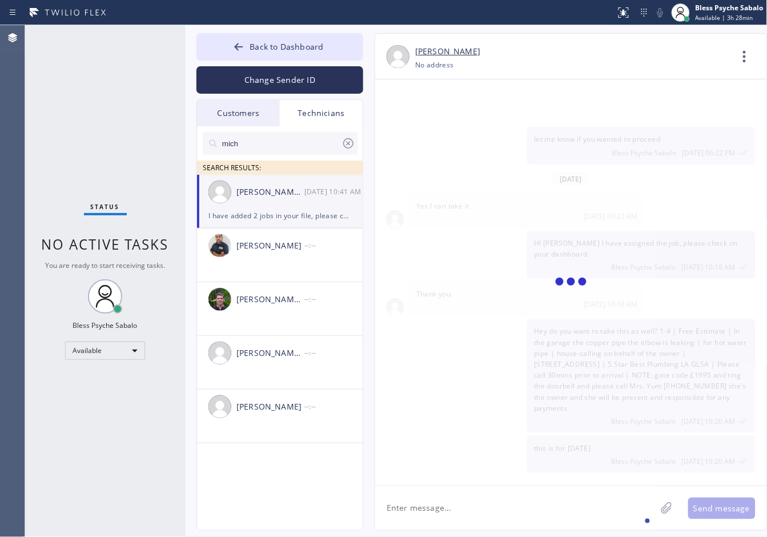
scroll to position [6359, 0]
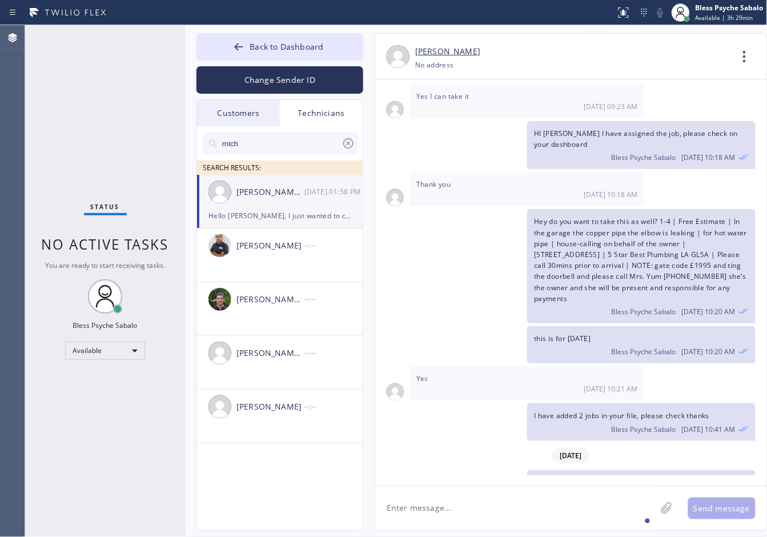
click at [401, 470] on div "Hello [PERSON_NAME], I just wanted to check if you're available to take this jo…" at bounding box center [565, 510] width 380 height 81
click at [473, 232] on div "Hey do you want to take this as well? 1-4 | Free Estimate | In the garage the c…" at bounding box center [565, 266] width 380 height 114
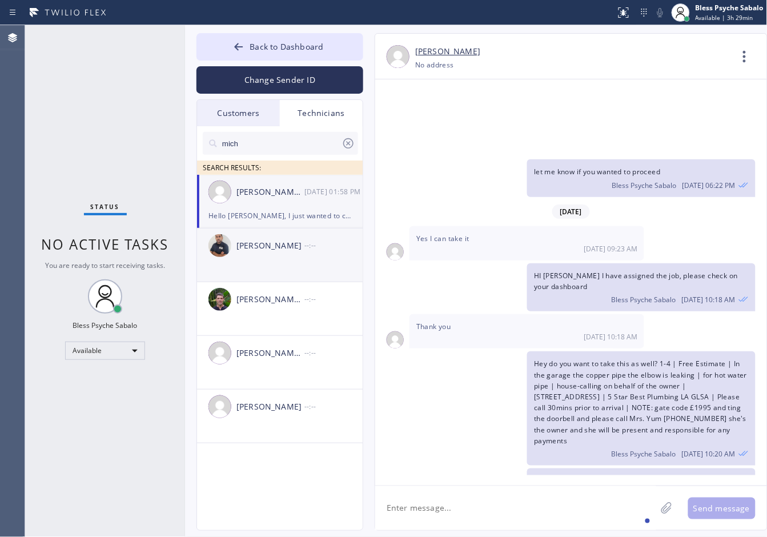
click at [244, 252] on div "[PERSON_NAME]" at bounding box center [270, 245] width 68 height 13
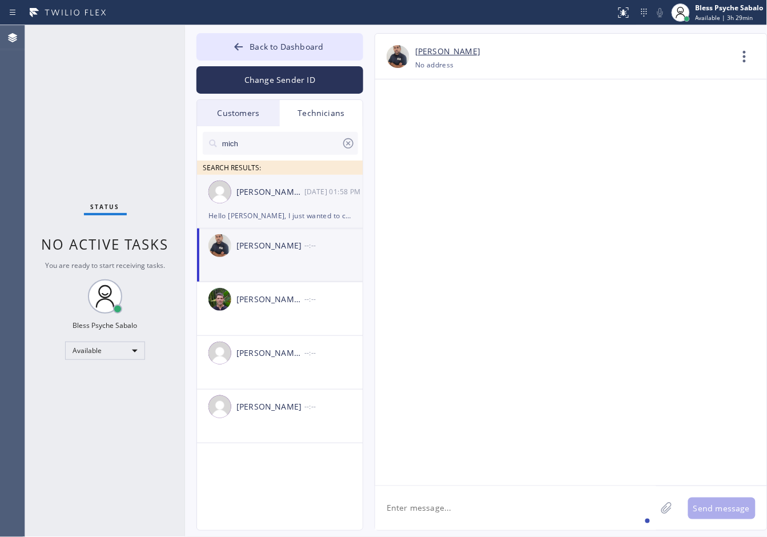
scroll to position [0, 0]
click at [272, 201] on div "[PERSON_NAME] [PERSON_NAME] [DATE] 01:58 PM" at bounding box center [280, 192] width 167 height 34
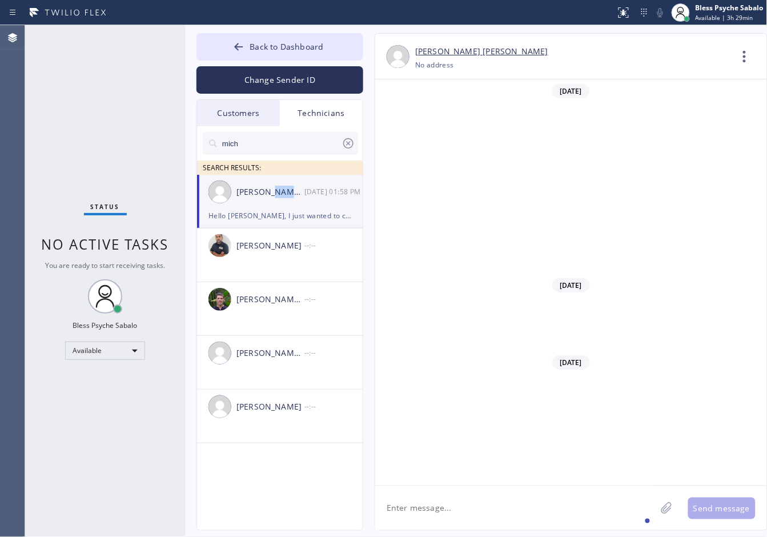
type input "[PHONE_NUMBER]"
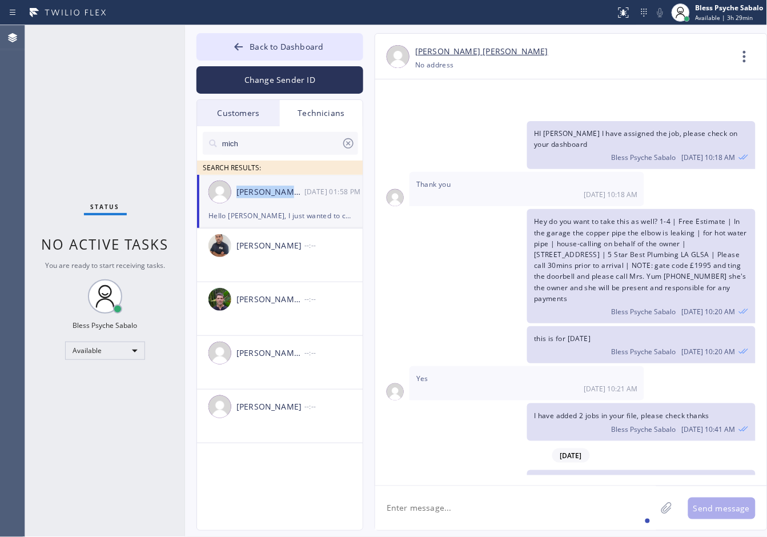
click at [271, 201] on div "[PERSON_NAME] [PERSON_NAME] [DATE] 01:58 PM" at bounding box center [280, 192] width 167 height 34
click at [622, 245] on div "Hey do you want to take this as well? 1-4 | Free Estimate | In the garage the c…" at bounding box center [641, 266] width 228 height 114
click at [749, 57] on icon at bounding box center [744, 56] width 27 height 27
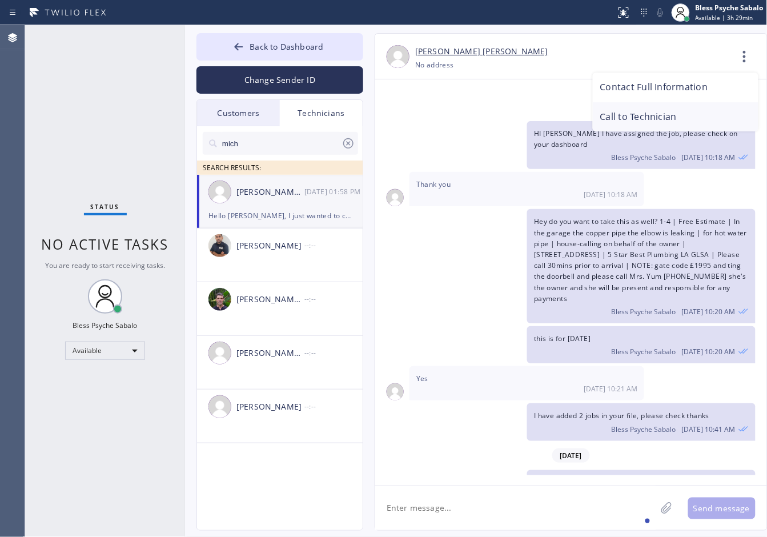
click at [664, 116] on li "Call to Technician" at bounding box center [675, 117] width 166 height 30
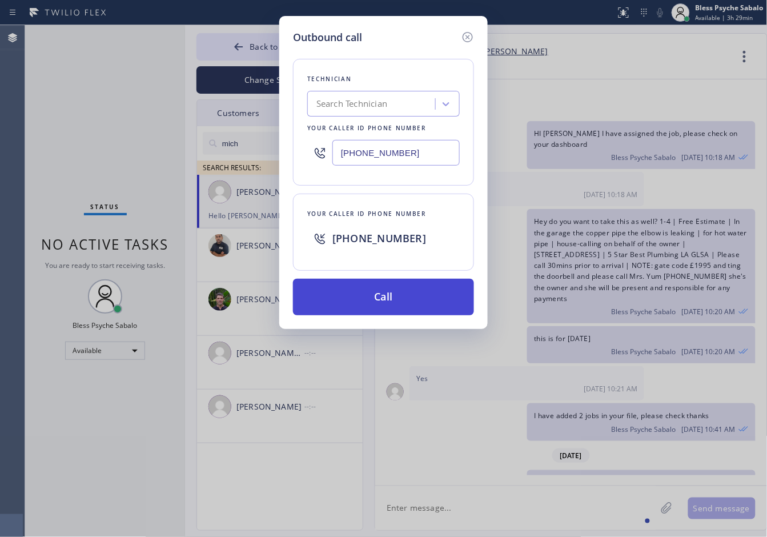
click at [407, 298] on button "Call" at bounding box center [383, 297] width 181 height 37
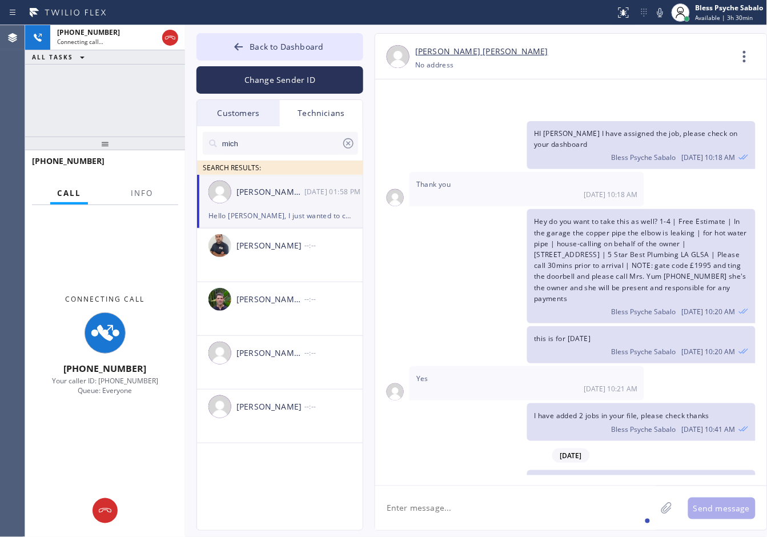
click at [385, 470] on div "Hello [PERSON_NAME], I just wanted to check if you're available to take this jo…" at bounding box center [565, 510] width 380 height 81
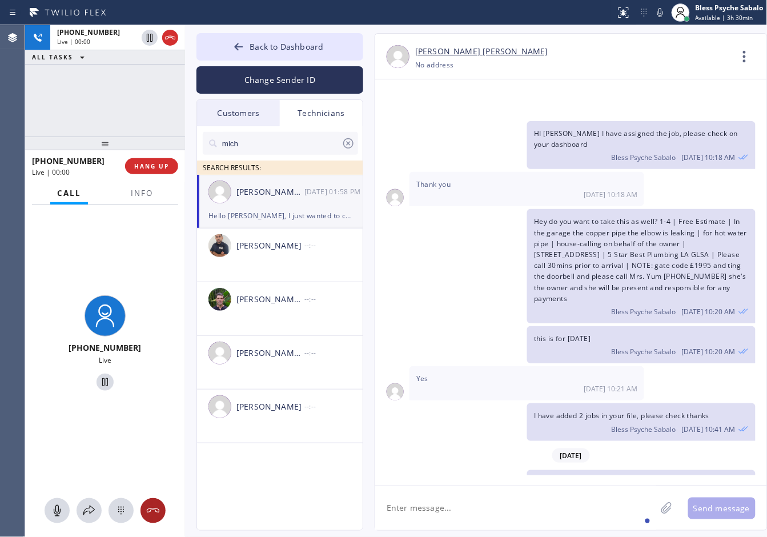
click at [149, 505] on icon at bounding box center [153, 510] width 14 height 14
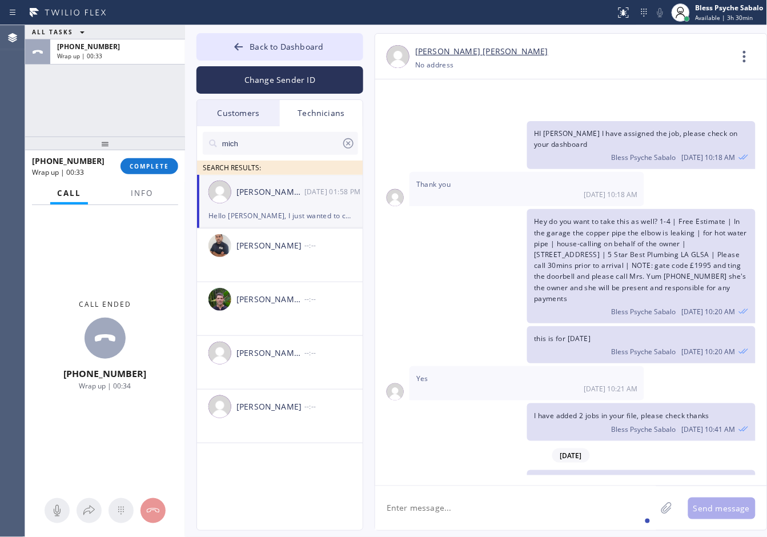
click at [160, 187] on div "Call Info" at bounding box center [105, 193] width 146 height 23
click at [163, 155] on div "[PHONE_NUMBER] Wrap up | 00:34 COMPLETE" at bounding box center [105, 166] width 146 height 30
click at [168, 166] on span "COMPLETE" at bounding box center [149, 166] width 39 height 8
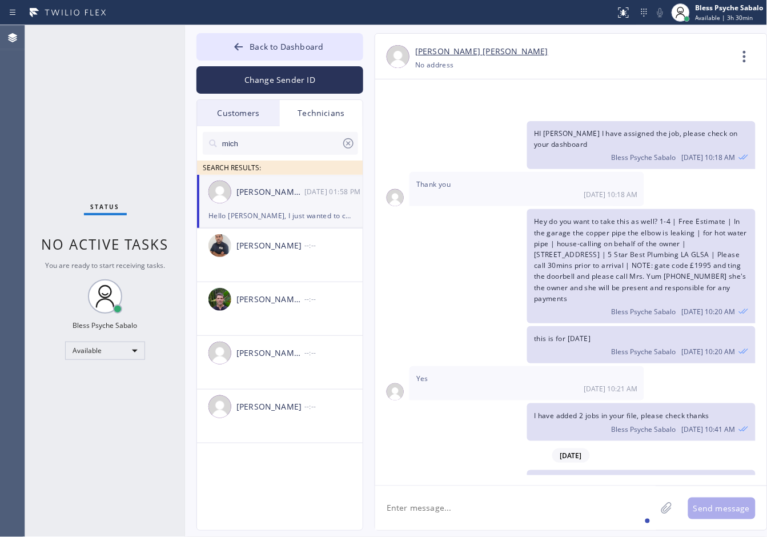
drag, startPoint x: 462, startPoint y: 414, endPoint x: 468, endPoint y: 509, distance: 94.9
click at [461, 470] on div "Hello [PERSON_NAME], I just wanted to check if you're available to take this jo…" at bounding box center [565, 510] width 380 height 81
drag, startPoint x: 468, startPoint y: 509, endPoint x: 348, endPoint y: 207, distance: 324.3
click at [466, 507] on textarea at bounding box center [515, 508] width 281 height 44
click at [409, 326] on div "this is for [DATE] Bless Psyche Sabalo [DATE] 10:20 AM" at bounding box center [565, 344] width 380 height 37
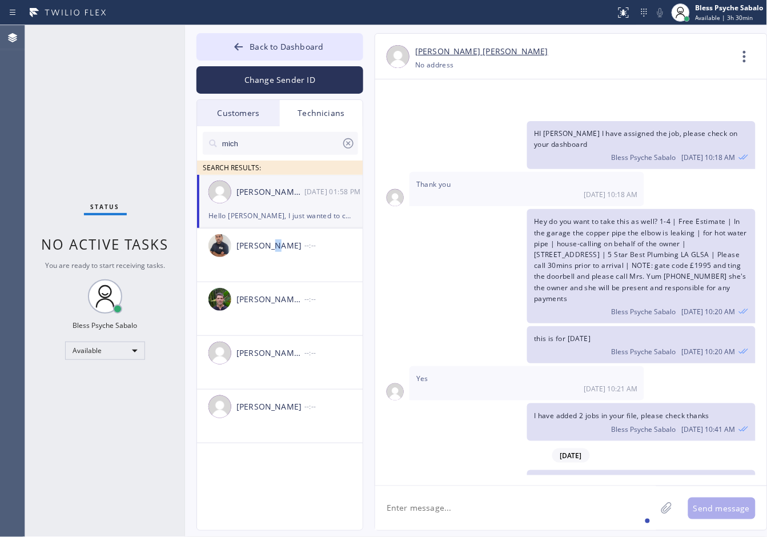
drag, startPoint x: 273, startPoint y: 245, endPoint x: 283, endPoint y: 208, distance: 38.4
click at [274, 245] on div "[PERSON_NAME]" at bounding box center [270, 245] width 68 height 13
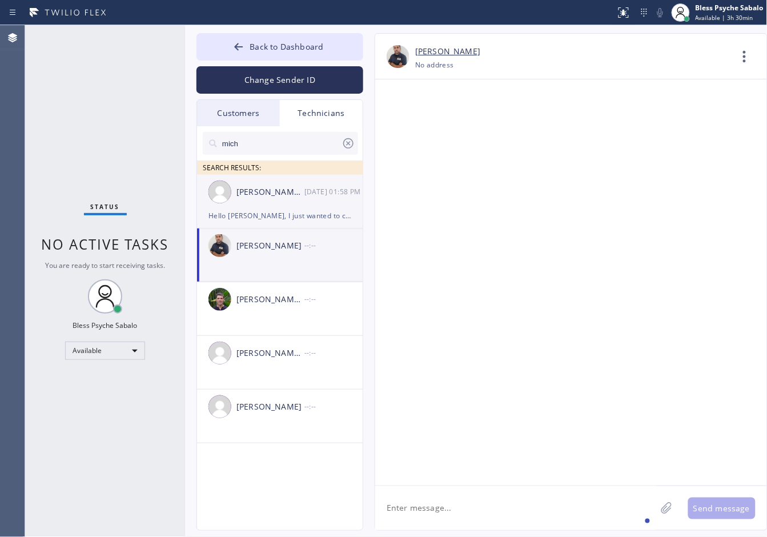
click at [283, 203] on div "[PERSON_NAME] [PERSON_NAME] [DATE] 01:58 PM" at bounding box center [280, 192] width 167 height 34
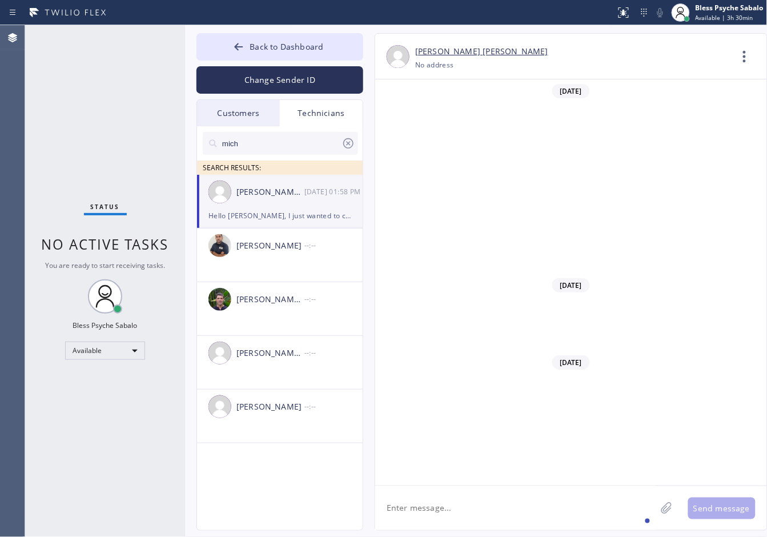
scroll to position [6359, 0]
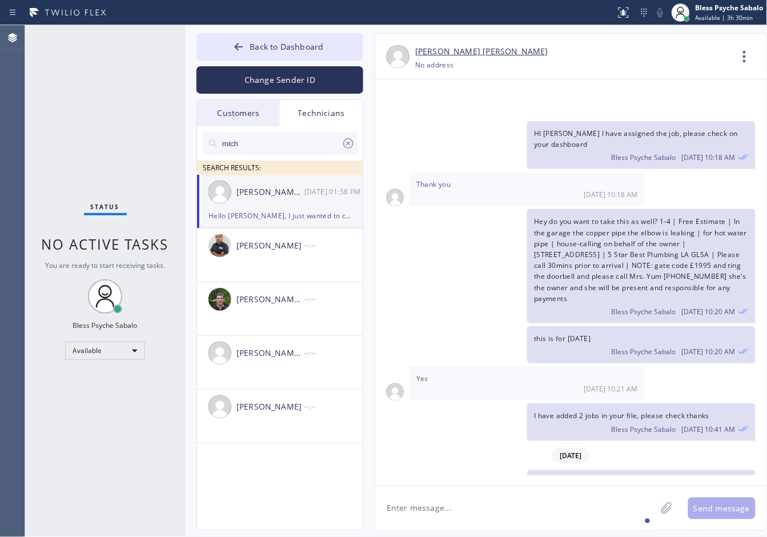
click at [738, 66] on icon at bounding box center [744, 56] width 27 height 27
click at [651, 110] on li "Call to Technician" at bounding box center [675, 117] width 166 height 30
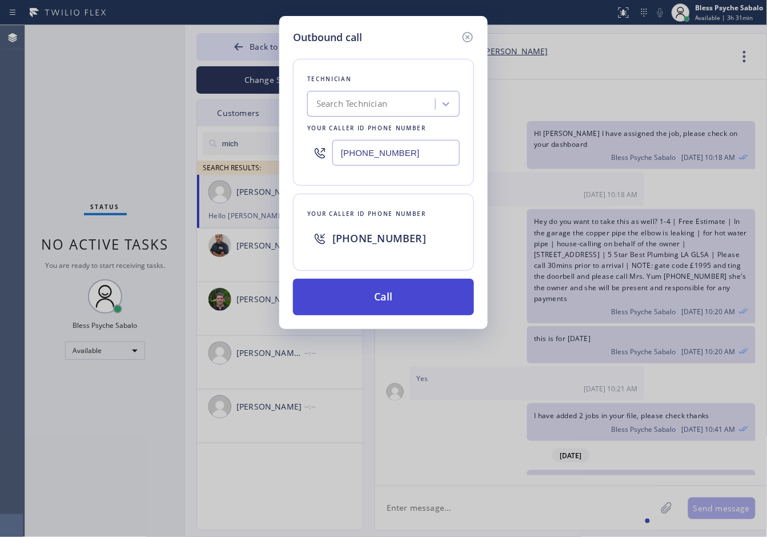
click at [414, 296] on button "Call" at bounding box center [383, 297] width 181 height 37
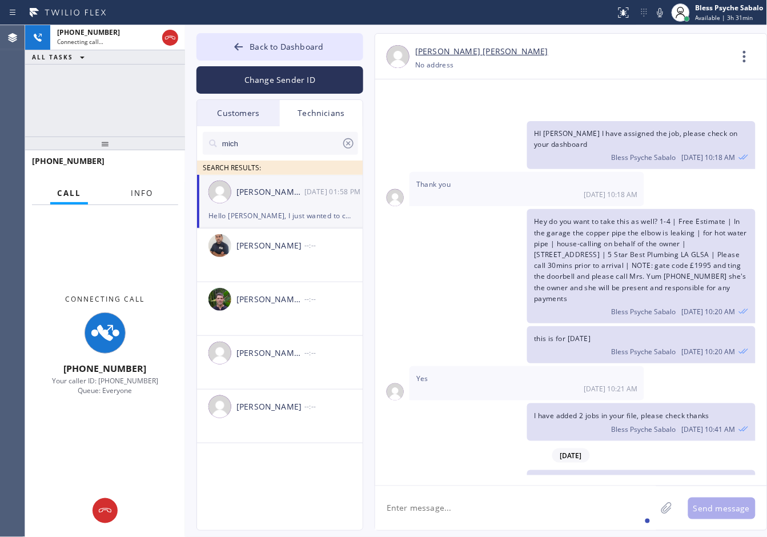
click at [144, 200] on button "Info" at bounding box center [142, 193] width 36 height 22
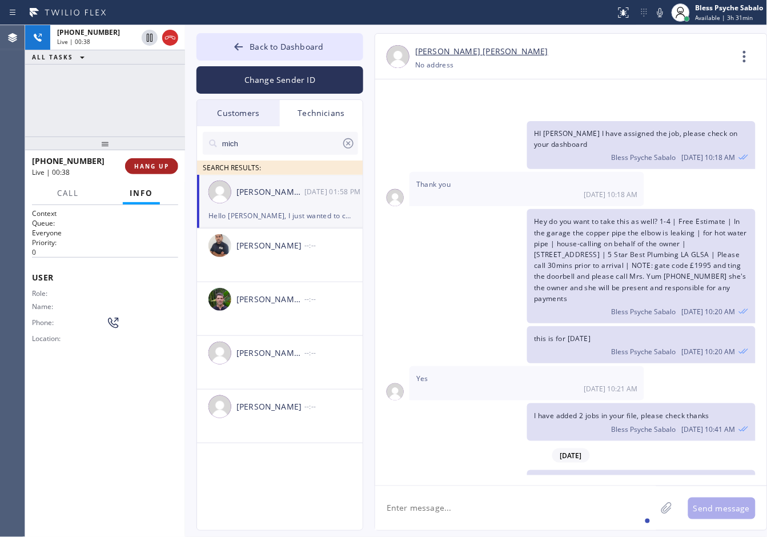
click at [149, 167] on span "HANG UP" at bounding box center [151, 166] width 35 height 8
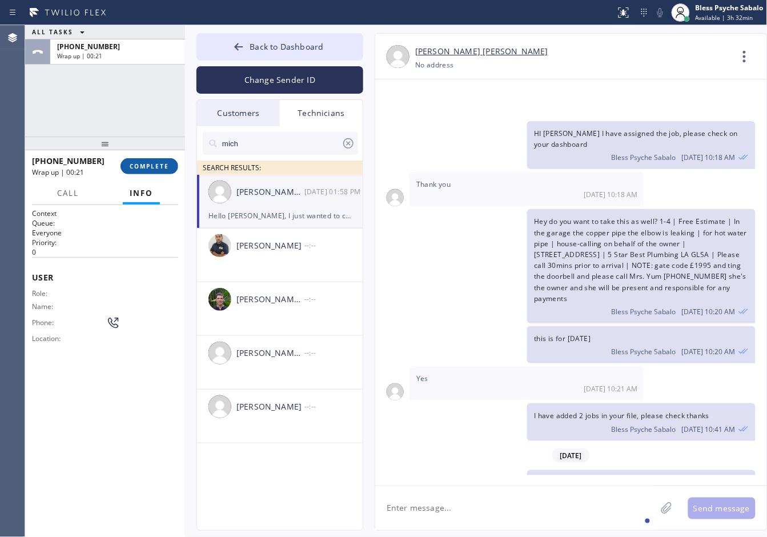
click at [135, 167] on span "COMPLETE" at bounding box center [149, 166] width 39 height 8
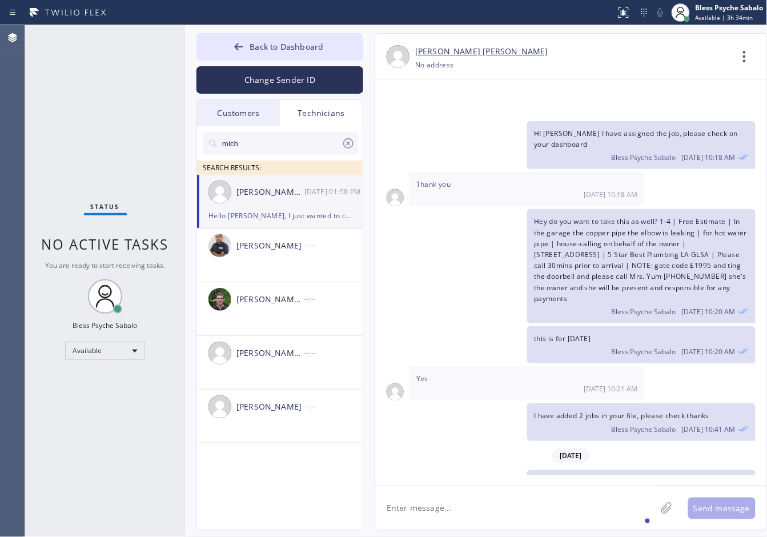
click at [348, 143] on icon at bounding box center [348, 143] width 10 height 10
click at [348, 143] on input "text" at bounding box center [289, 143] width 137 height 23
click at [324, 112] on div "Technicians" at bounding box center [321, 113] width 83 height 26
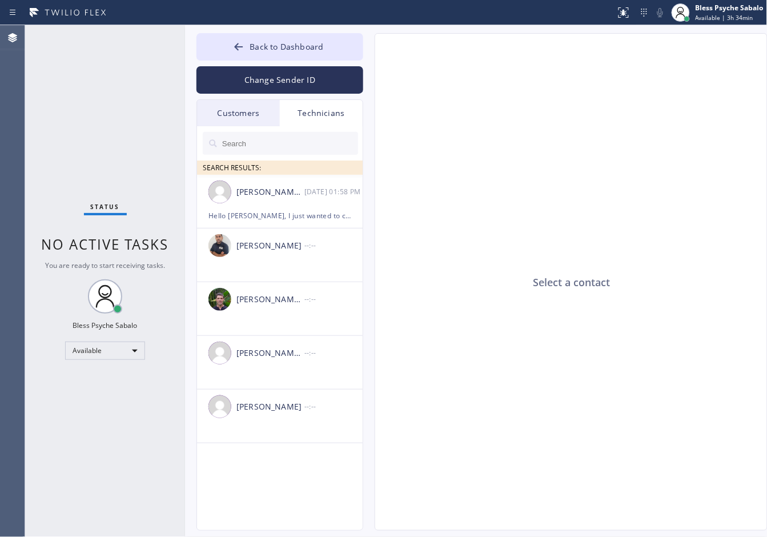
click at [237, 104] on div "Customers" at bounding box center [238, 113] width 83 height 26
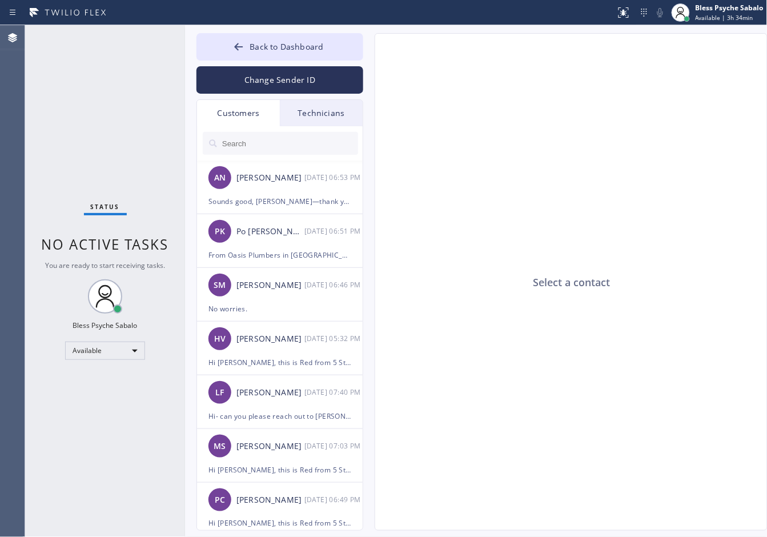
click at [297, 111] on div "Technicians" at bounding box center [321, 113] width 83 height 26
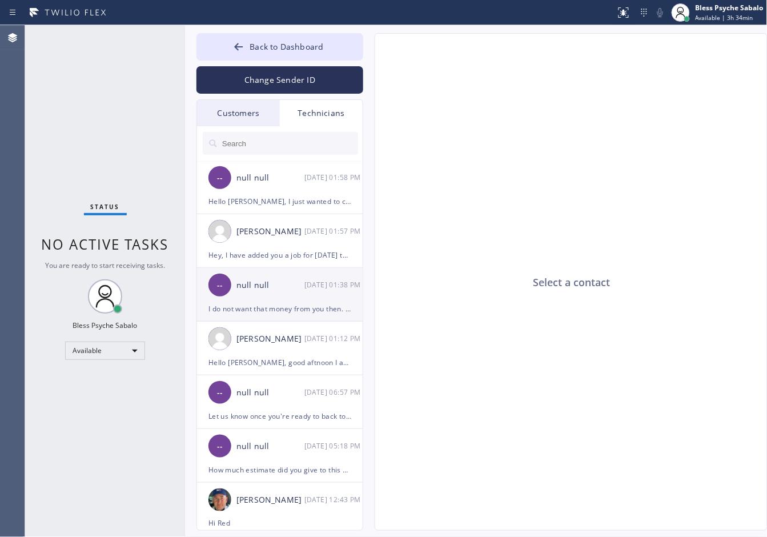
click at [304, 302] on div "I do not want that money from you then. I want you to use it for what you need …" at bounding box center [279, 308] width 143 height 13
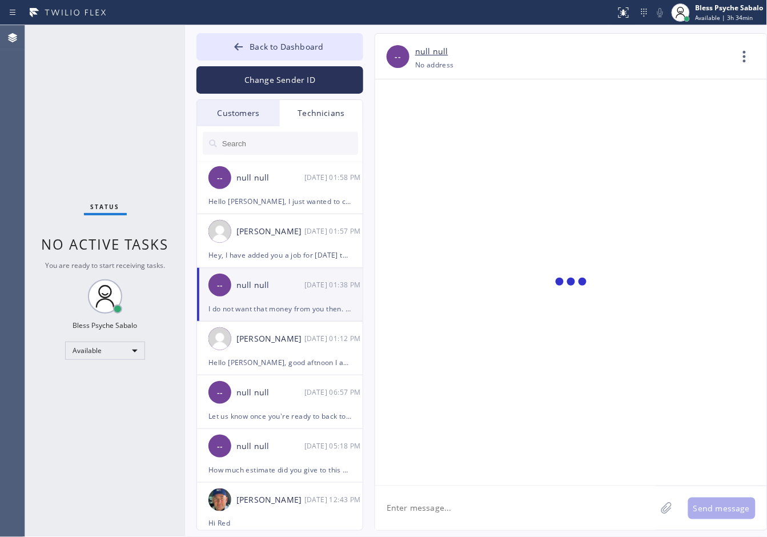
scroll to position [6927, 0]
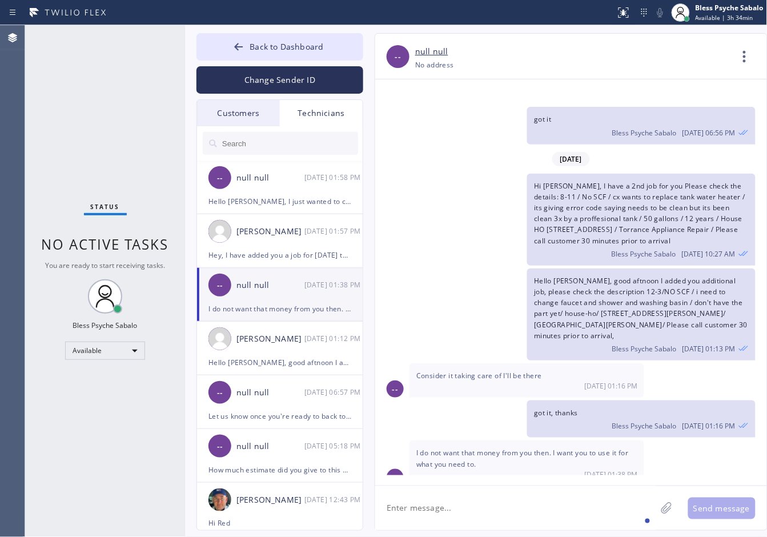
click at [492, 486] on textarea at bounding box center [515, 508] width 281 height 44
type textarea "Awesome!"
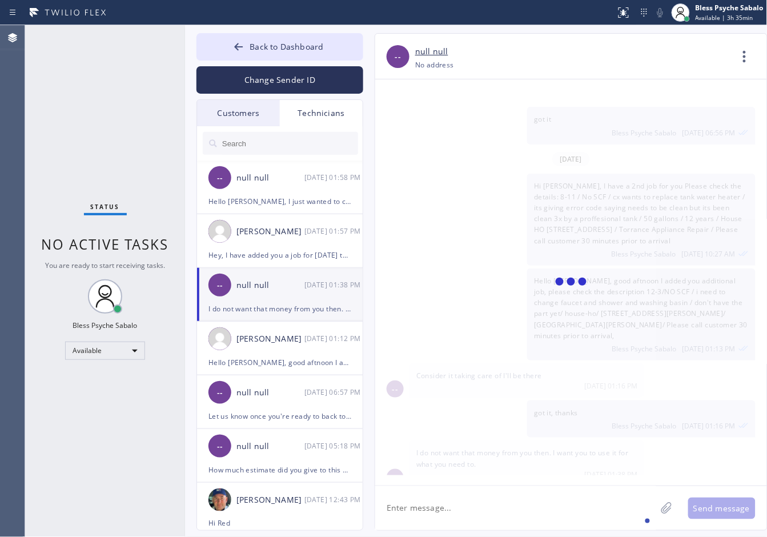
scroll to position [6967, 0]
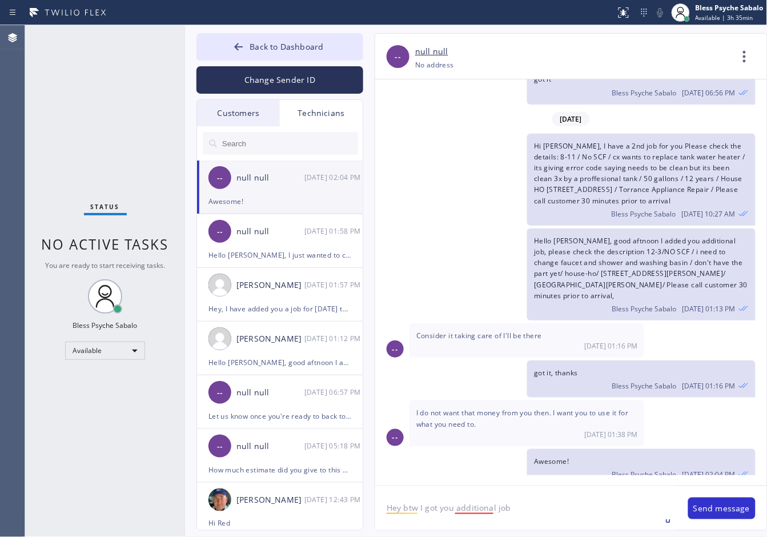
paste textarea "1-3 | no scf | need a plumber to take a look at the leak in the bathroom | hous…"
type textarea "Hey btw I got you additional job 1-3 | no scf | need a plumber to take a look a…"
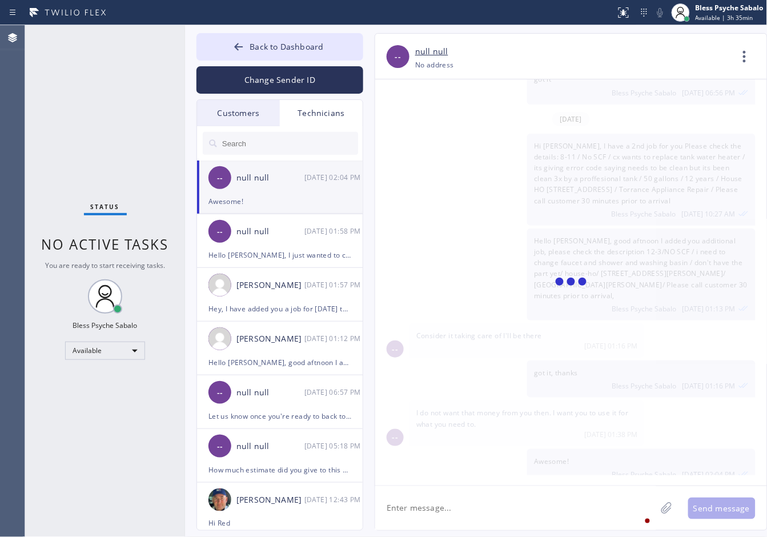
scroll to position [7039, 0]
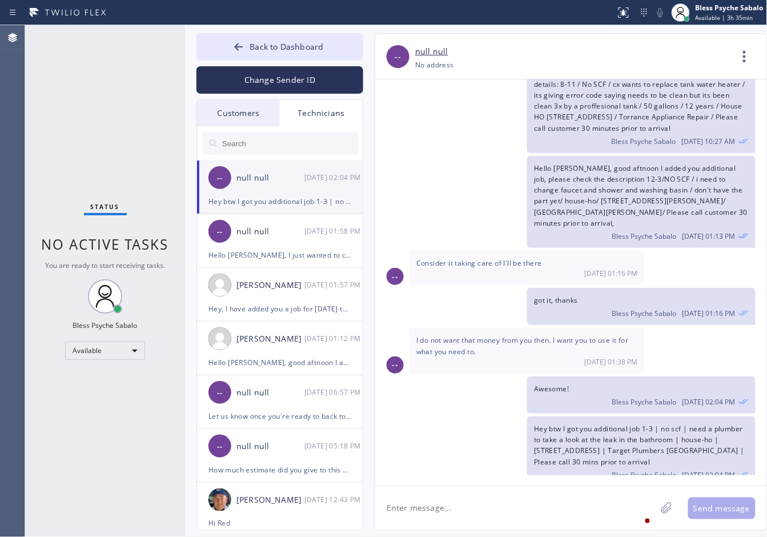
click at [591, 525] on textarea at bounding box center [515, 508] width 281 height 44
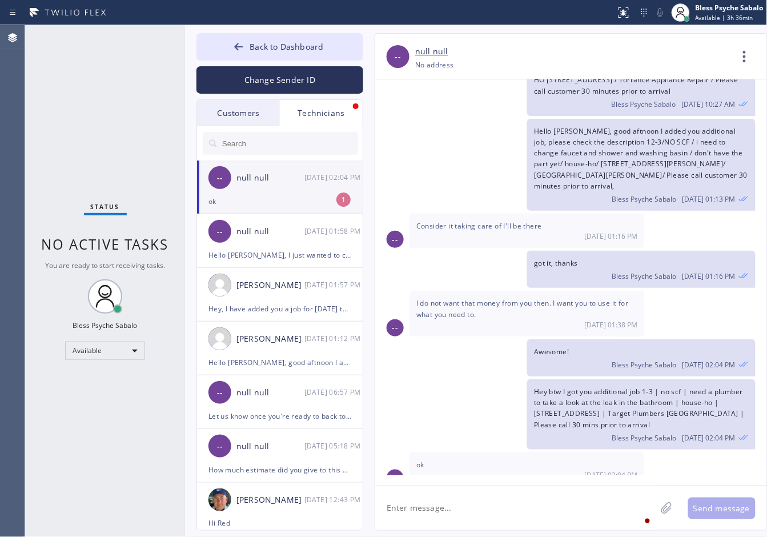
click at [123, 100] on div "Status No active tasks You are ready to start receiving tasks. Bless Psyche Sab…" at bounding box center [105, 280] width 160 height 511
click at [289, 201] on div "ok" at bounding box center [279, 201] width 143 height 13
click at [509, 510] on textarea at bounding box center [515, 508] width 281 height 44
type textarea "t"
type textarea "Thankss"
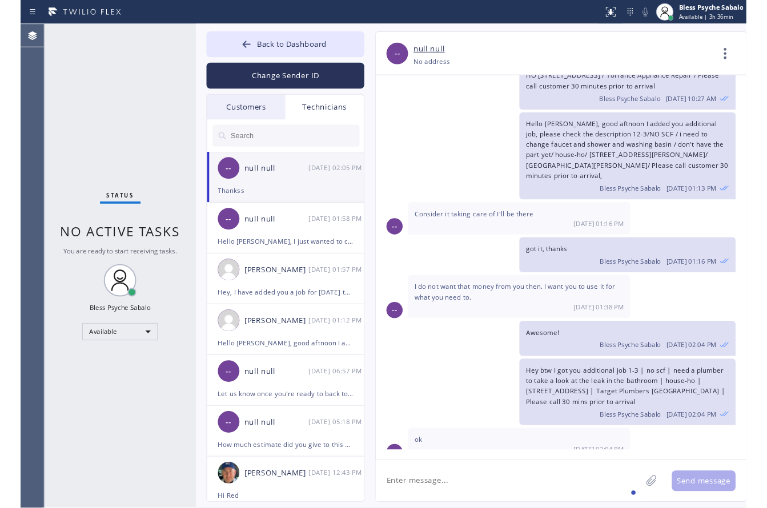
scroll to position [7116, 0]
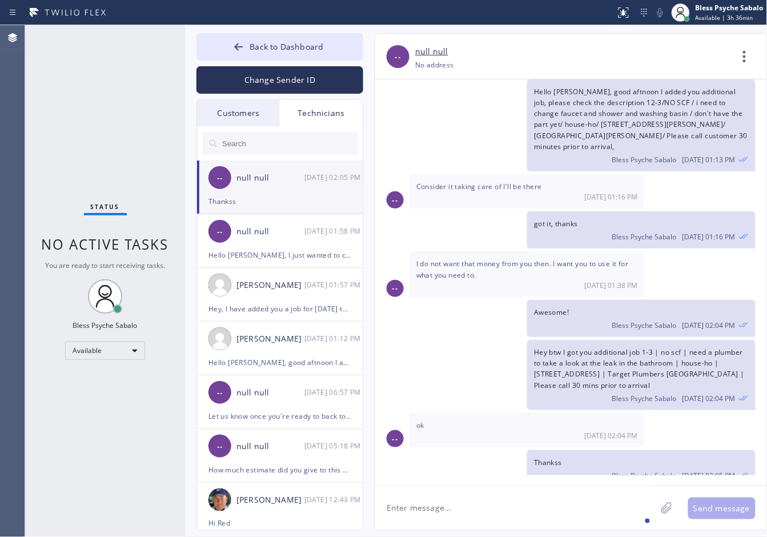
click at [135, 168] on div "Status No active tasks You are ready to start receiving tasks. Bless Psyche Sab…" at bounding box center [105, 280] width 160 height 511
click at [538, 513] on textarea at bounding box center [515, 508] width 281 height 44
drag, startPoint x: 437, startPoint y: 164, endPoint x: 244, endPoint y: 38, distance: 230.2
click at [437, 174] on div "Consider it taking care of I'll be there [DATE] 01:16 PM" at bounding box center [526, 191] width 235 height 34
click at [244, 36] on button "Back to Dashboard" at bounding box center [279, 46] width 167 height 27
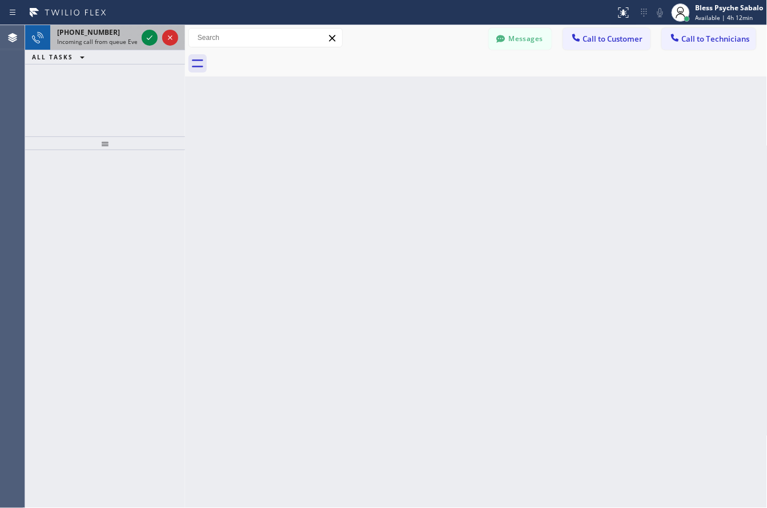
click at [88, 31] on span "[PHONE_NUMBER]" at bounding box center [88, 32] width 63 height 10
click at [100, 33] on span "[PHONE_NUMBER]" at bounding box center [88, 32] width 63 height 10
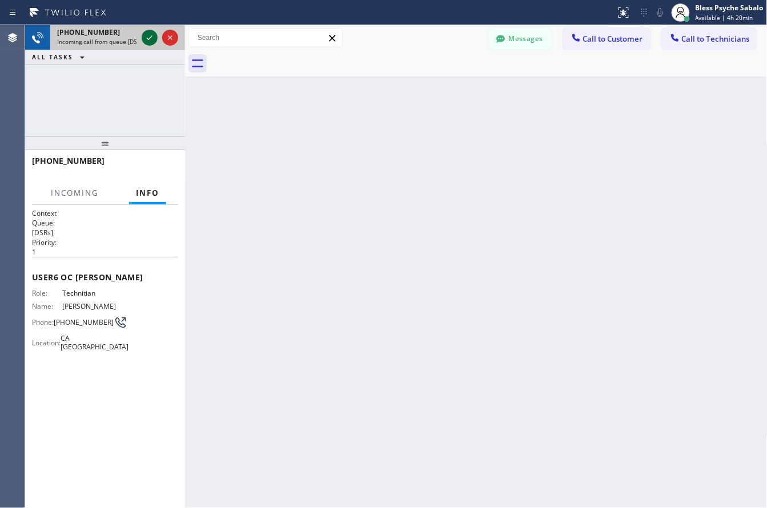
click at [146, 40] on icon at bounding box center [150, 38] width 14 height 14
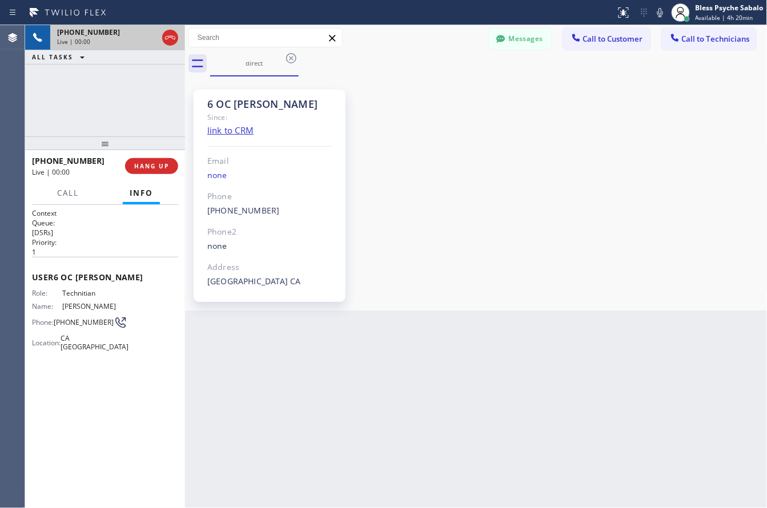
scroll to position [7144, 0]
click at [149, 172] on button "HANG UP" at bounding box center [151, 166] width 53 height 16
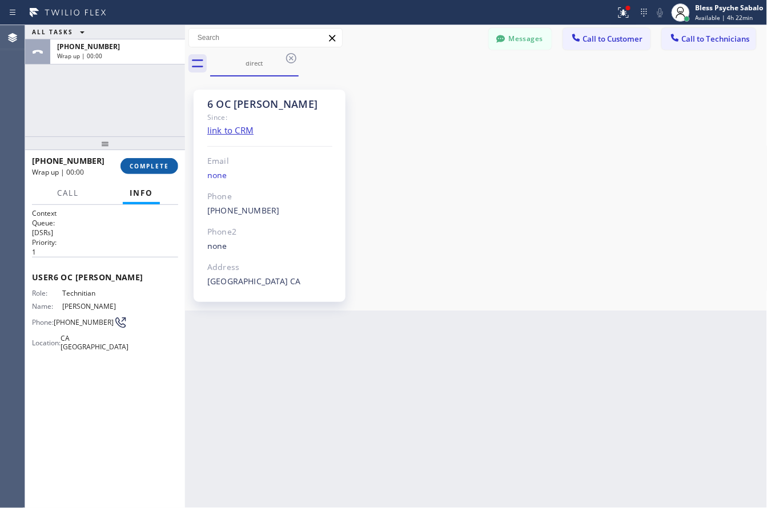
click at [150, 168] on span "COMPLETE" at bounding box center [149, 166] width 39 height 8
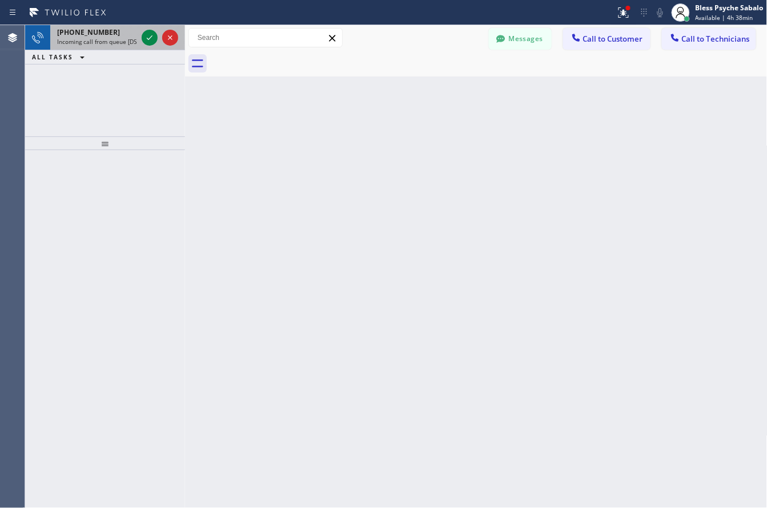
click at [111, 44] on span "Incoming call from queue [DSRs]" at bounding box center [100, 42] width 87 height 8
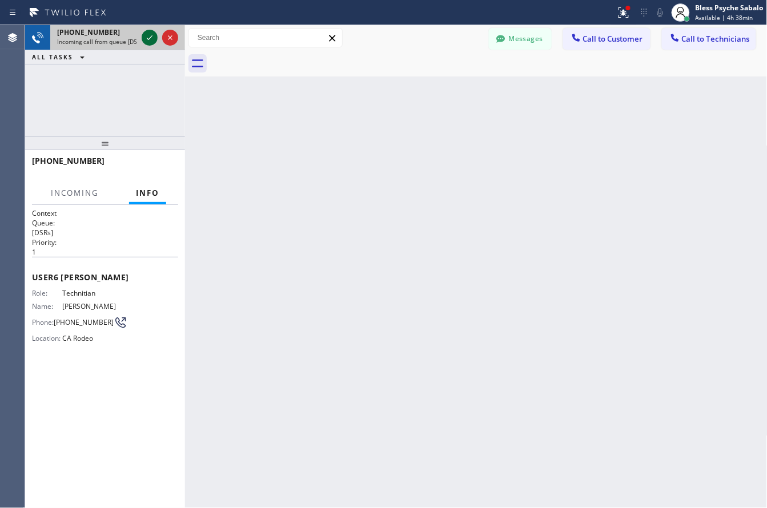
click at [143, 35] on icon at bounding box center [150, 38] width 14 height 14
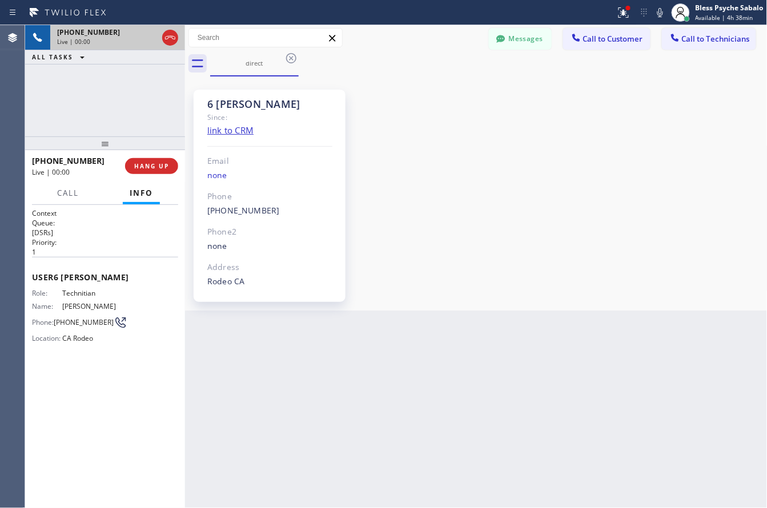
scroll to position [10600, 0]
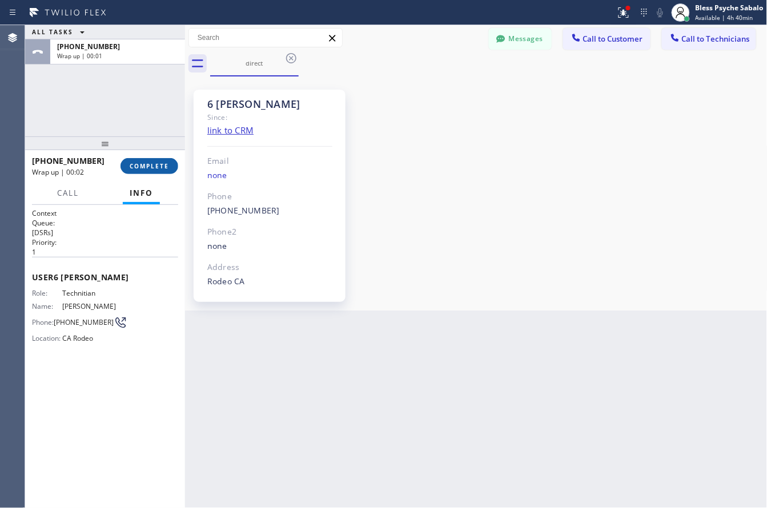
click at [137, 164] on span "COMPLETE" at bounding box center [149, 166] width 39 height 8
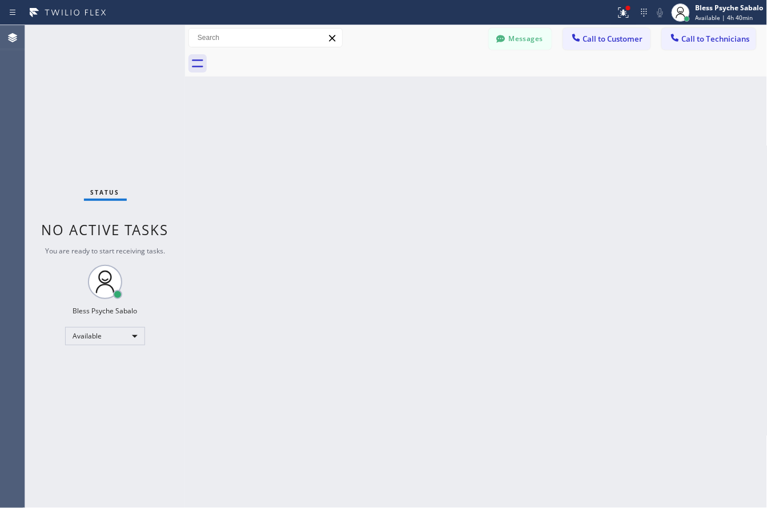
drag, startPoint x: 261, startPoint y: 317, endPoint x: 223, endPoint y: 507, distance: 193.9
click at [264, 323] on div "Back to Dashboard Change Sender ID Customers Technicians AN [PERSON_NAME] [DATE…" at bounding box center [476, 266] width 582 height 483
click at [292, 179] on div "Back to Dashboard Change Sender ID Customers Technicians AN [PERSON_NAME] [DATE…" at bounding box center [476, 266] width 582 height 483
click at [331, 196] on div "Back to Dashboard Change Sender ID Customers Technicians AN [PERSON_NAME] [DATE…" at bounding box center [476, 266] width 582 height 483
drag, startPoint x: 289, startPoint y: 183, endPoint x: 287, endPoint y: 170, distance: 13.3
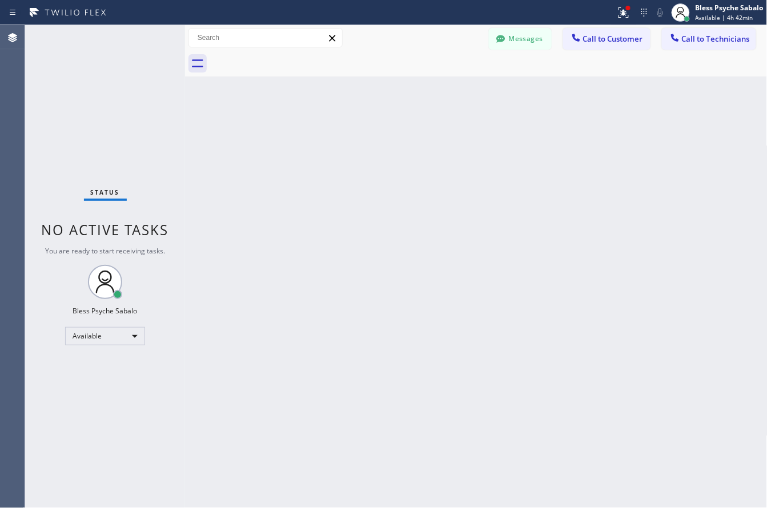
click at [289, 183] on div "Back to Dashboard Change Sender ID Customers Technicians AN [PERSON_NAME] [DATE…" at bounding box center [476, 266] width 582 height 483
